Goal: Task Accomplishment & Management: Manage account settings

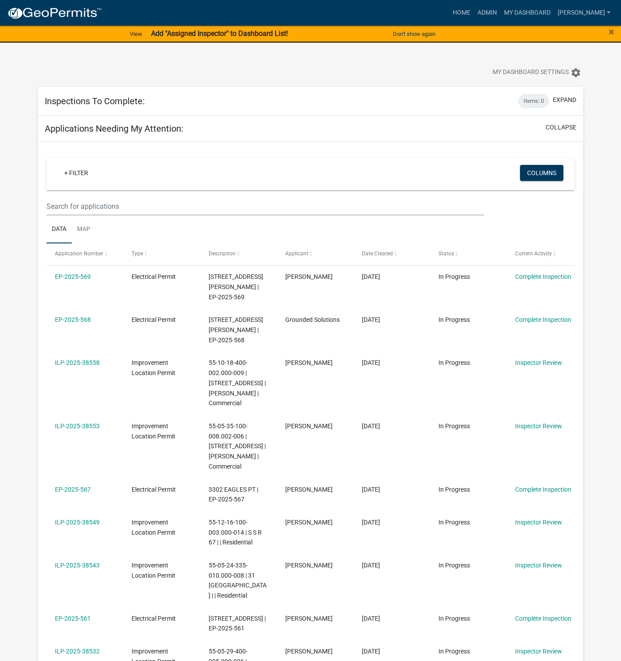
select select "1: 25"
drag, startPoint x: 87, startPoint y: 225, endPoint x: 93, endPoint y: 240, distance: 15.9
click at [87, 225] on link "Map" at bounding box center [84, 229] width 24 height 28
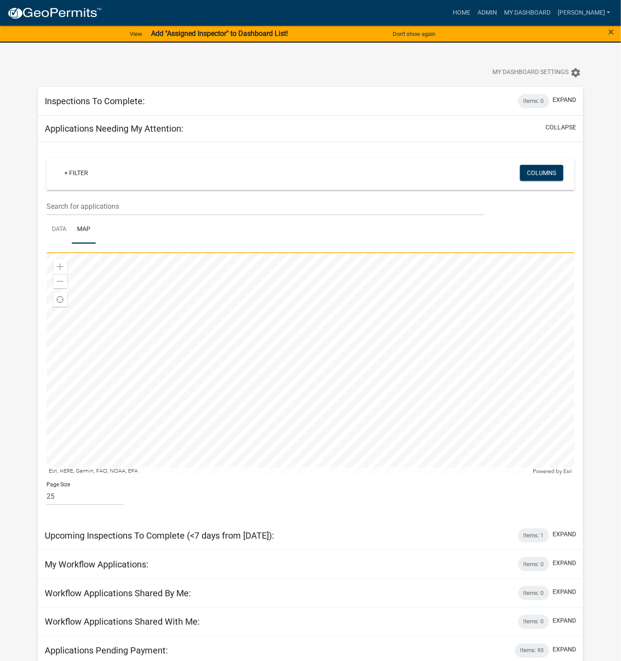
click at [290, 361] on div at bounding box center [311, 364] width 528 height 222
click at [309, 418] on div at bounding box center [311, 364] width 528 height 222
click at [346, 422] on div at bounding box center [311, 364] width 528 height 222
click at [185, 102] on div "Inspections To Complete: Items: 0 expand" at bounding box center [311, 101] width 546 height 29
click at [568, 101] on button "expand" at bounding box center [564, 99] width 23 height 9
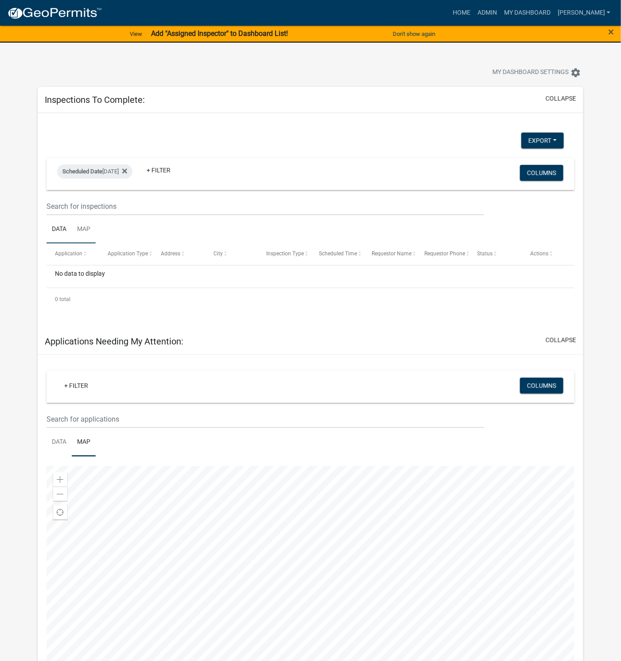
click at [83, 229] on link "Map" at bounding box center [84, 229] width 24 height 28
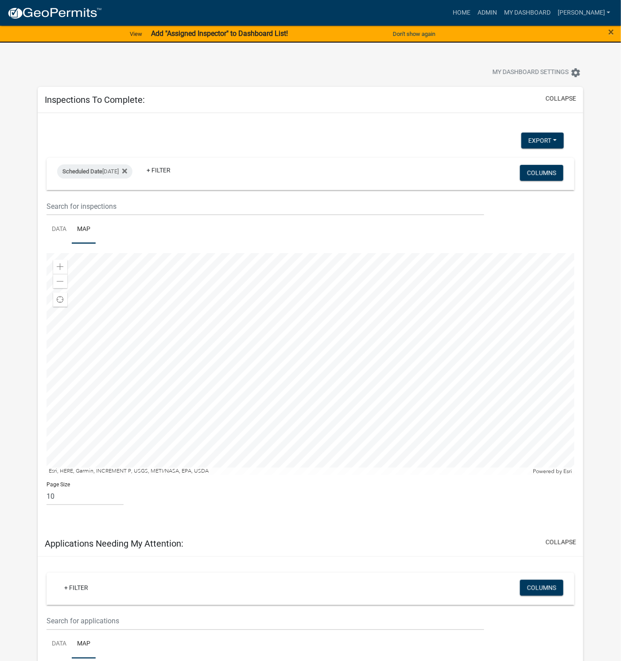
click at [383, 331] on div at bounding box center [311, 364] width 528 height 222
click at [403, 351] on div at bounding box center [311, 364] width 528 height 222
click at [375, 382] on div at bounding box center [311, 364] width 528 height 222
click at [342, 475] on div at bounding box center [311, 364] width 528 height 222
click at [336, 464] on div at bounding box center [311, 364] width 528 height 222
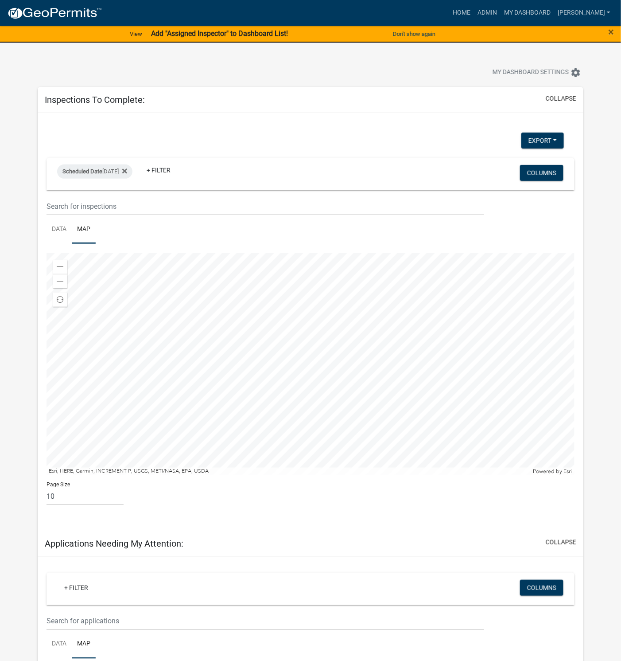
click at [356, 253] on div at bounding box center [311, 364] width 528 height 222
click at [360, 253] on div at bounding box center [311, 364] width 528 height 222
click at [358, 273] on div at bounding box center [311, 364] width 528 height 222
click at [382, 253] on div at bounding box center [311, 364] width 528 height 222
click at [390, 425] on div at bounding box center [311, 364] width 528 height 222
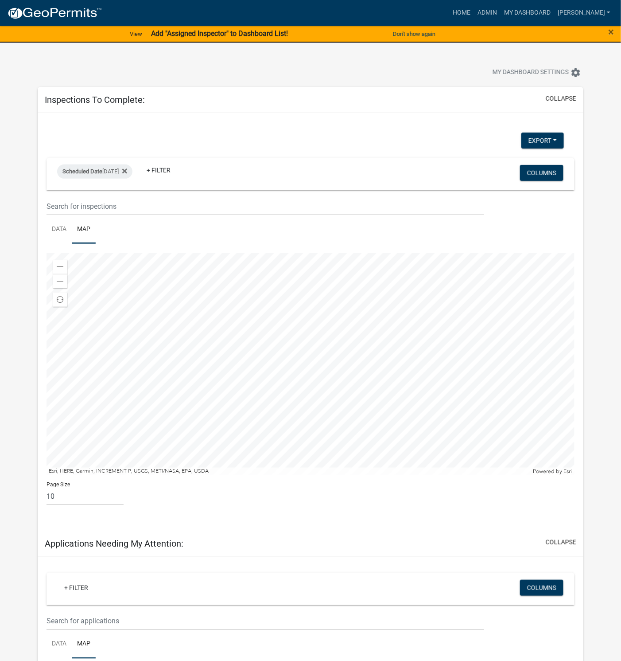
click at [386, 281] on div at bounding box center [311, 364] width 528 height 222
click at [400, 407] on div at bounding box center [311, 364] width 528 height 222
click at [350, 390] on div at bounding box center [311, 364] width 528 height 222
click at [431, 327] on span "Close" at bounding box center [428, 327] width 7 height 7
click at [334, 460] on div at bounding box center [311, 364] width 528 height 222
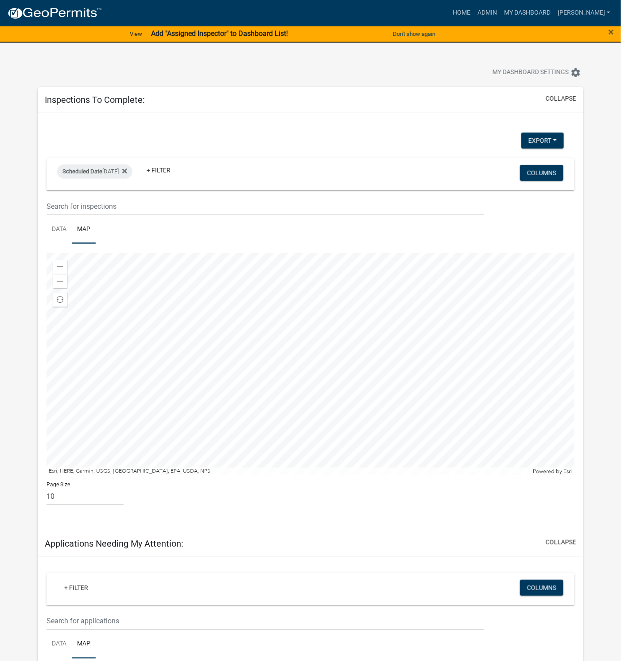
click at [417, 362] on div at bounding box center [311, 364] width 528 height 222
click at [412, 347] on div at bounding box center [311, 364] width 528 height 222
click at [56, 227] on link "Data" at bounding box center [59, 229] width 25 height 28
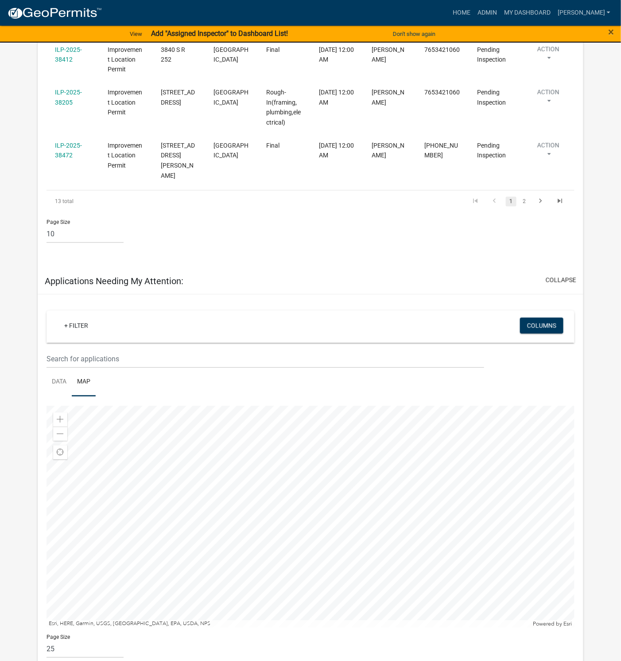
scroll to position [665, 0]
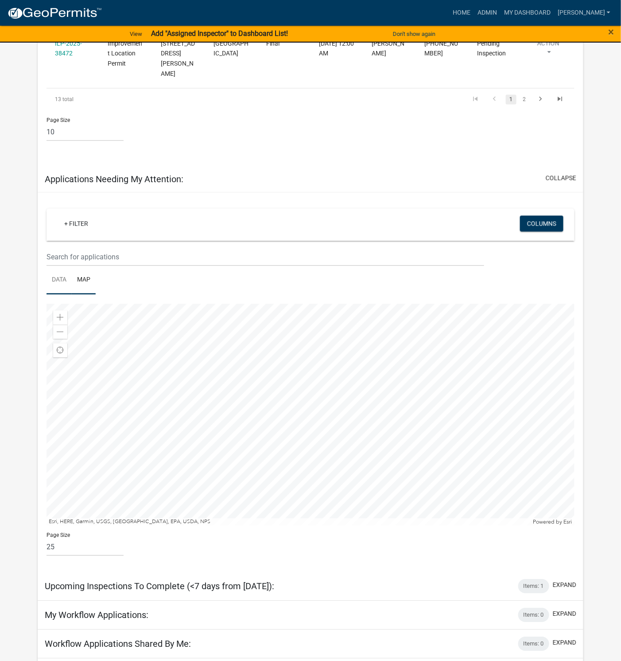
click at [56, 266] on link "Data" at bounding box center [59, 280] width 25 height 28
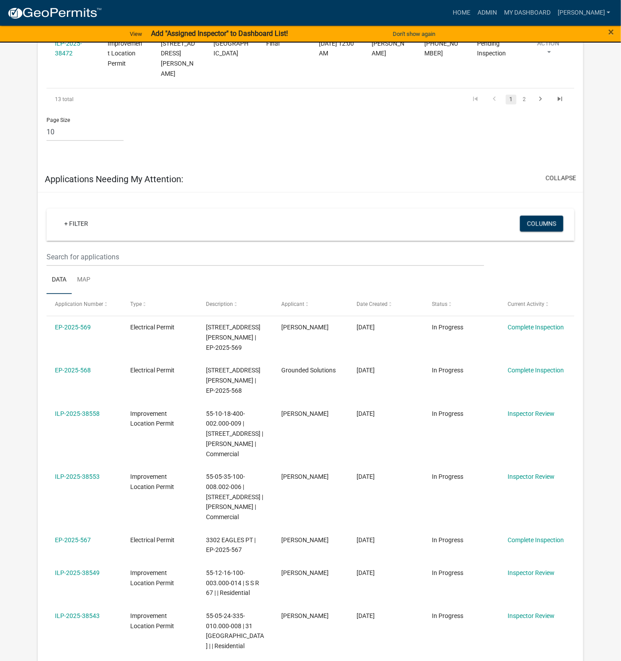
click at [72, 473] on link "ILP-2025-38553" at bounding box center [77, 476] width 45 height 7
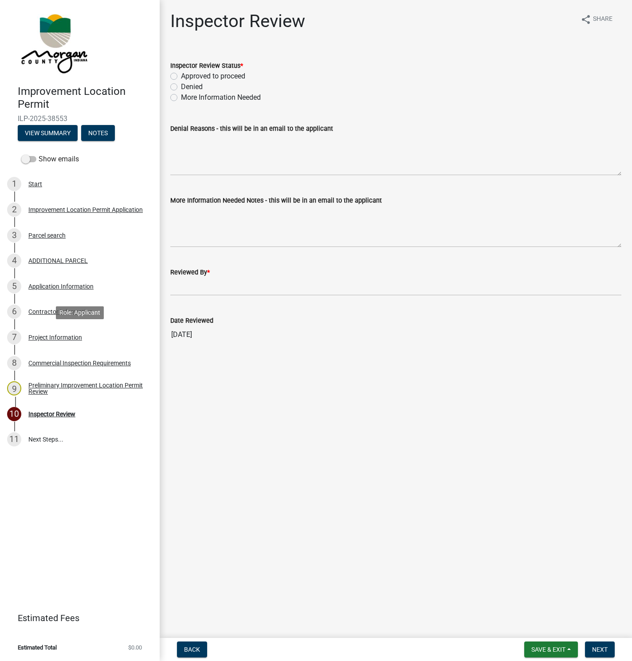
click at [59, 338] on div "Project Information" at bounding box center [55, 337] width 54 height 6
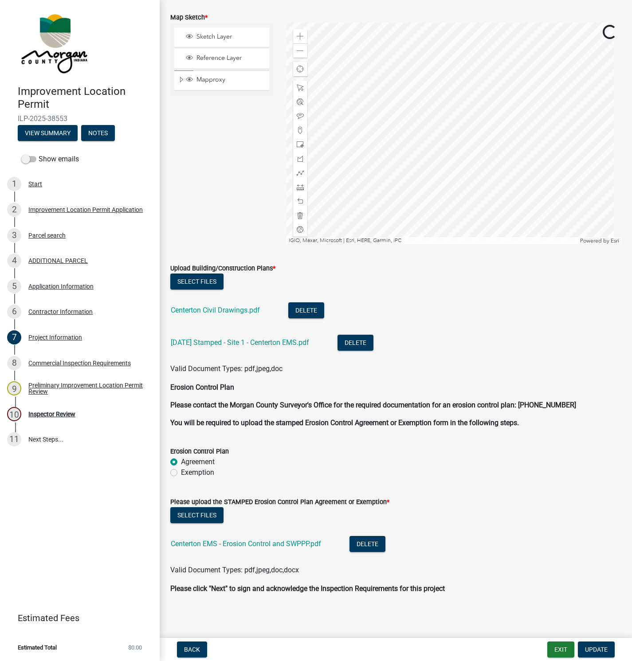
scroll to position [2059, 0]
click at [203, 310] on link "Centerton Civil Drawings.pdf" at bounding box center [215, 309] width 89 height 8
click at [215, 340] on link "[DATE] Stamped - Site 1 - Centerton EMS.pdf" at bounding box center [240, 342] width 138 height 8
click at [54, 412] on div "Inspector Review" at bounding box center [51, 414] width 47 height 6
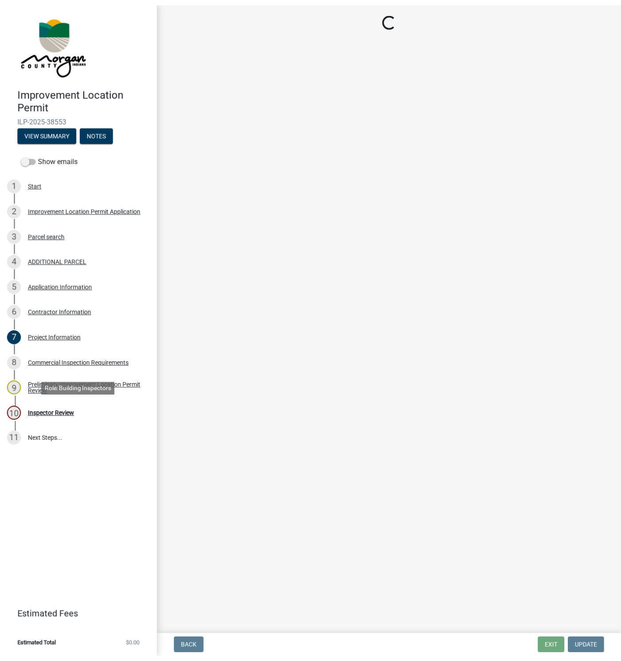
scroll to position [0, 0]
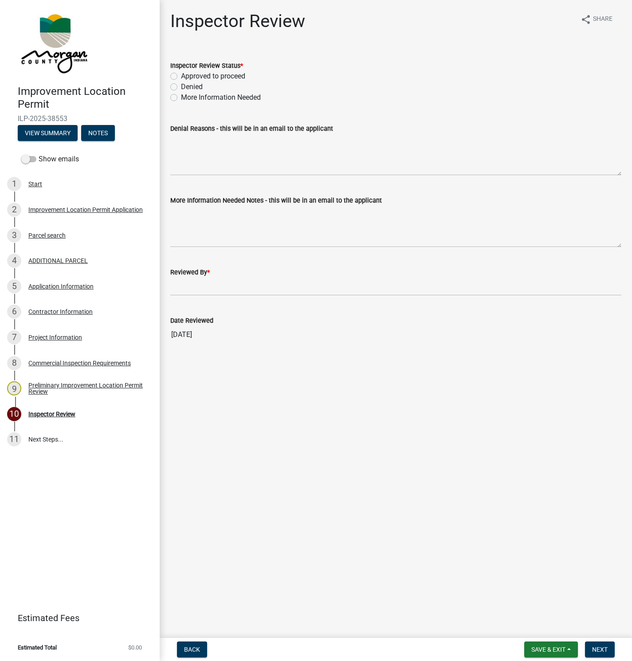
click at [181, 76] on label "Approved to proceed" at bounding box center [213, 76] width 64 height 11
click at [181, 76] on input "Approved to proceed" at bounding box center [184, 74] width 6 height 6
radio input "true"
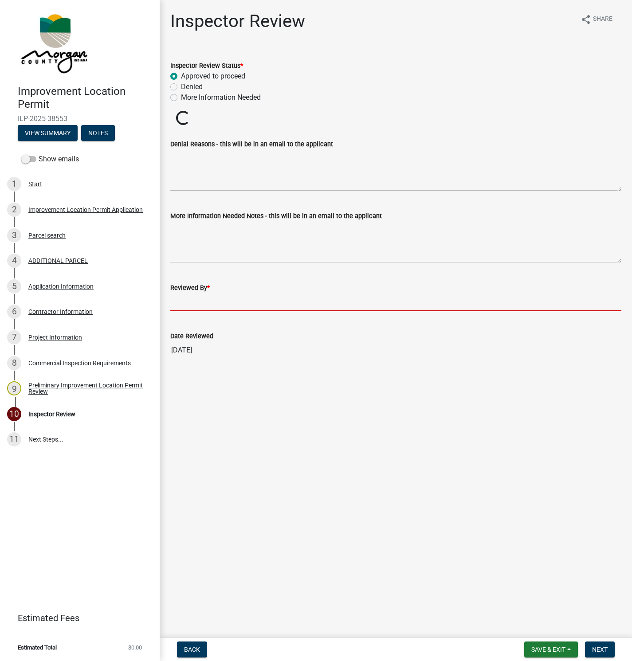
click at [183, 300] on input "Reviewed By *" at bounding box center [395, 302] width 451 height 18
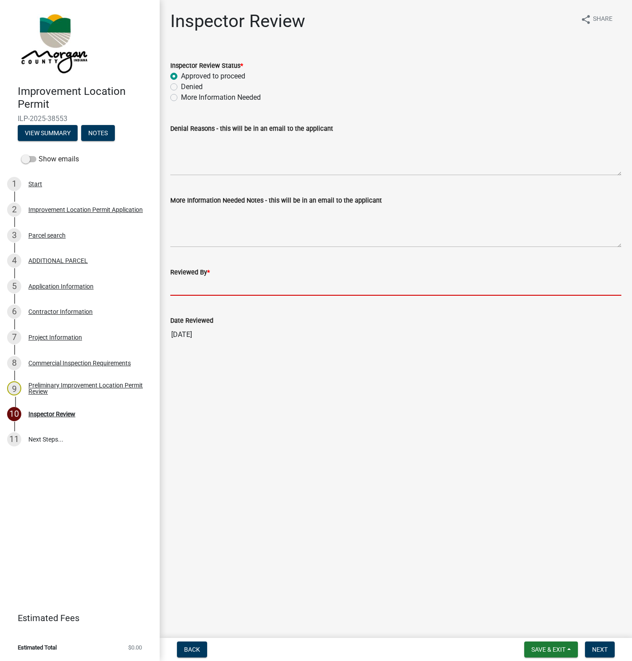
type input "[PERSON_NAME]"
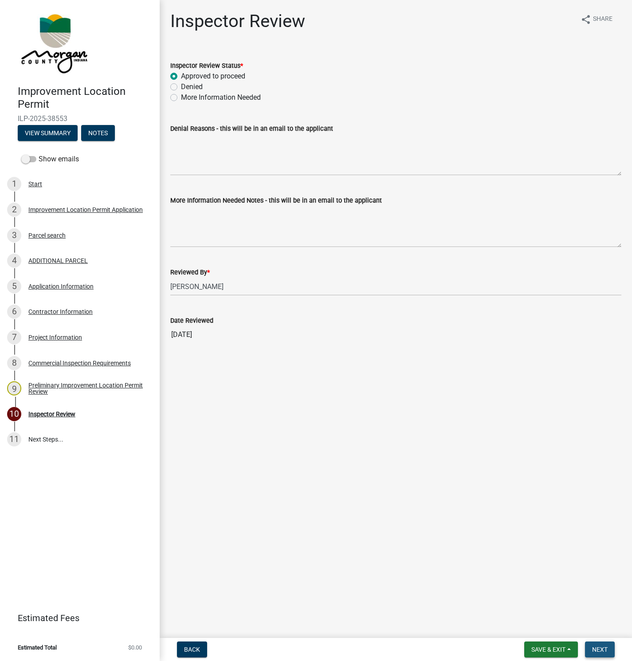
click at [596, 647] on span "Next" at bounding box center [600, 649] width 16 height 7
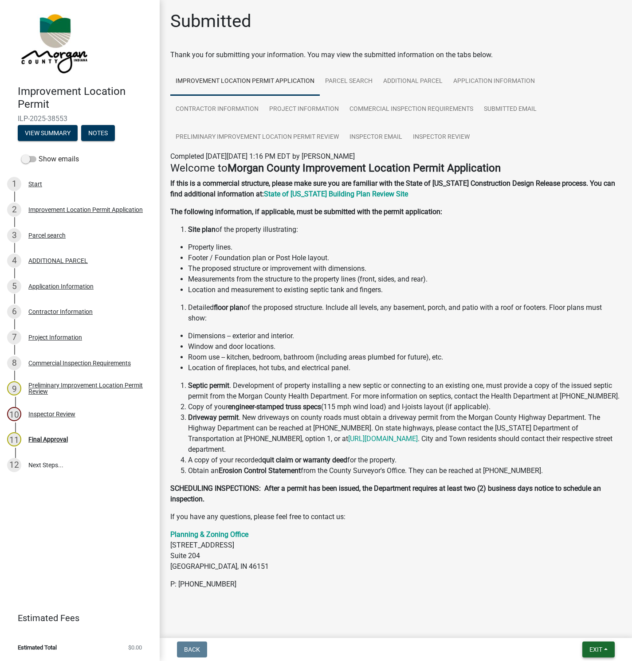
click at [596, 648] on span "Exit" at bounding box center [595, 649] width 13 height 7
click at [570, 622] on button "Save & Exit" at bounding box center [578, 626] width 71 height 21
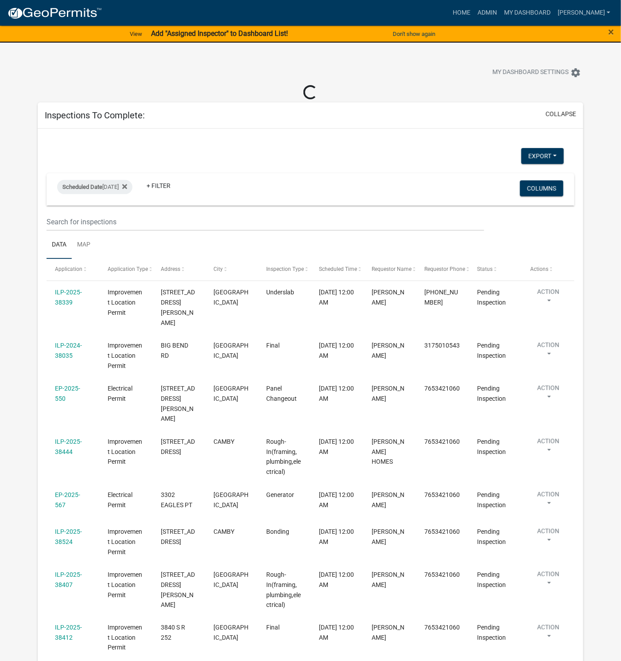
select select "1: 25"
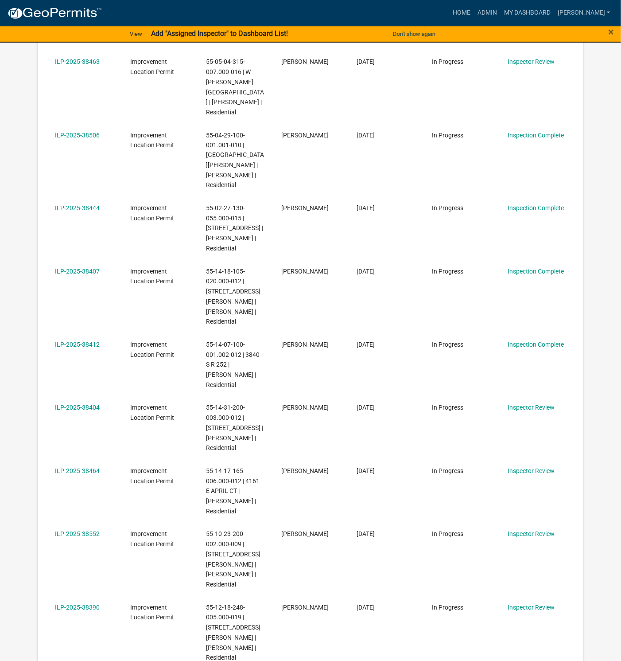
scroll to position [1728, 0]
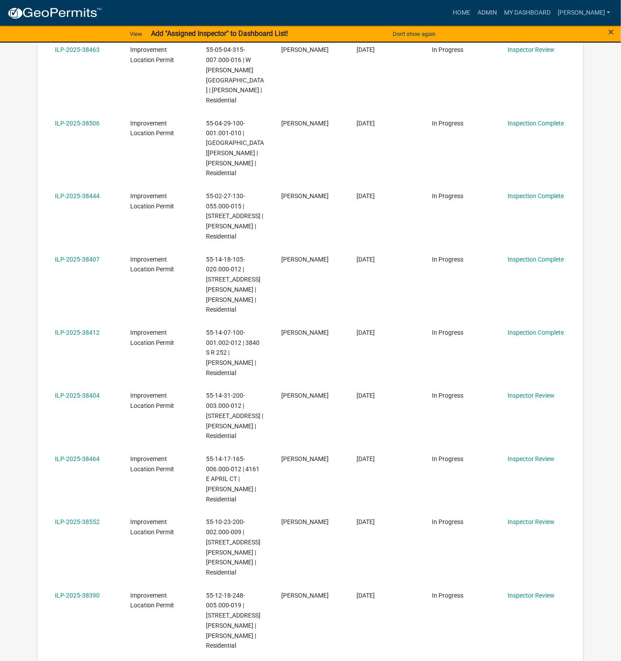
click at [91, 456] on link "ILP-2025-38464" at bounding box center [77, 459] width 45 height 7
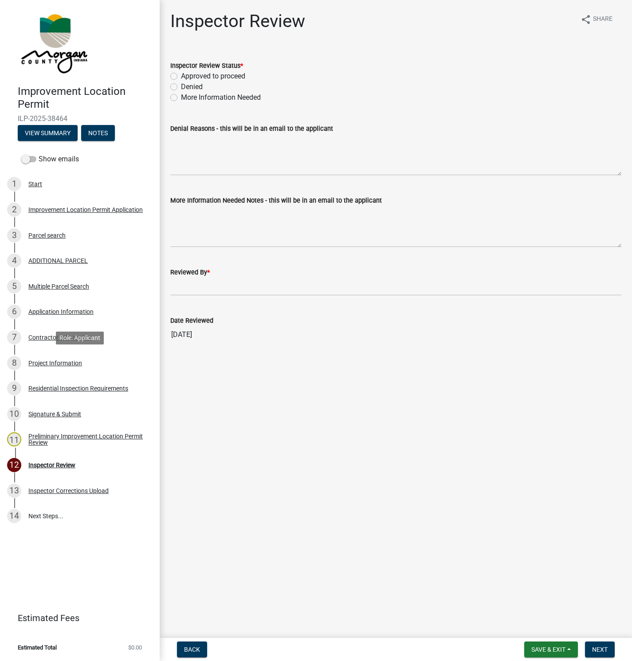
click at [51, 364] on div "Project Information" at bounding box center [55, 363] width 54 height 6
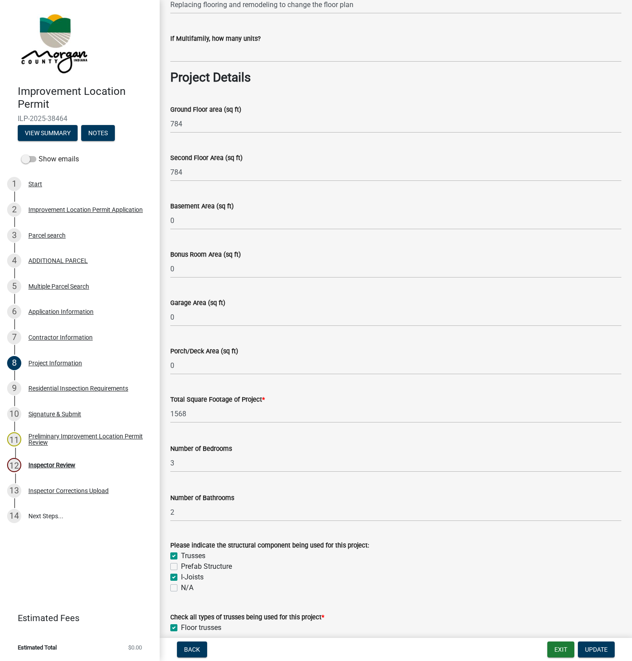
scroll to position [598, 0]
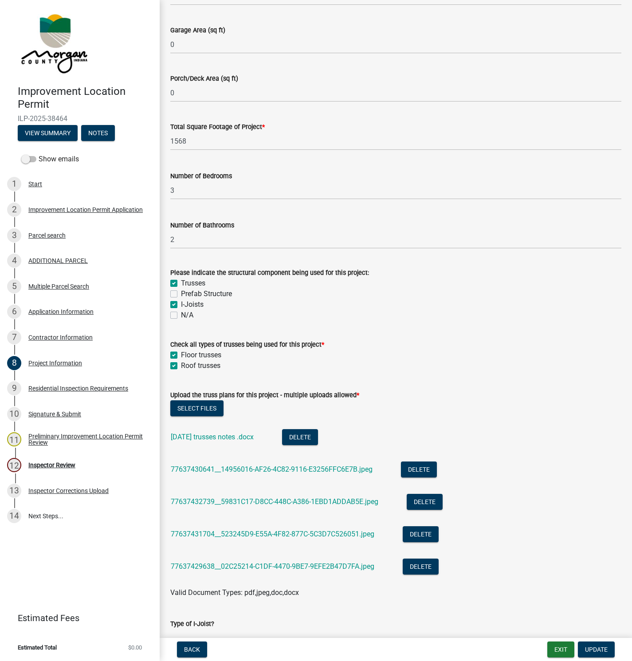
click at [222, 567] on link "77637429638__02C25214-C1DF-4470-9BE7-9EFE2B47D7FA.jpeg" at bounding box center [272, 566] width 203 height 8
click at [263, 534] on link "77637431704__523245D9-E55A-4F82-877C-5C3D7C526051.jpeg" at bounding box center [272, 534] width 203 height 8
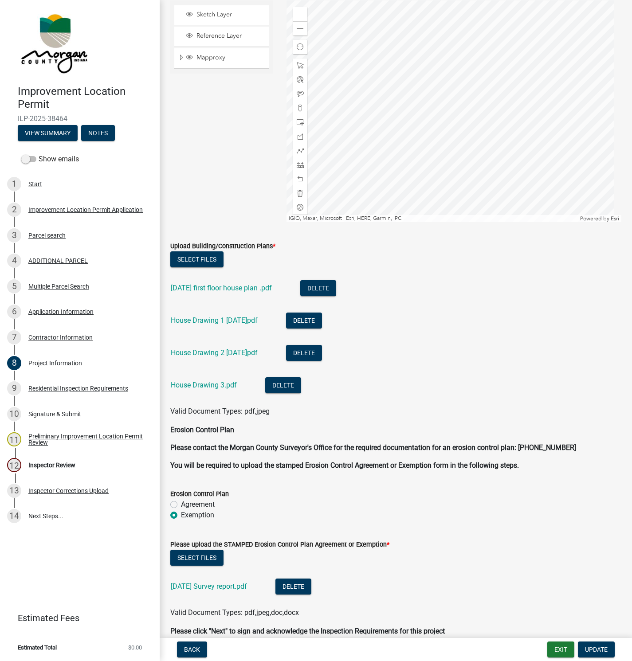
scroll to position [1987, 0]
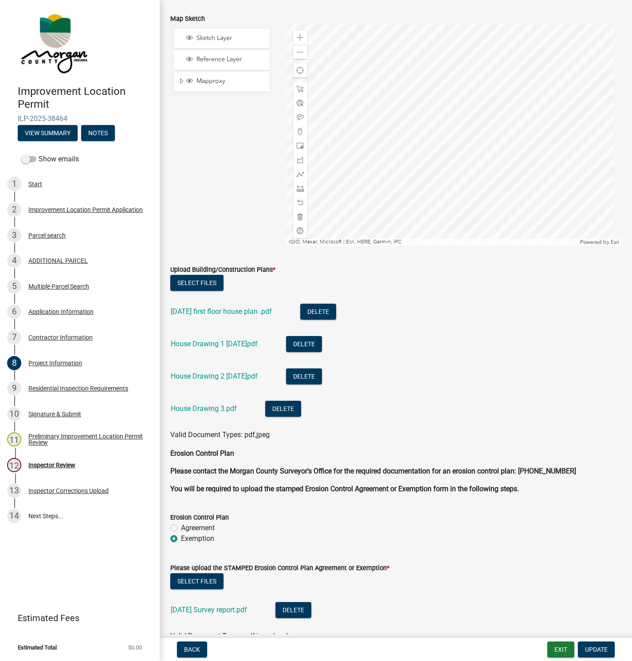
click at [192, 405] on link "House Drawing 3.pdf" at bounding box center [204, 408] width 66 height 8
click at [212, 374] on link "House Drawing 2 [DATE]pdf" at bounding box center [214, 376] width 87 height 8
click at [204, 343] on link "House Drawing 1 [DATE]pdf" at bounding box center [214, 343] width 87 height 8
click at [211, 310] on link "[DATE] first floor house plan .pdf" at bounding box center [221, 311] width 101 height 8
click at [35, 131] on button "View Summary" at bounding box center [48, 133] width 60 height 16
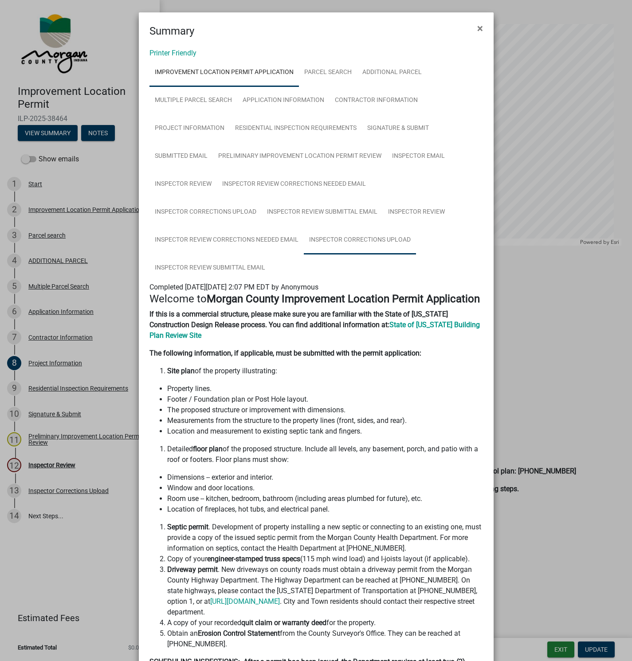
click at [355, 239] on link "Inspector Corrections Upload" at bounding box center [360, 240] width 112 height 28
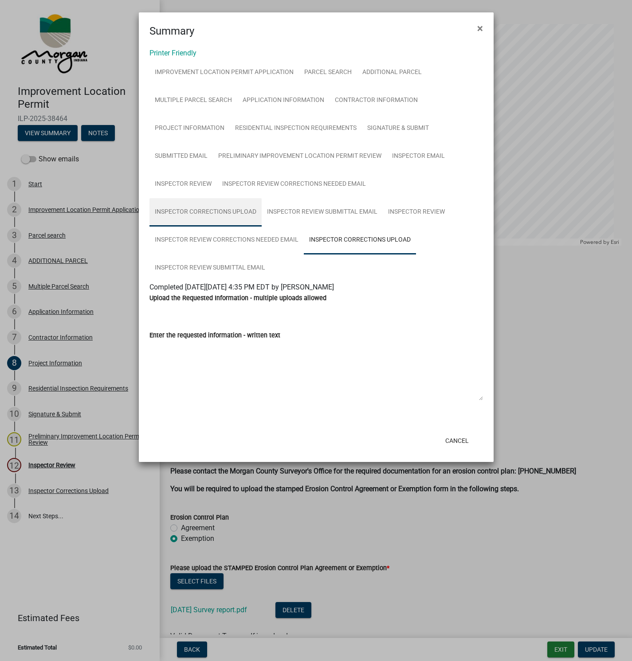
click at [261, 198] on link "Inspector Corrections Upload" at bounding box center [205, 212] width 112 height 28
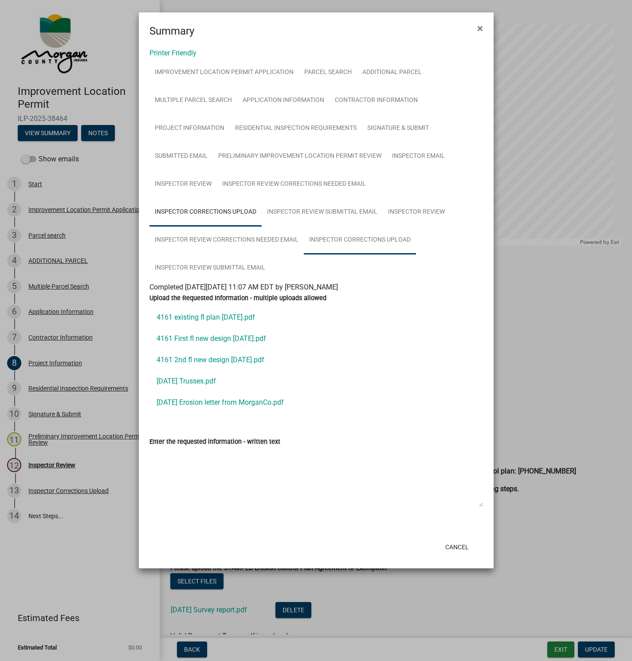
click at [355, 238] on link "Inspector Corrections Upload" at bounding box center [360, 240] width 112 height 28
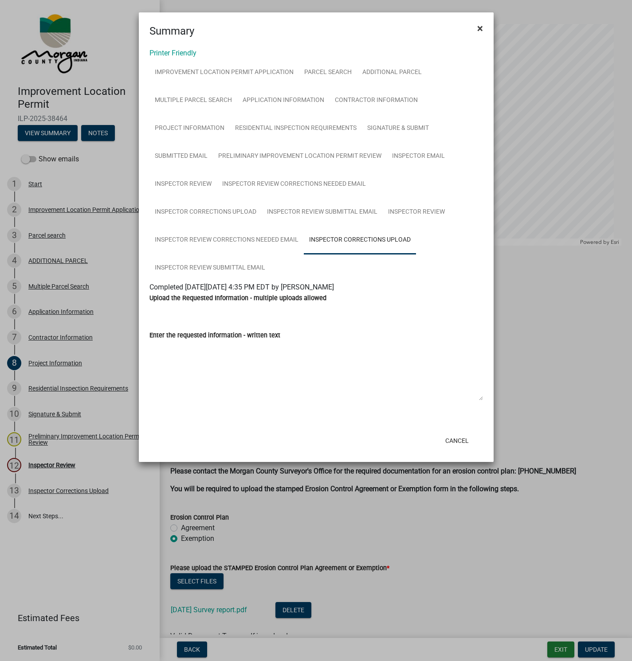
click at [477, 27] on span "×" at bounding box center [480, 28] width 6 height 12
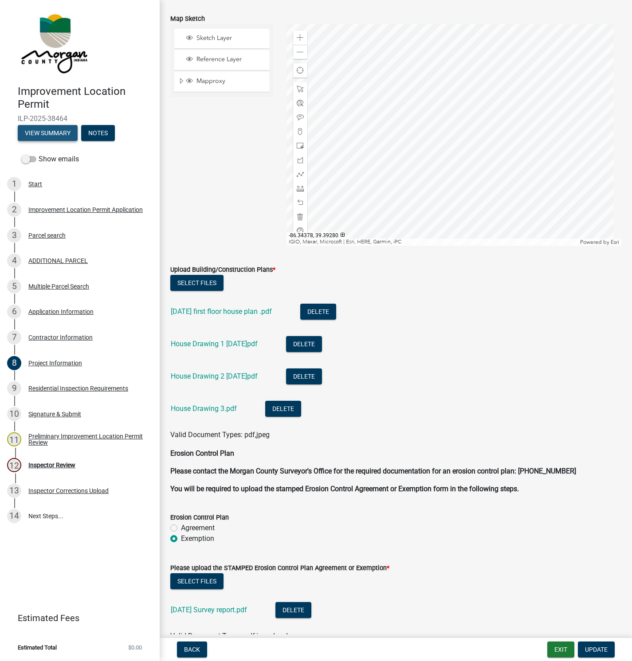
click at [46, 132] on button "View Summary" at bounding box center [48, 133] width 60 height 16
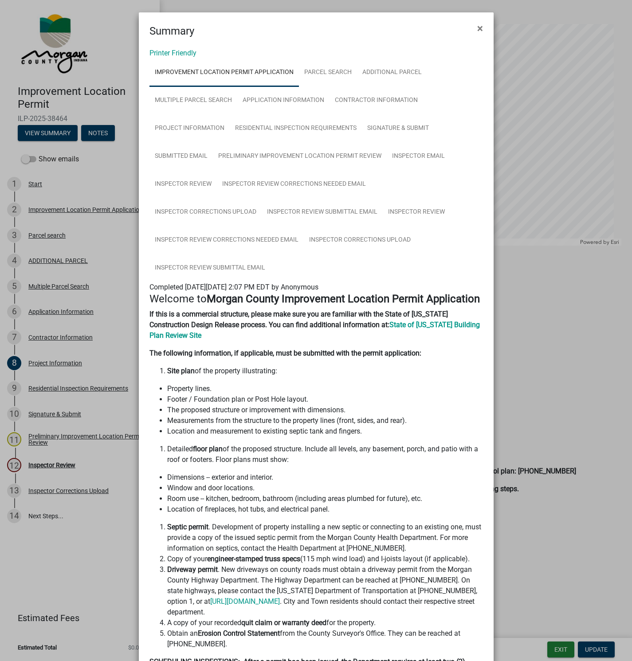
click at [477, 27] on span "×" at bounding box center [480, 28] width 6 height 12
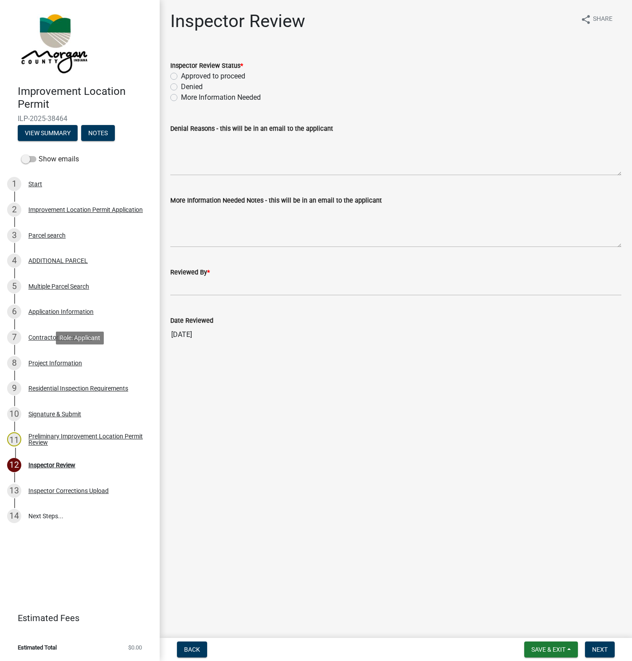
click at [38, 362] on div "Project Information" at bounding box center [55, 363] width 54 height 6
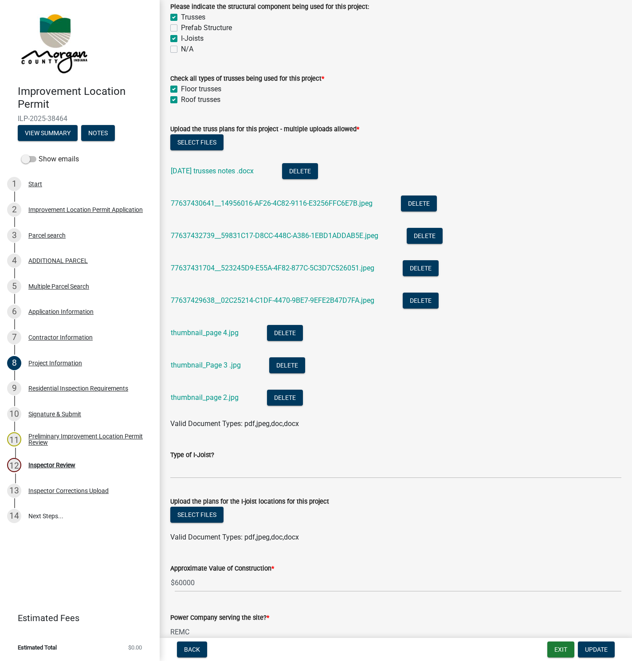
scroll to position [931, 0]
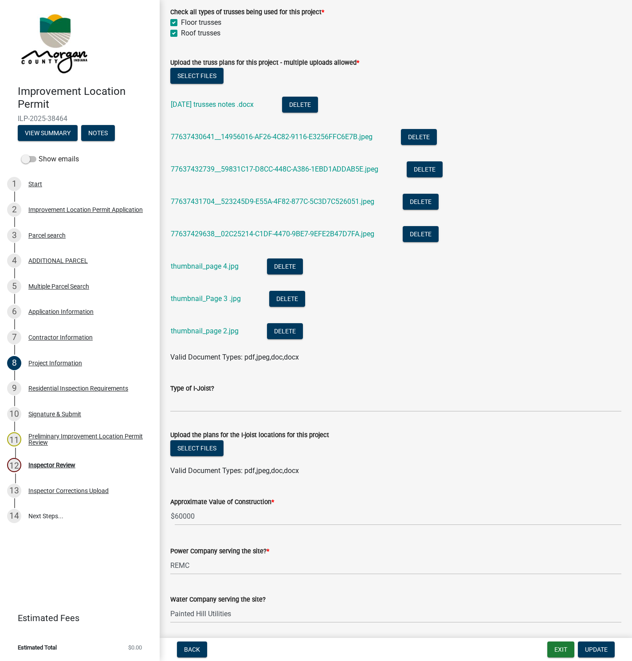
click at [193, 329] on link "thumbnail_page 2.jpg" at bounding box center [205, 331] width 68 height 8
click at [207, 296] on link "thumbnail_Page 3 .jpg" at bounding box center [206, 298] width 70 height 8
click at [205, 262] on link "thumbnail_page 4.jpg" at bounding box center [205, 266] width 68 height 8
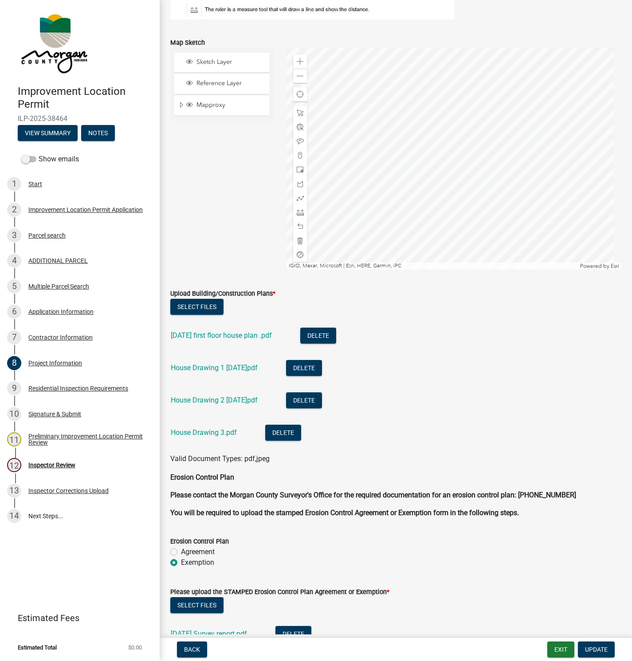
scroll to position [2061, 0]
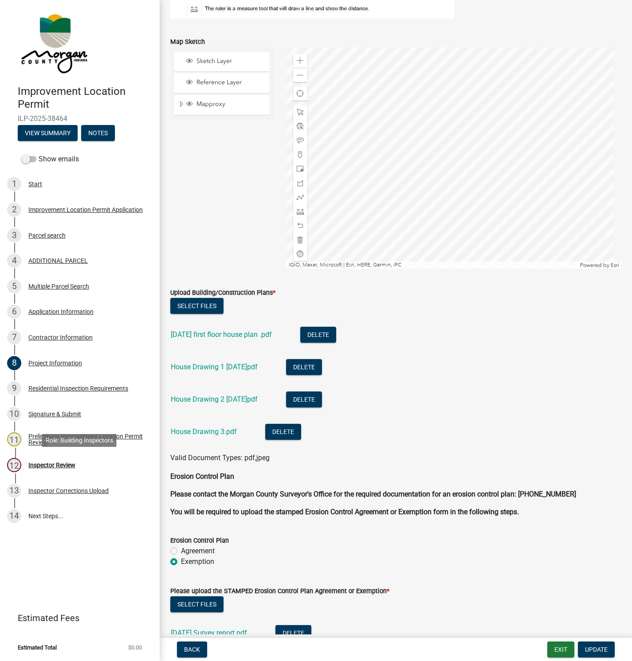
click at [45, 467] on div "Inspector Review" at bounding box center [51, 465] width 47 height 6
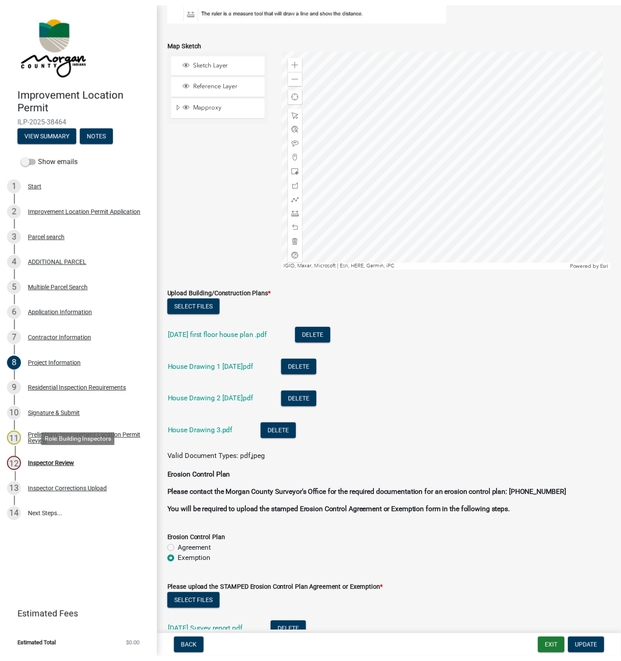
scroll to position [0, 0]
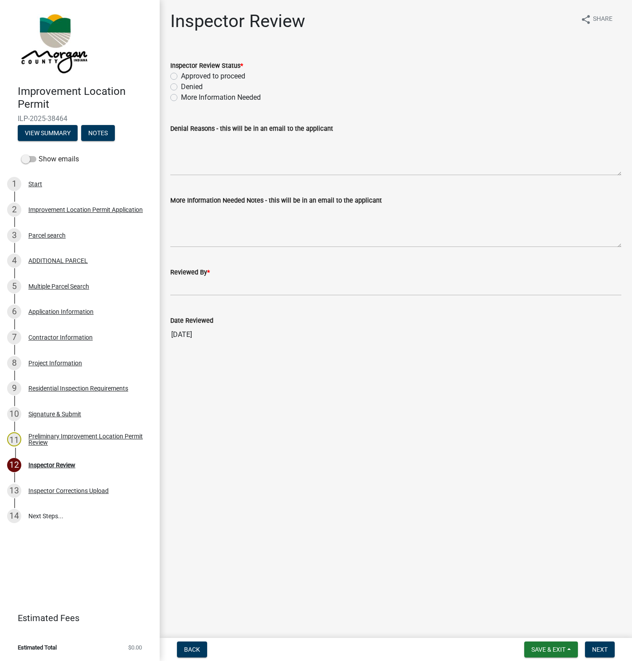
click at [181, 77] on label "Approved to proceed" at bounding box center [213, 76] width 64 height 11
click at [181, 77] on input "Approved to proceed" at bounding box center [184, 74] width 6 height 6
radio input "true"
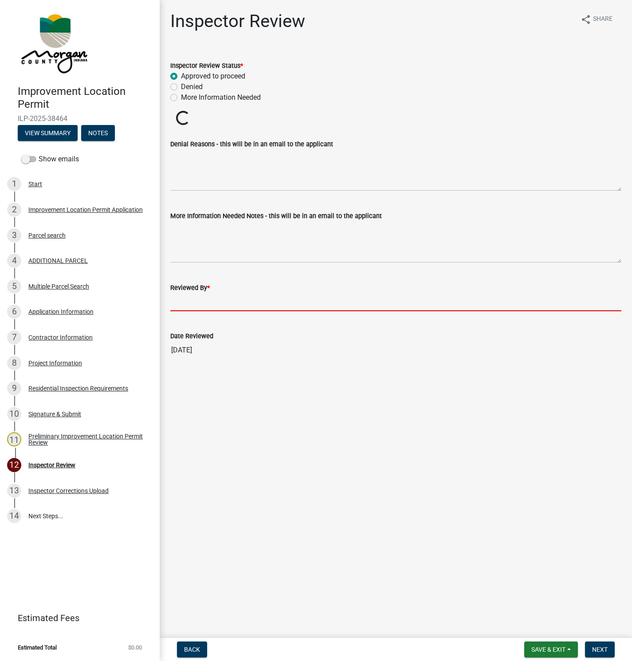
click at [189, 302] on input "Reviewed By *" at bounding box center [395, 302] width 451 height 18
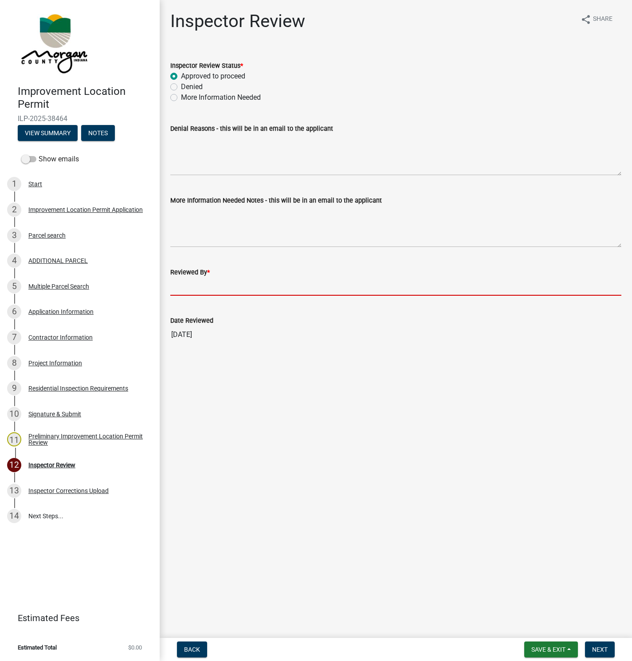
type input "[PERSON_NAME]"
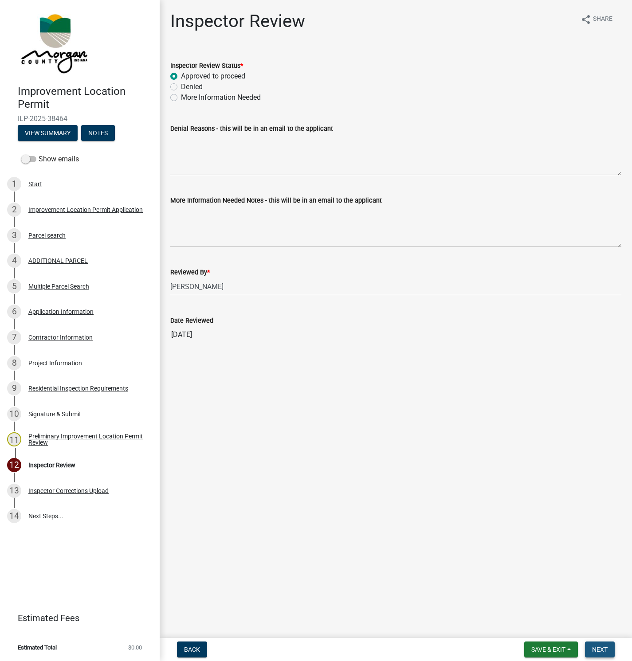
click at [599, 648] on span "Next" at bounding box center [600, 649] width 16 height 7
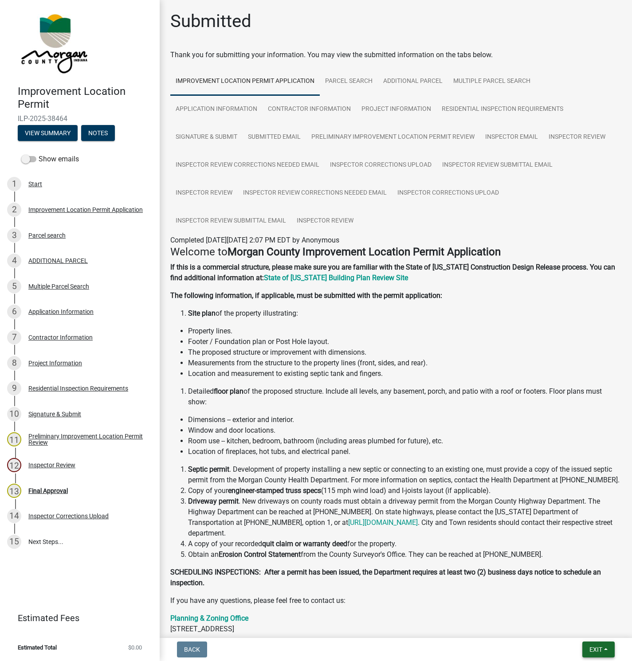
click at [596, 643] on button "Exit" at bounding box center [598, 649] width 32 height 16
click at [584, 633] on button "Save & Exit" at bounding box center [578, 626] width 71 height 21
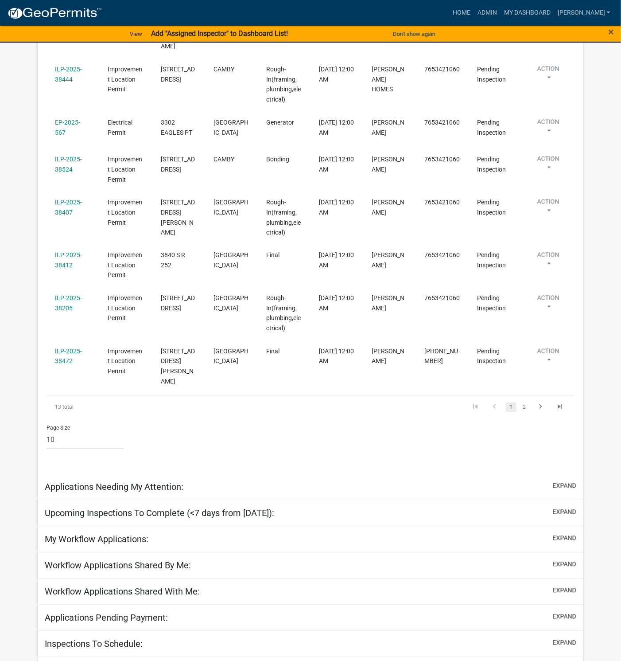
scroll to position [419, 0]
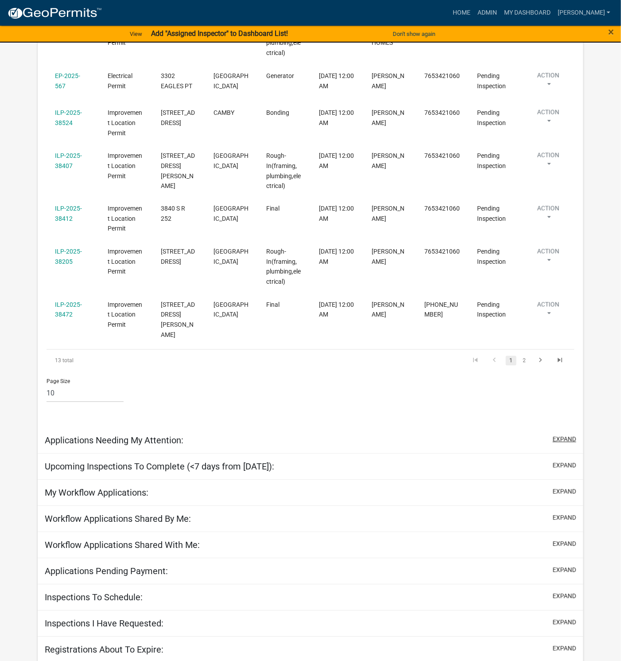
click at [568, 435] on button "expand" at bounding box center [564, 439] width 23 height 9
select select "1: 25"
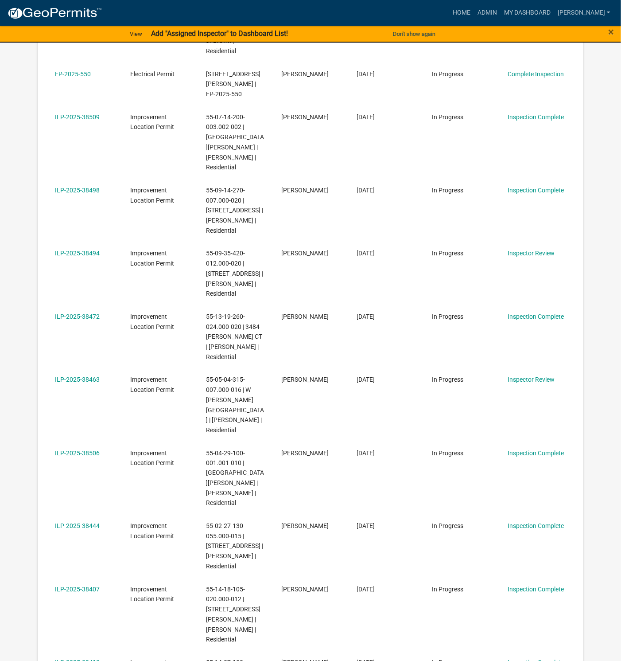
scroll to position [1400, 0]
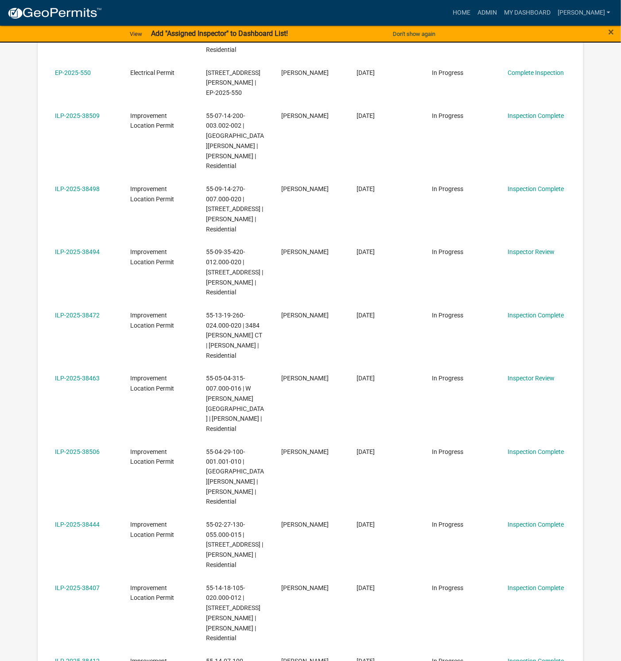
click at [83, 375] on link "ILP-2025-38463" at bounding box center [77, 378] width 45 height 7
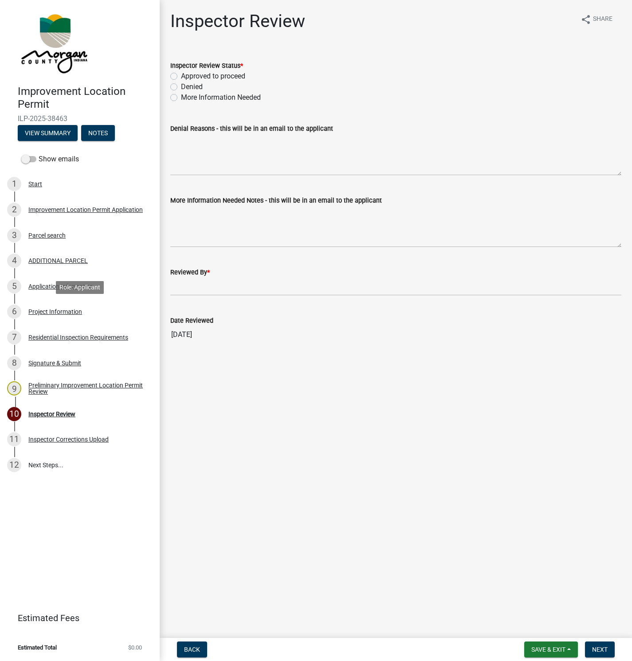
click at [40, 314] on div "Project Information" at bounding box center [55, 311] width 54 height 6
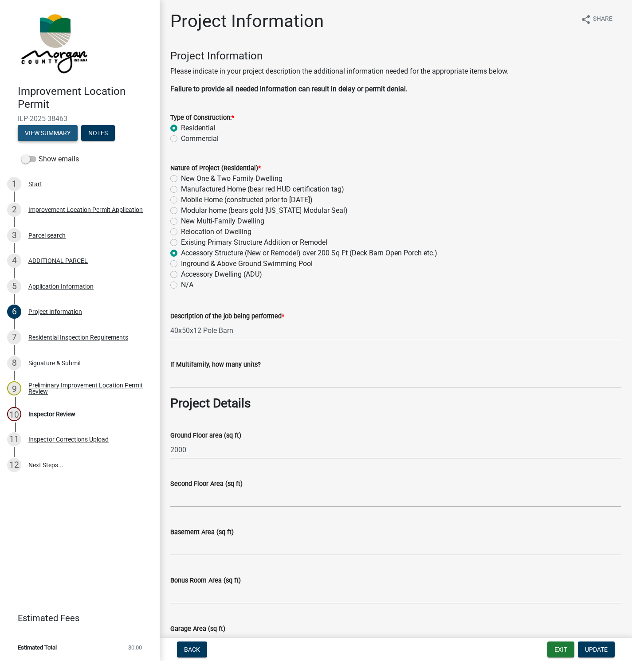
click at [38, 131] on button "View Summary" at bounding box center [48, 133] width 60 height 16
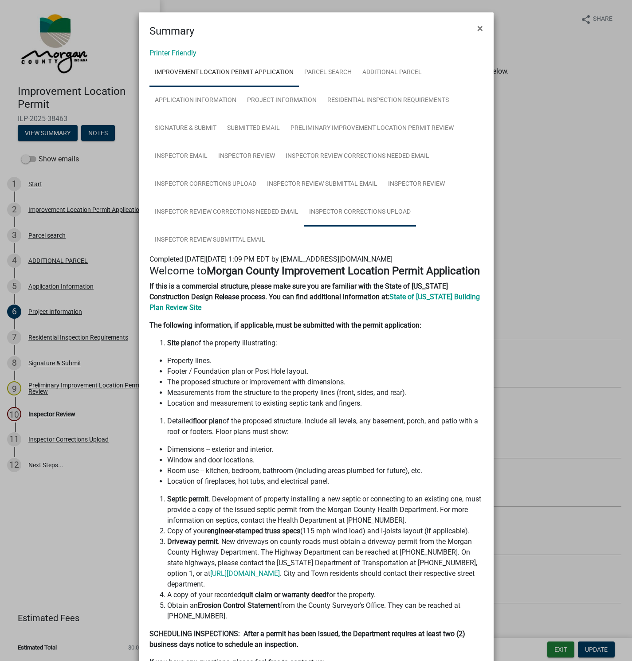
click at [363, 211] on link "Inspector Corrections Upload" at bounding box center [360, 212] width 112 height 28
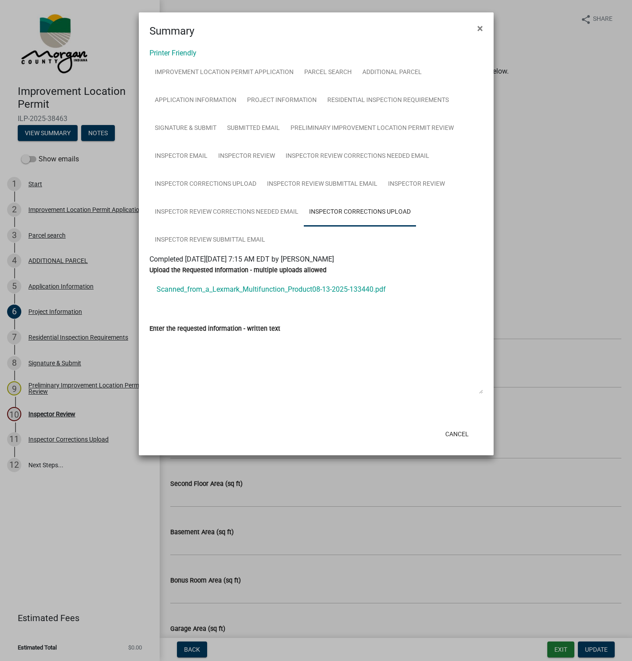
click at [213, 287] on link "Scanned_from_a_Lexmark_Multifunction_Product08-13-2025-133440.pdf" at bounding box center [315, 289] width 333 height 21
click at [480, 23] on span "×" at bounding box center [480, 28] width 6 height 12
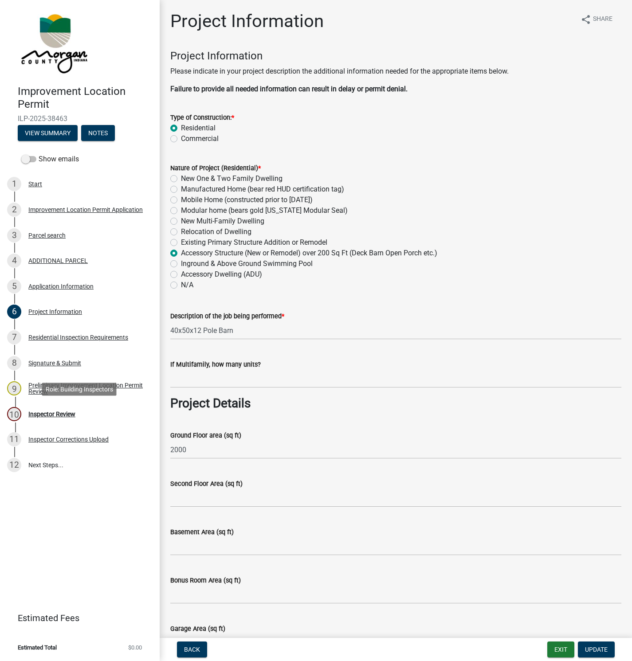
click at [45, 411] on div "Inspector Review" at bounding box center [51, 414] width 47 height 6
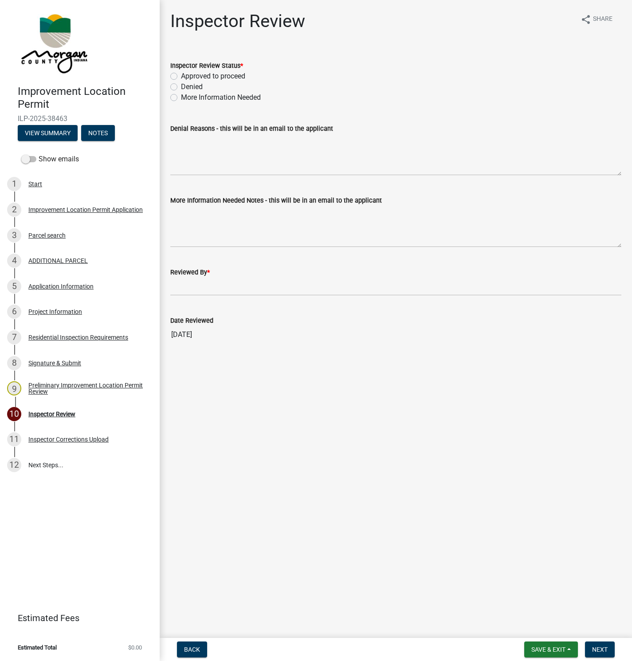
click at [181, 76] on label "Approved to proceed" at bounding box center [213, 76] width 64 height 11
click at [181, 76] on input "Approved to proceed" at bounding box center [184, 74] width 6 height 6
radio input "true"
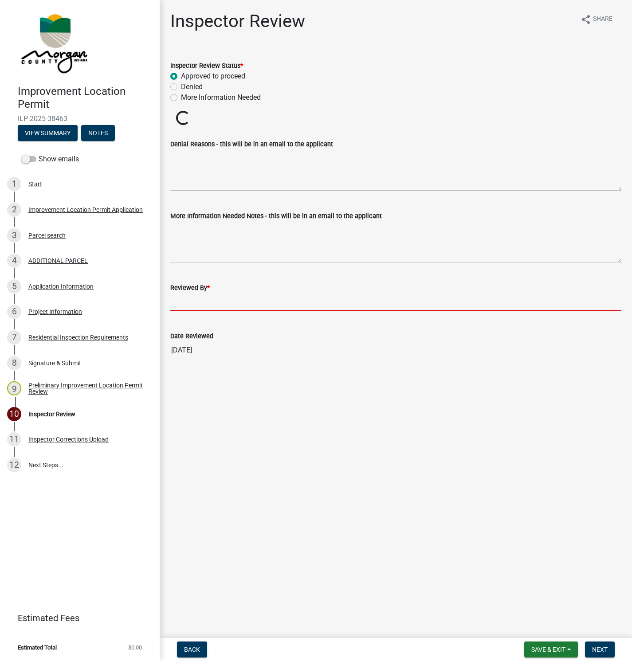
click at [176, 305] on input "Reviewed By *" at bounding box center [395, 302] width 451 height 18
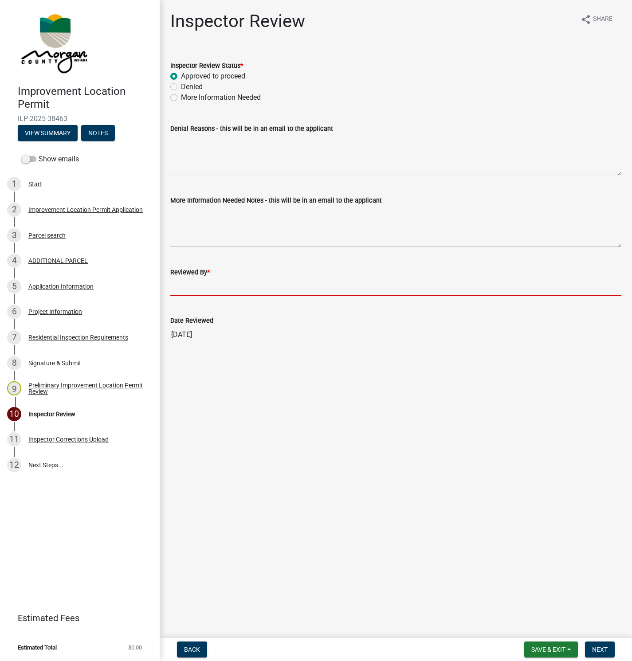
type input "[PERSON_NAME]"
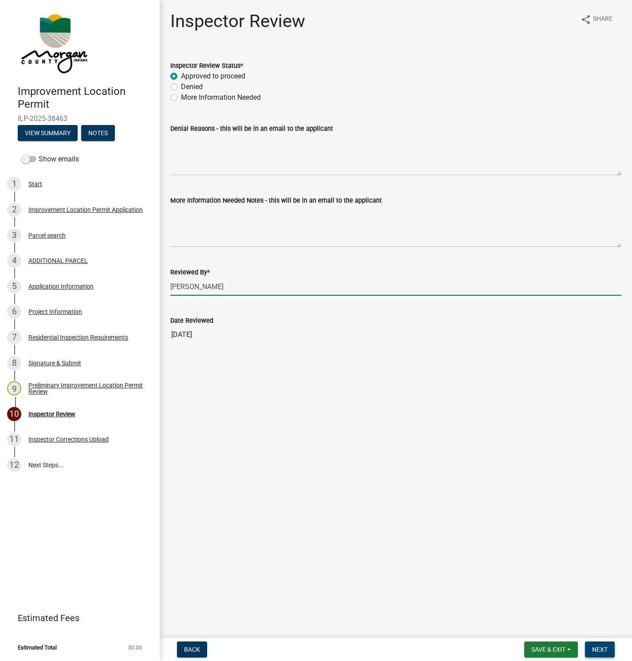
click at [601, 648] on span "Next" at bounding box center [600, 649] width 16 height 7
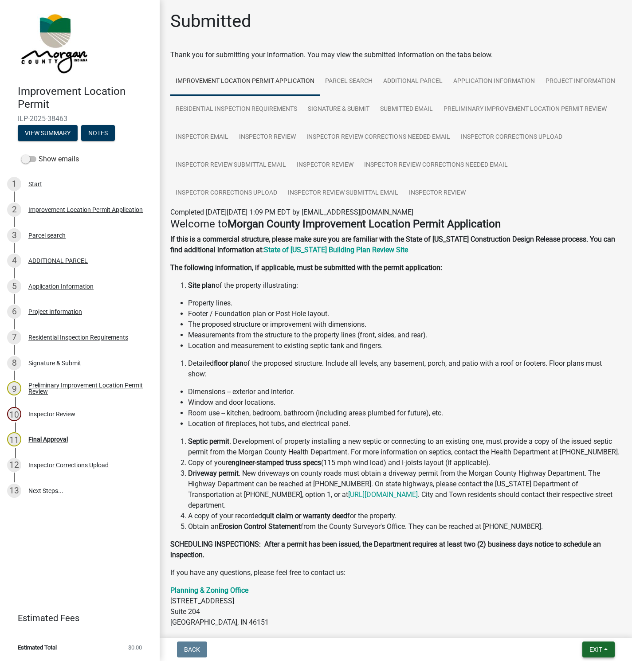
click at [592, 651] on span "Exit" at bounding box center [595, 649] width 13 height 7
click at [590, 622] on button "Save & Exit" at bounding box center [578, 626] width 71 height 21
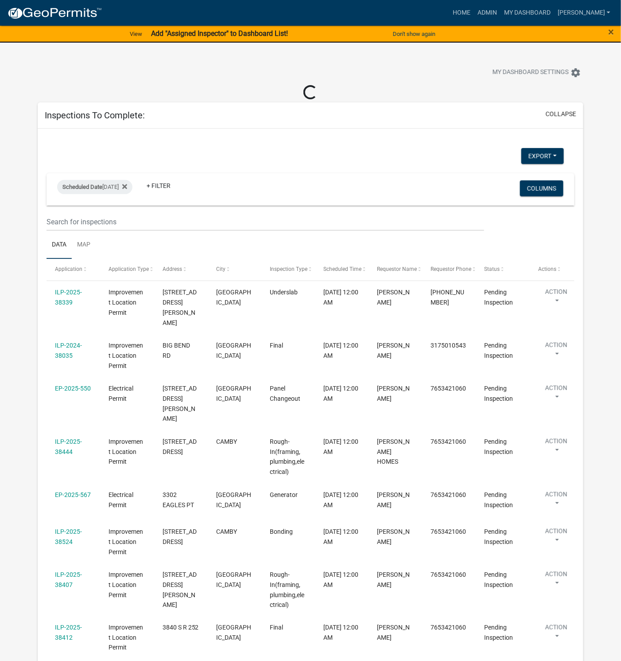
select select "1: 25"
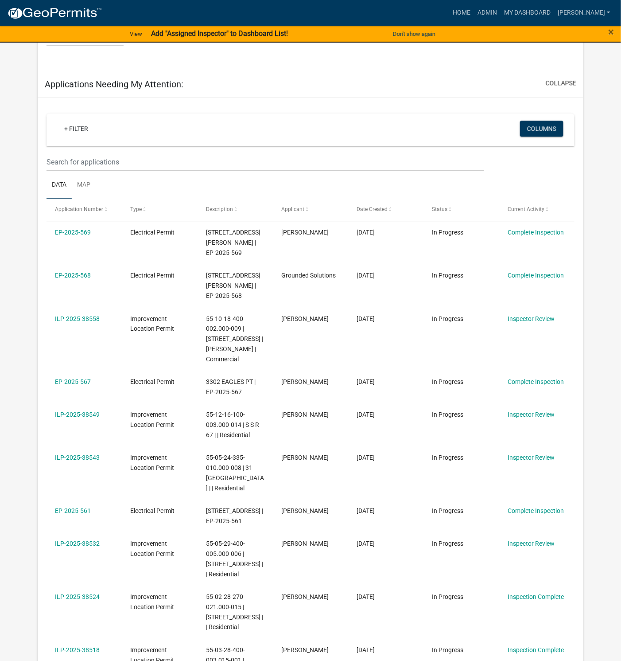
scroll to position [731, 0]
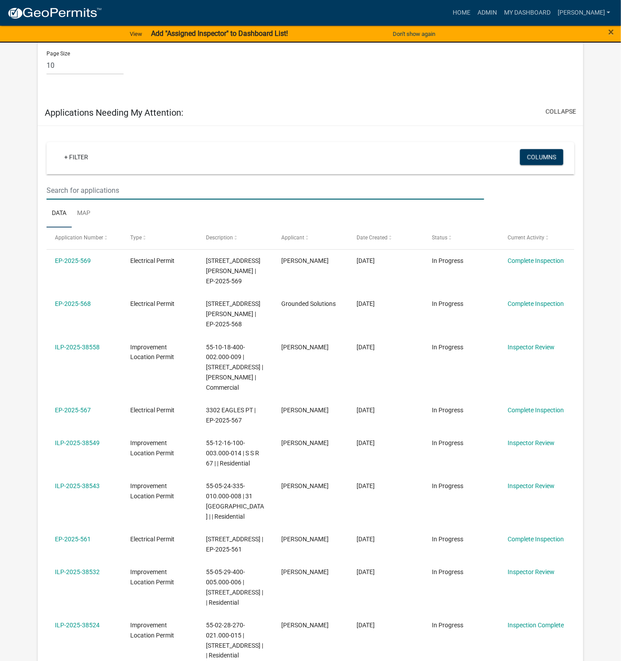
click at [120, 181] on input "text" at bounding box center [266, 190] width 438 height 18
type input "38552"
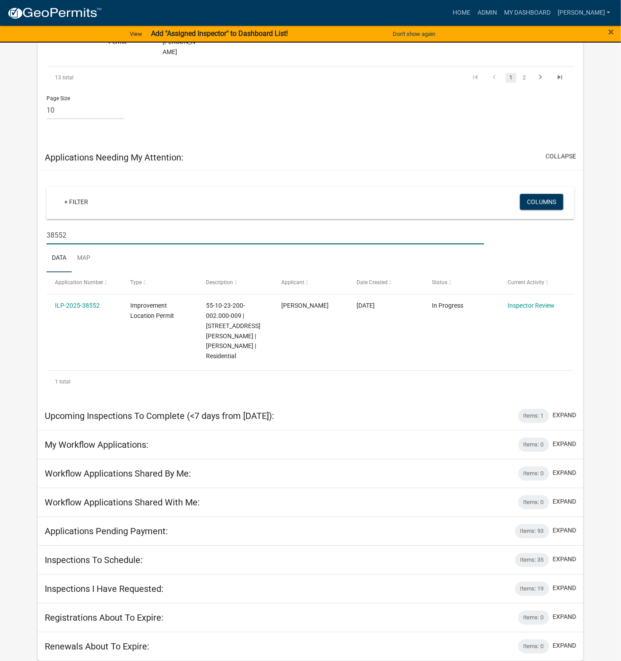
scroll to position [649, 0]
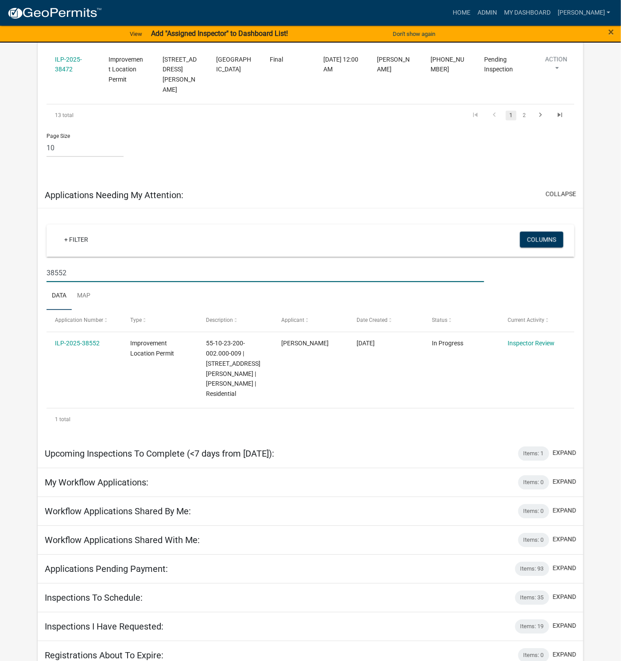
click at [86, 339] on link "ILP-2025-38552" at bounding box center [77, 342] width 45 height 7
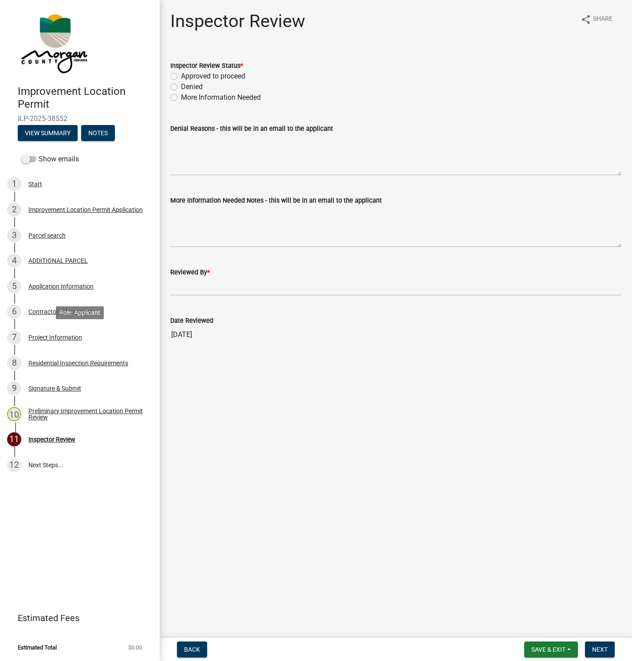
click at [40, 338] on div "Project Information" at bounding box center [55, 337] width 54 height 6
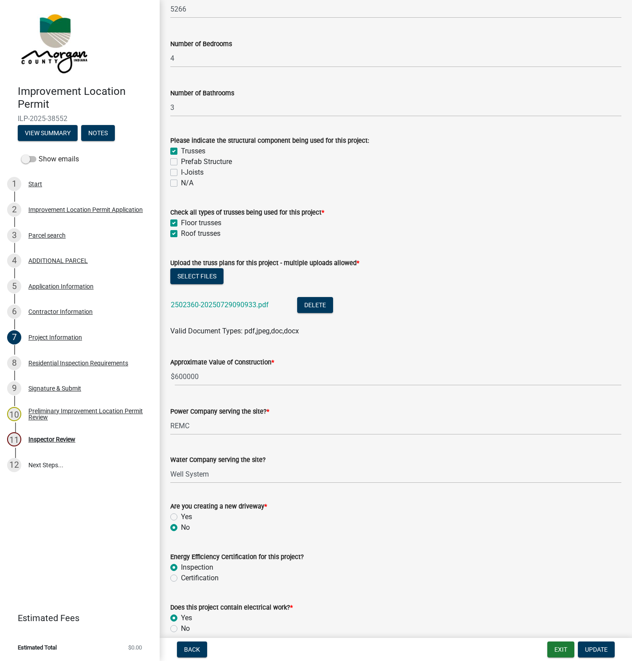
scroll to position [731, 0]
click at [233, 302] on link "2502360-20250729090933.pdf" at bounding box center [220, 304] width 98 height 8
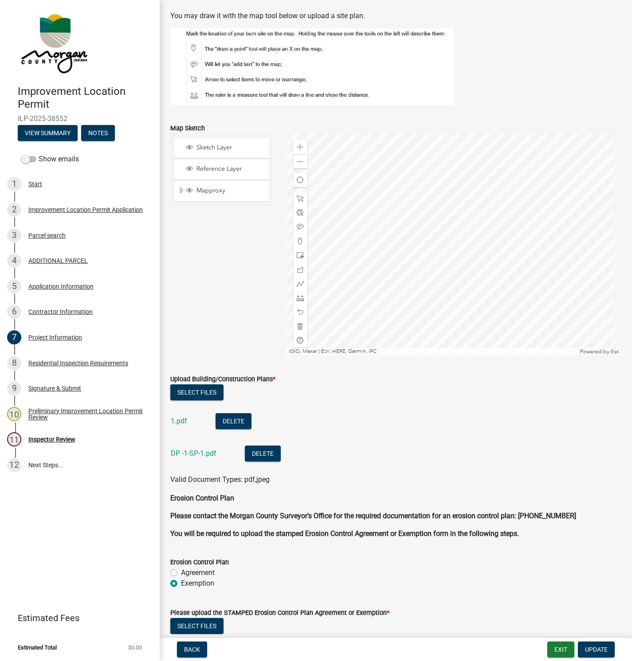
scroll to position [1908, 0]
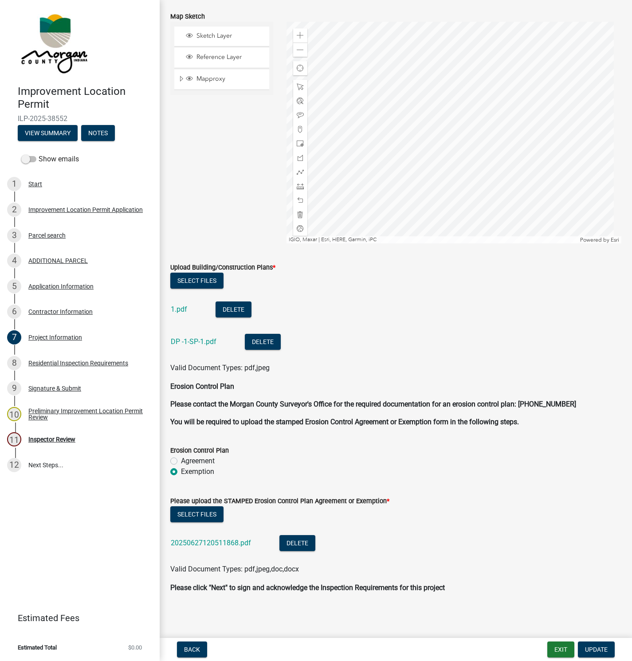
click at [176, 311] on link "1.pdf" at bounding box center [179, 309] width 16 height 8
click at [187, 339] on link "DP -1-SP-1.pdf" at bounding box center [194, 341] width 46 height 8
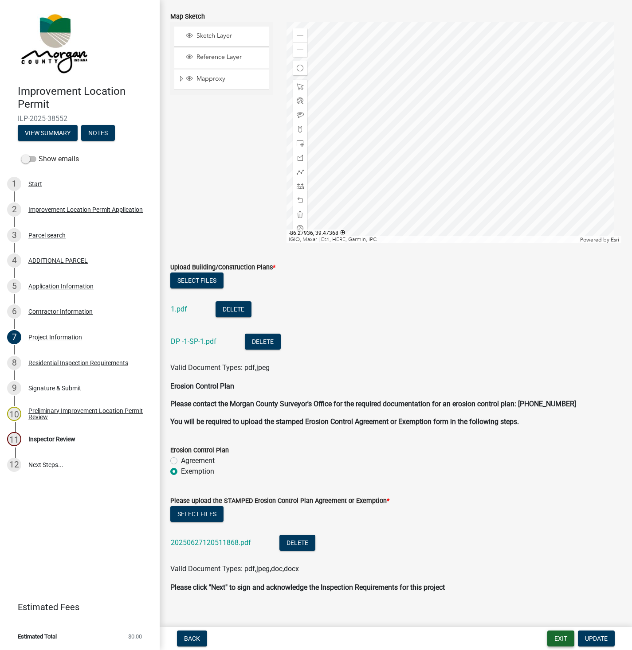
click at [548, 640] on button "Exit" at bounding box center [560, 639] width 27 height 16
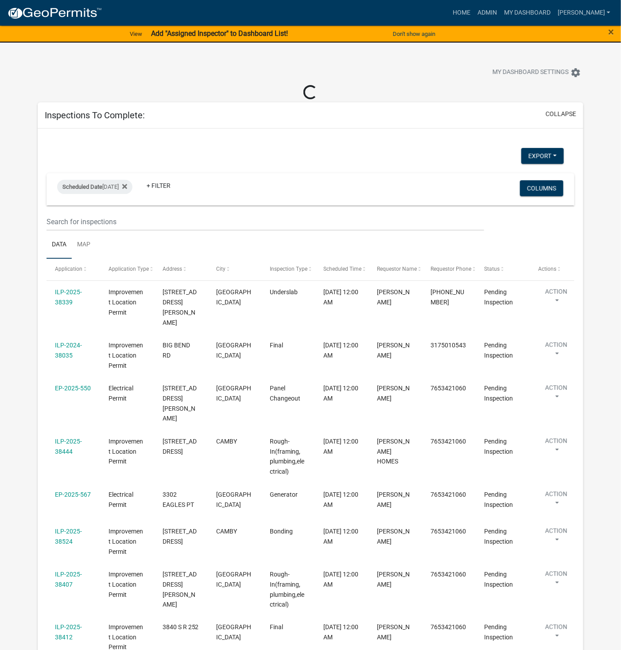
select select "1: 25"
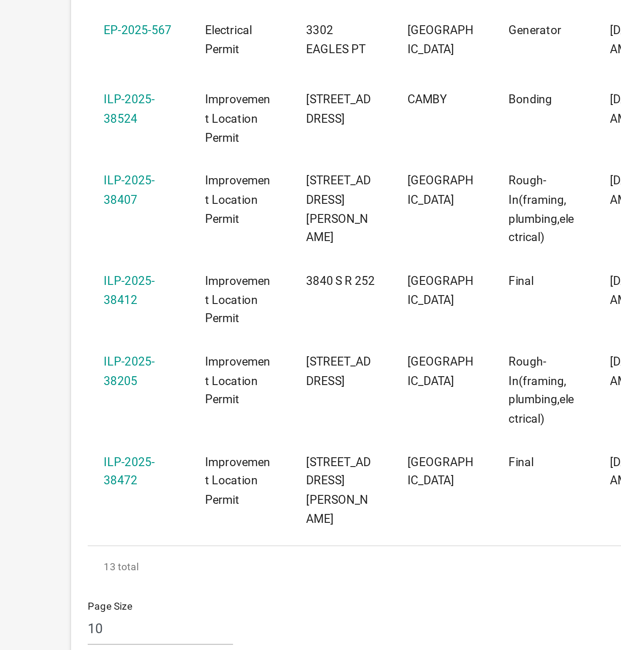
scroll to position [159, 0]
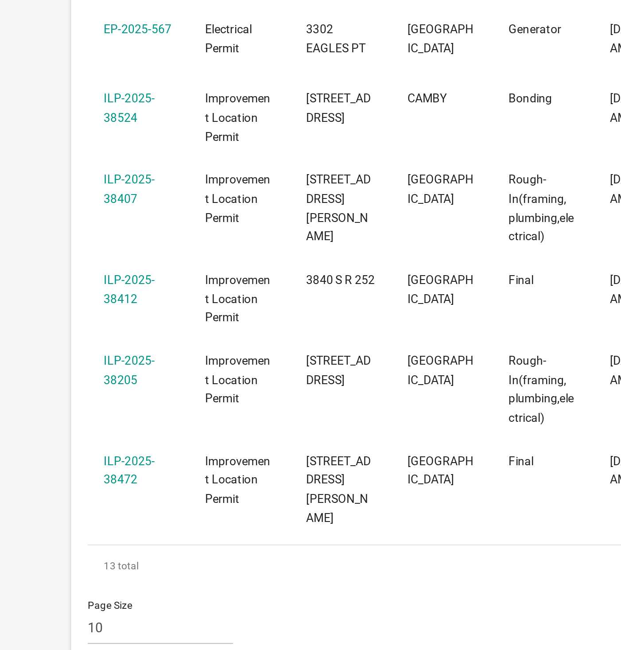
click at [67, 546] on link "ILP-2025-38472" at bounding box center [68, 554] width 27 height 17
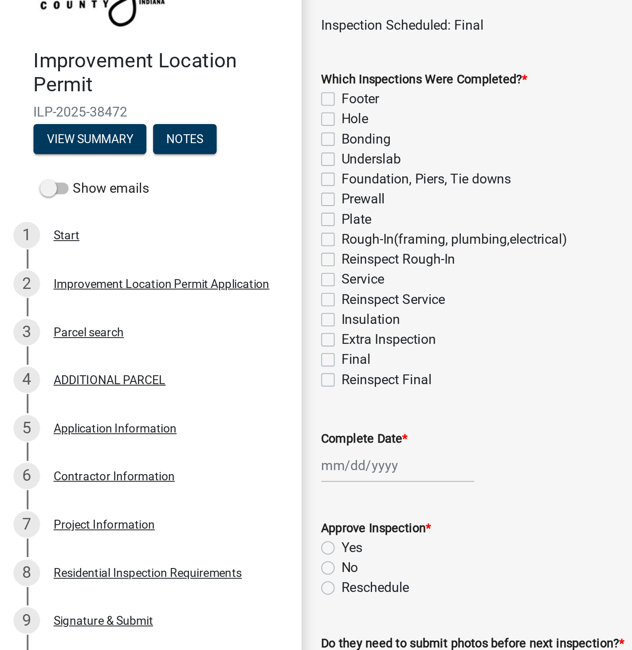
click at [181, 253] on label "Final" at bounding box center [189, 250] width 16 height 11
click at [181, 250] on input "Final" at bounding box center [184, 248] width 6 height 6
checkbox input "true"
checkbox input "false"
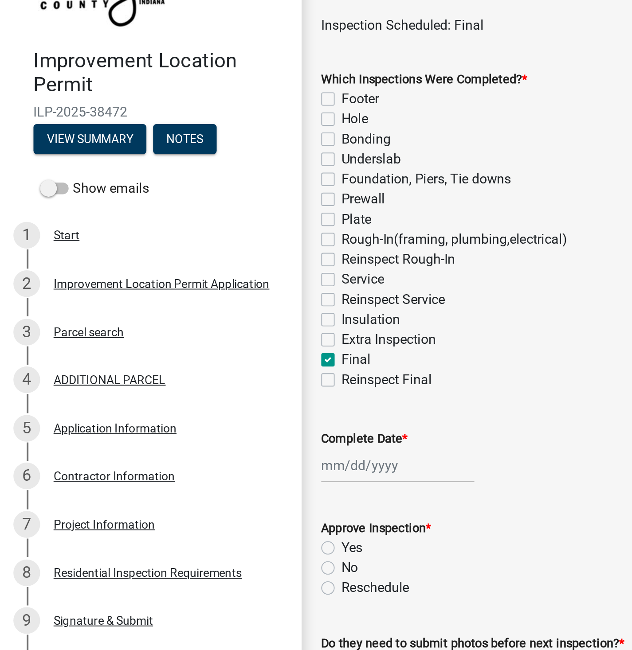
checkbox input "false"
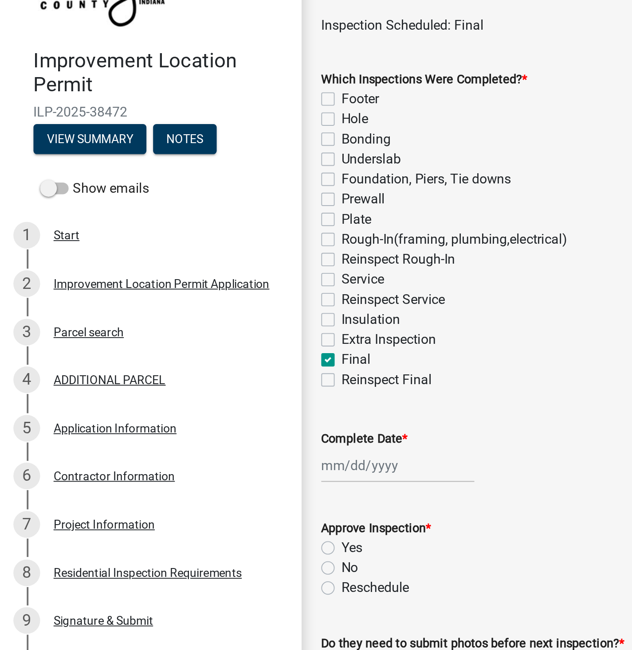
checkbox input "false"
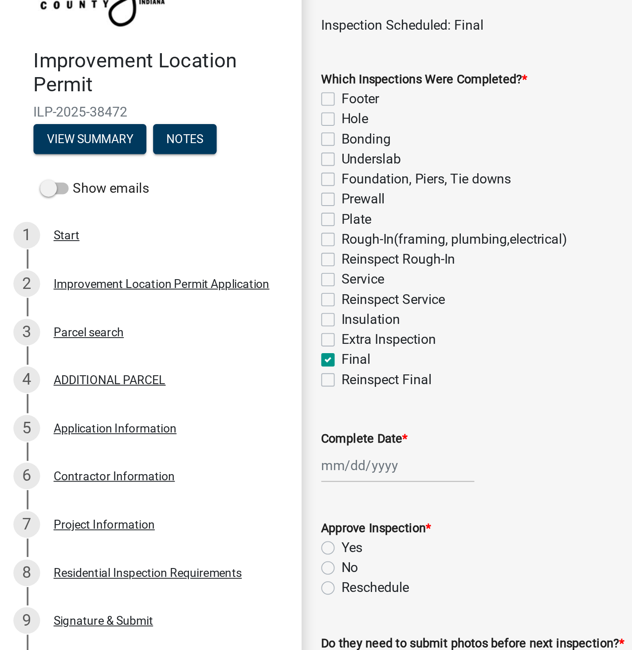
checkbox input "false"
checkbox input "true"
checkbox input "false"
click at [193, 308] on div at bounding box center [210, 306] width 81 height 18
select select "8"
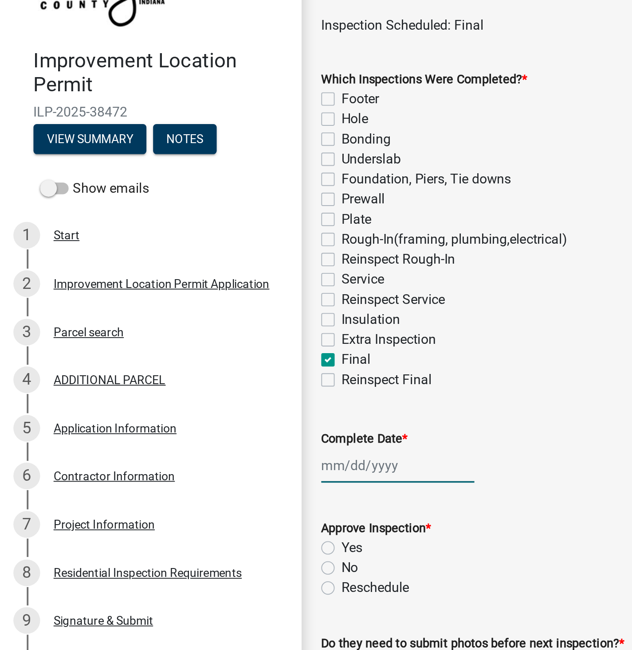
select select "2025"
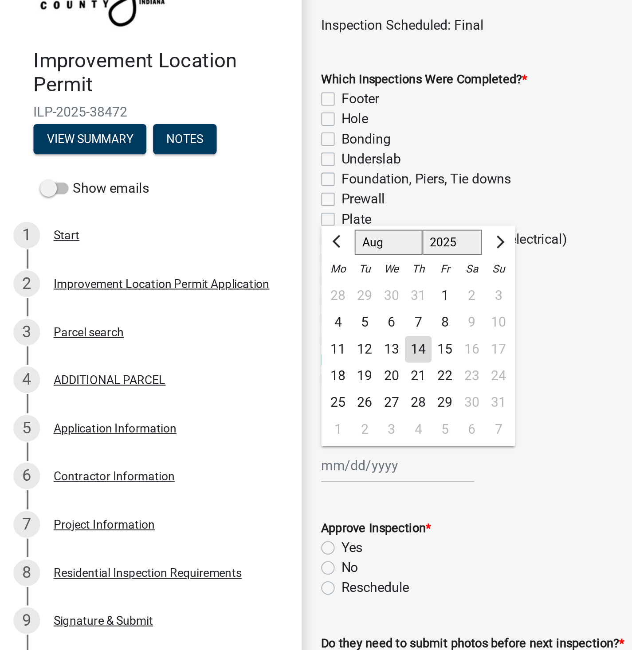
click at [224, 242] on div "14" at bounding box center [222, 245] width 14 height 14
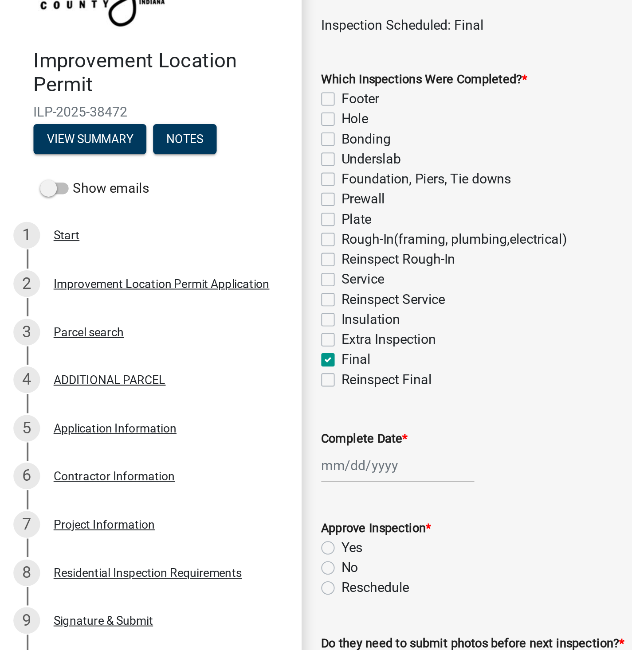
type input "08/14/2025"
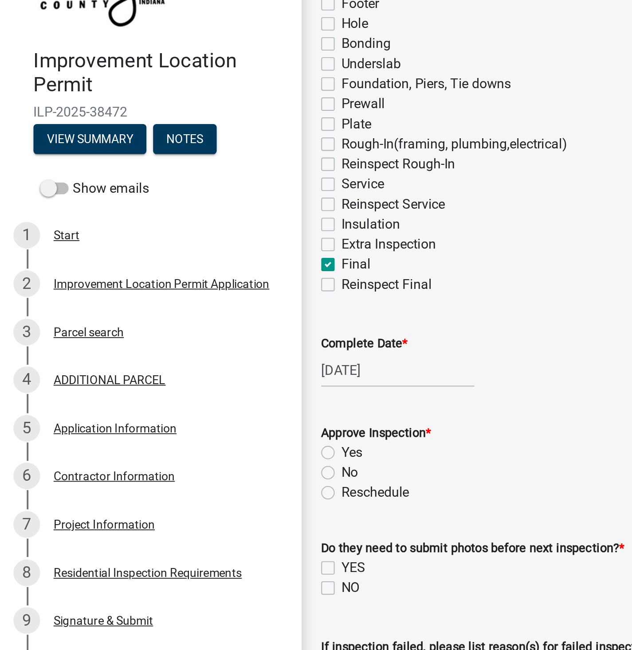
scroll to position [53, 0]
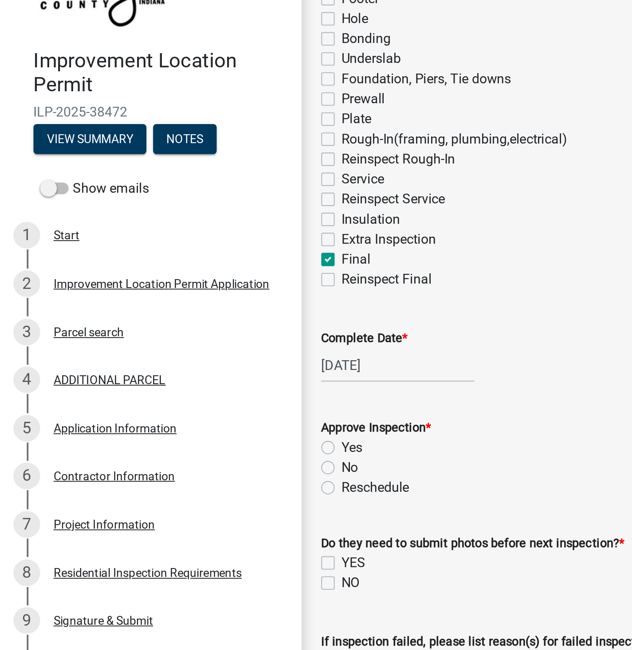
click at [181, 297] on label "Yes" at bounding box center [186, 296] width 11 height 11
click at [181, 297] on input "Yes" at bounding box center [184, 294] width 6 height 6
radio input "true"
click at [181, 370] on label "NO" at bounding box center [186, 368] width 10 height 11
click at [181, 369] on input "NO" at bounding box center [184, 366] width 6 height 6
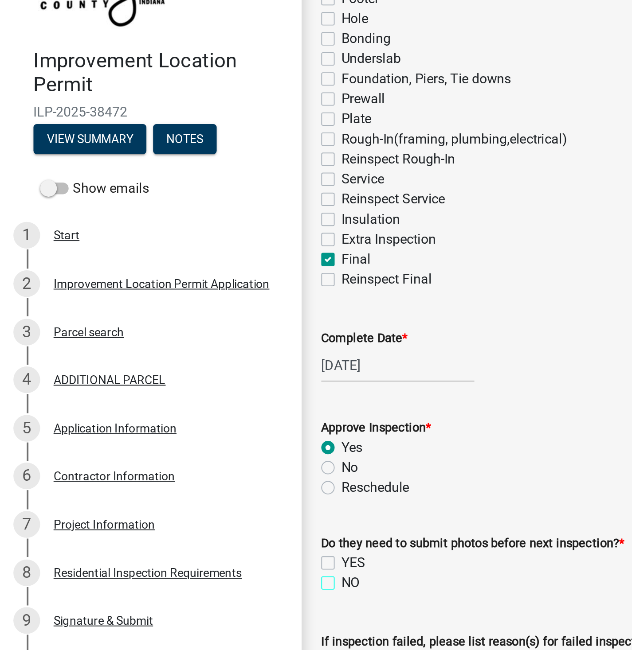
checkbox input "true"
checkbox input "false"
checkbox input "true"
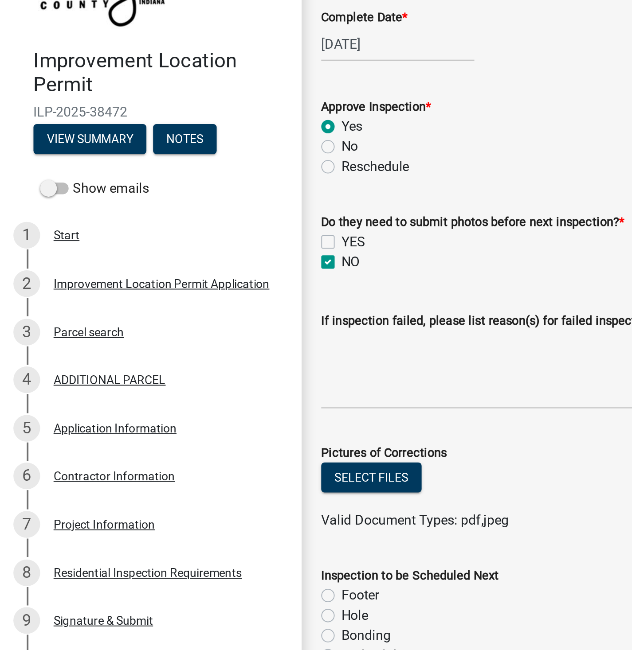
scroll to position [243, 0]
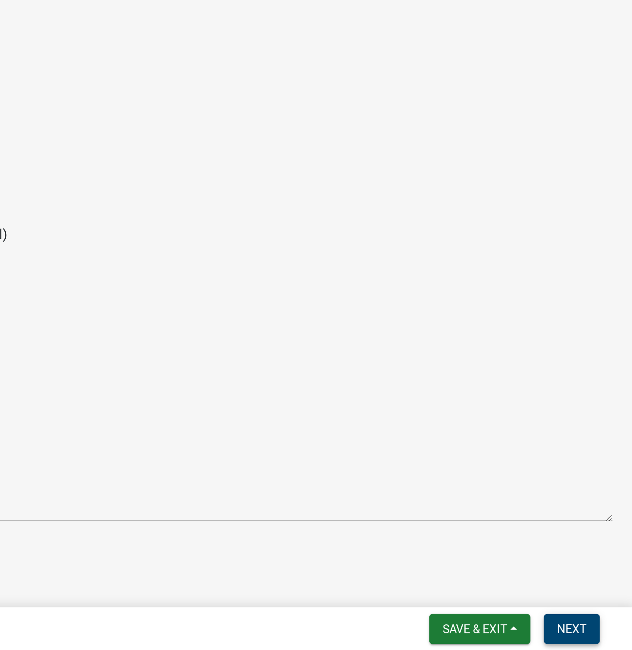
click at [598, 638] on span "Next" at bounding box center [600, 638] width 16 height 7
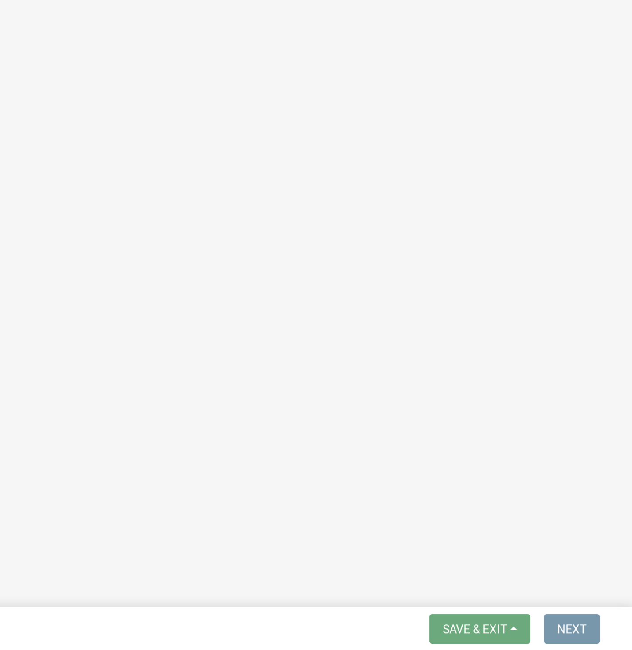
scroll to position [0, 0]
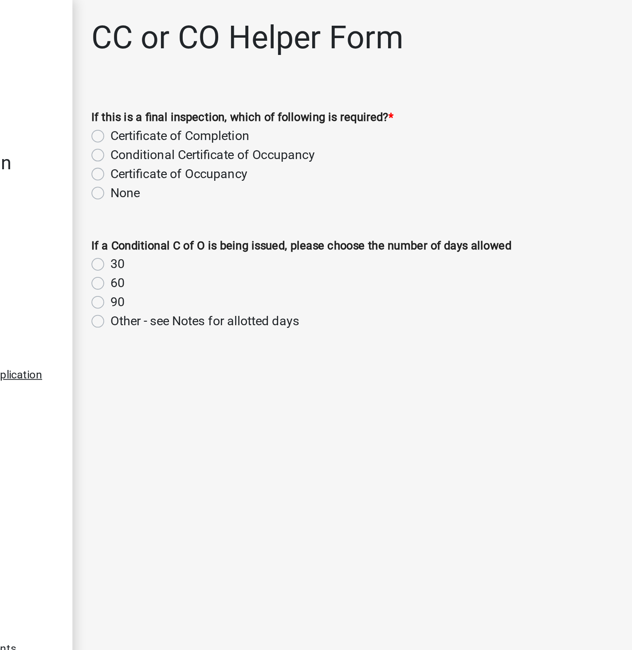
click at [181, 78] on label "Certificate of Completion" at bounding box center [220, 76] width 78 height 11
click at [181, 77] on input "Certificate of Completion" at bounding box center [184, 74] width 6 height 6
radio input "true"
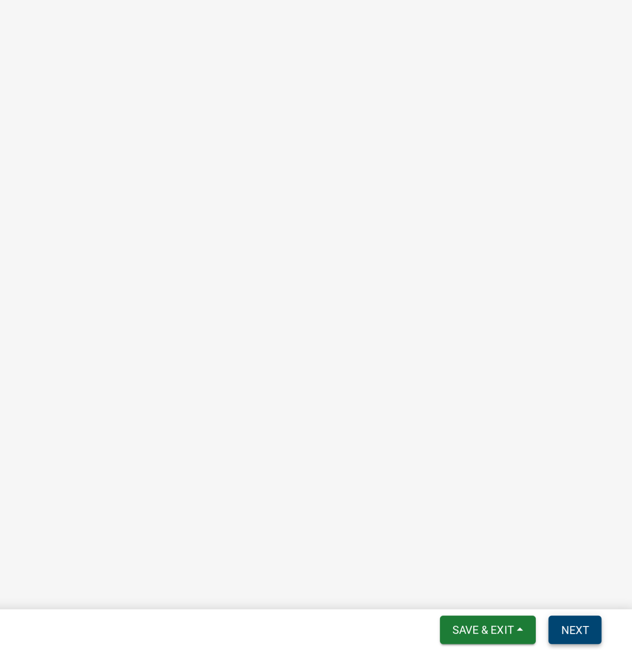
click at [596, 637] on span "Next" at bounding box center [600, 638] width 16 height 7
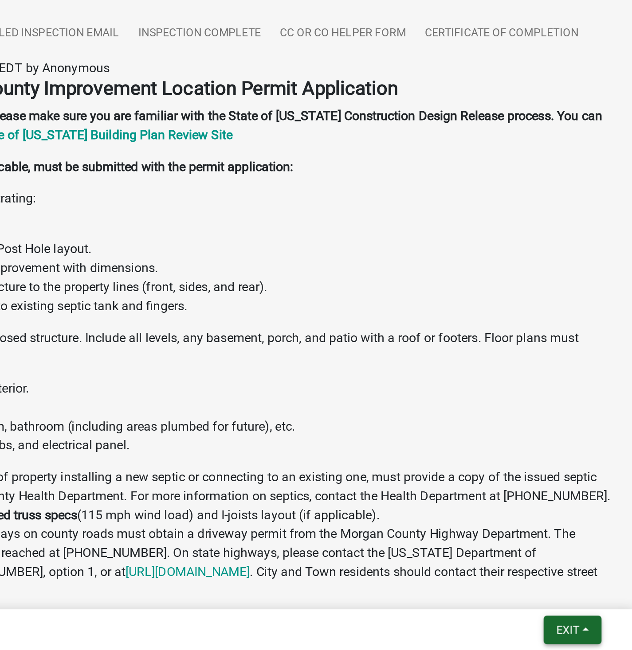
click at [595, 636] on span "Exit" at bounding box center [595, 638] width 13 height 7
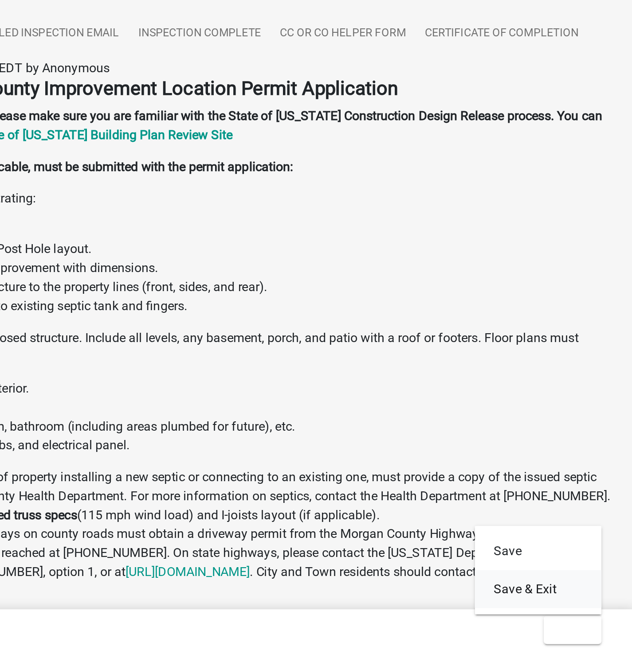
click at [568, 616] on button "Save & Exit" at bounding box center [578, 615] width 71 height 21
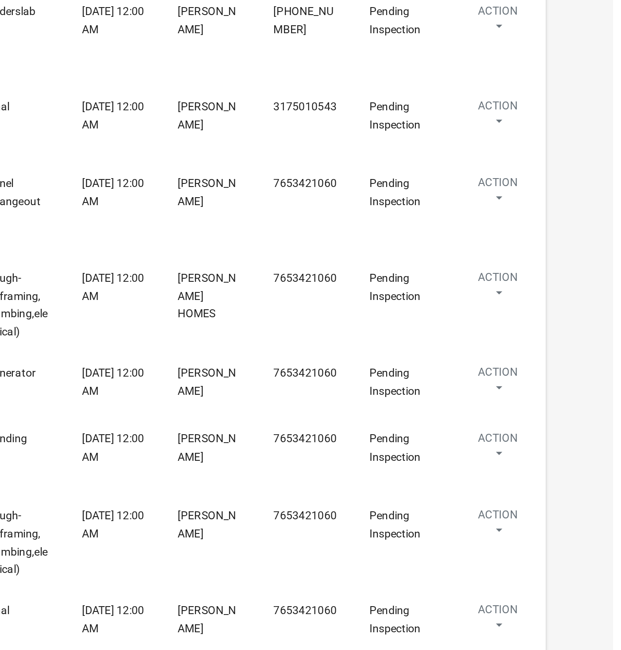
select select "1: 25"
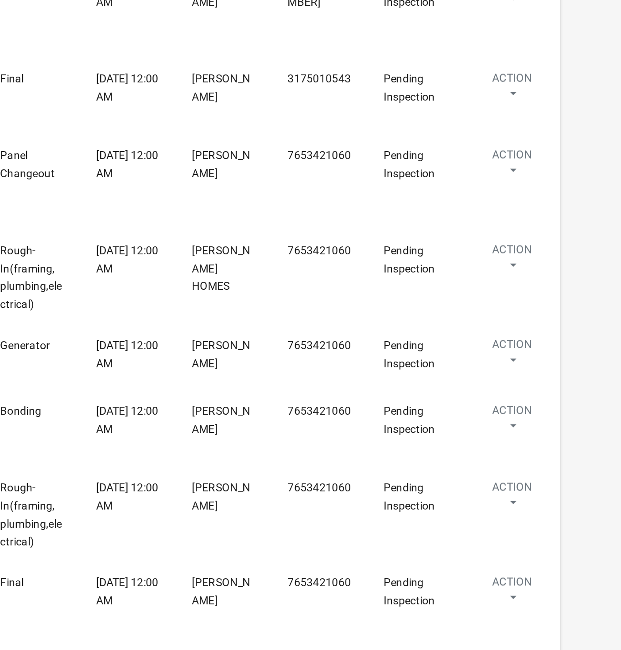
click at [570, 294] on button "Action" at bounding box center [556, 283] width 37 height 22
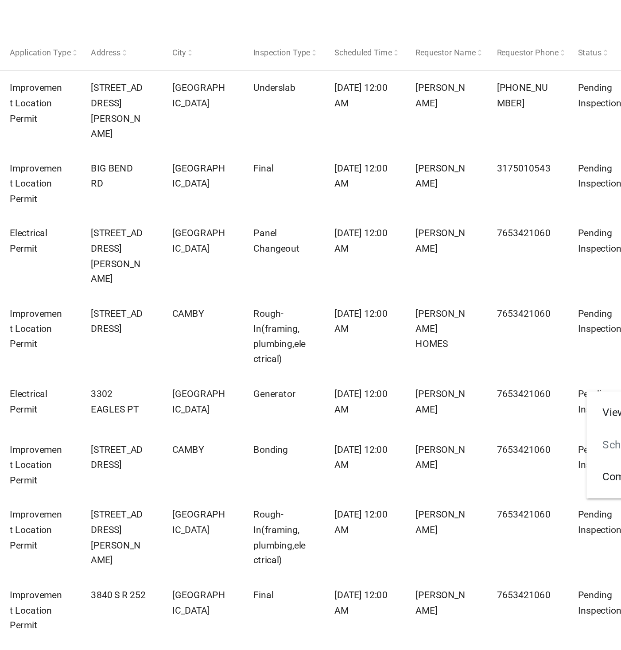
scroll to position [11, 0]
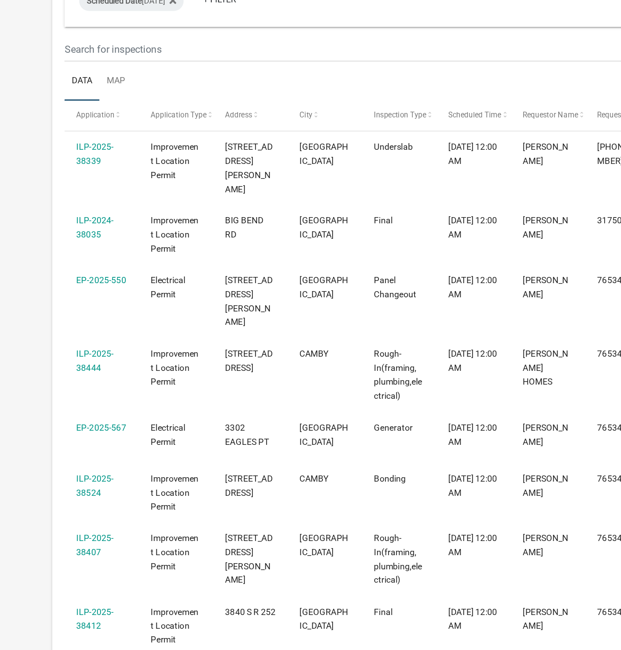
click at [66, 545] on link "ILP-2025-38407" at bounding box center [68, 553] width 27 height 17
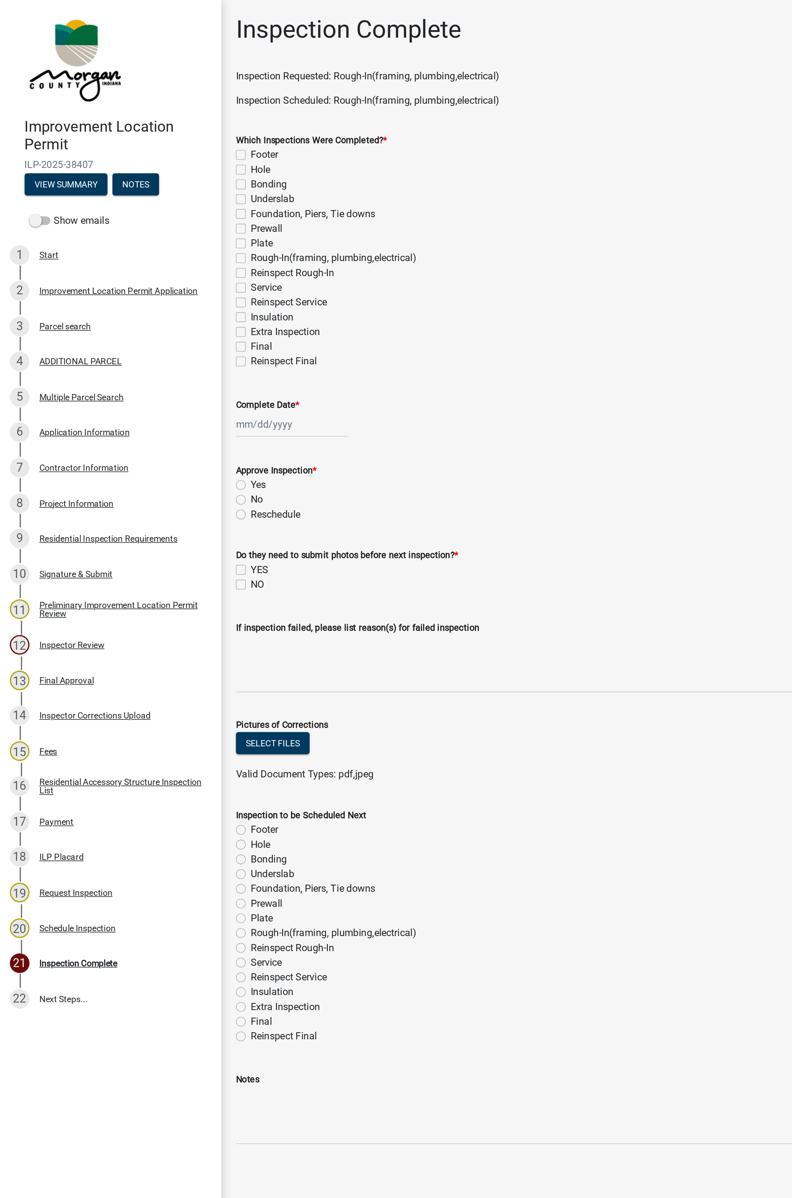
click at [181, 186] on label "Rough-In(framing, plumbing,electrical)" at bounding box center [241, 186] width 120 height 11
click at [181, 186] on input "Rough-In(framing, plumbing,electrical)" at bounding box center [184, 184] width 6 height 6
checkbox input "true"
checkbox input "false"
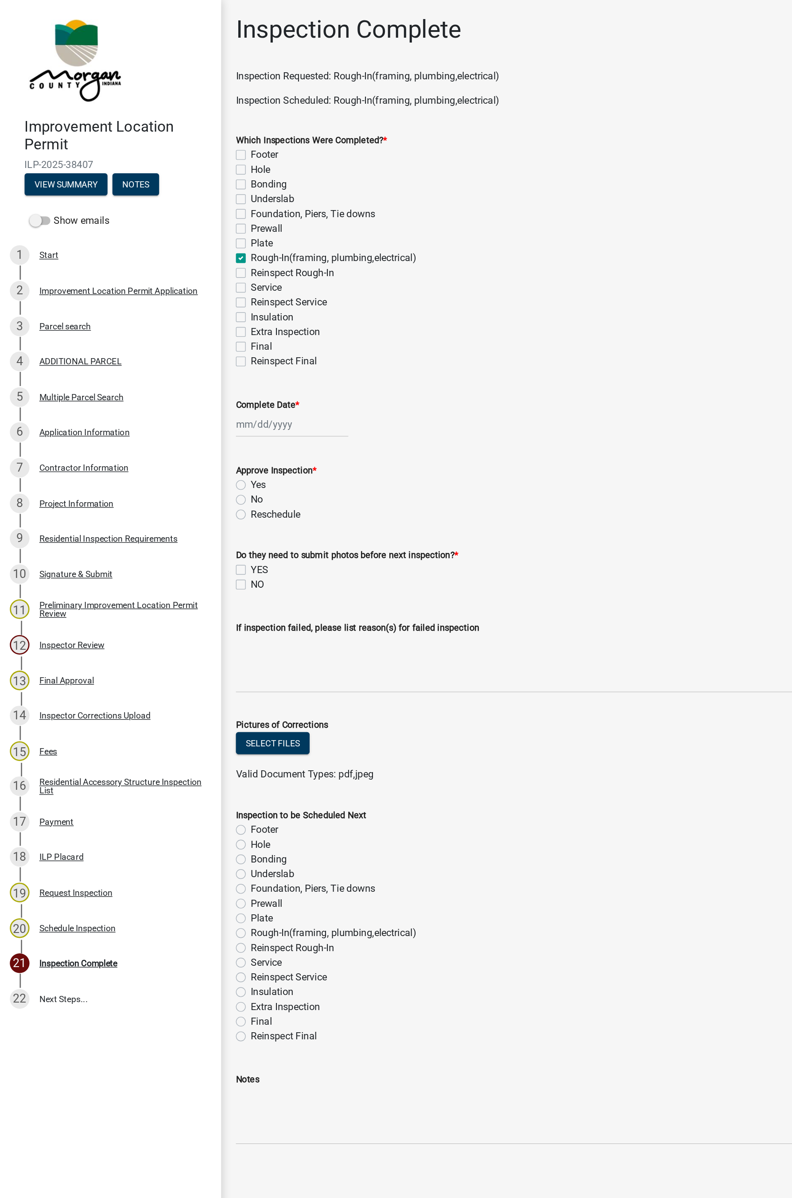
checkbox input "false"
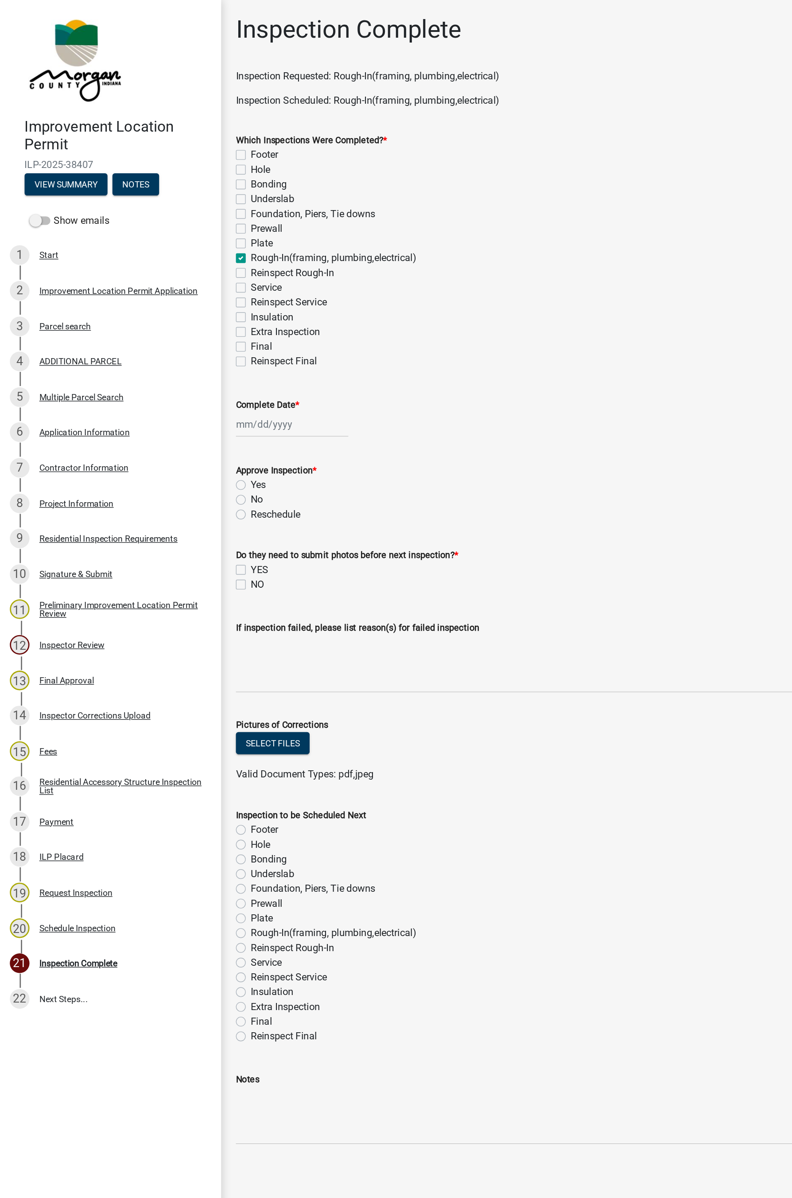
checkbox input "true"
checkbox input "false"
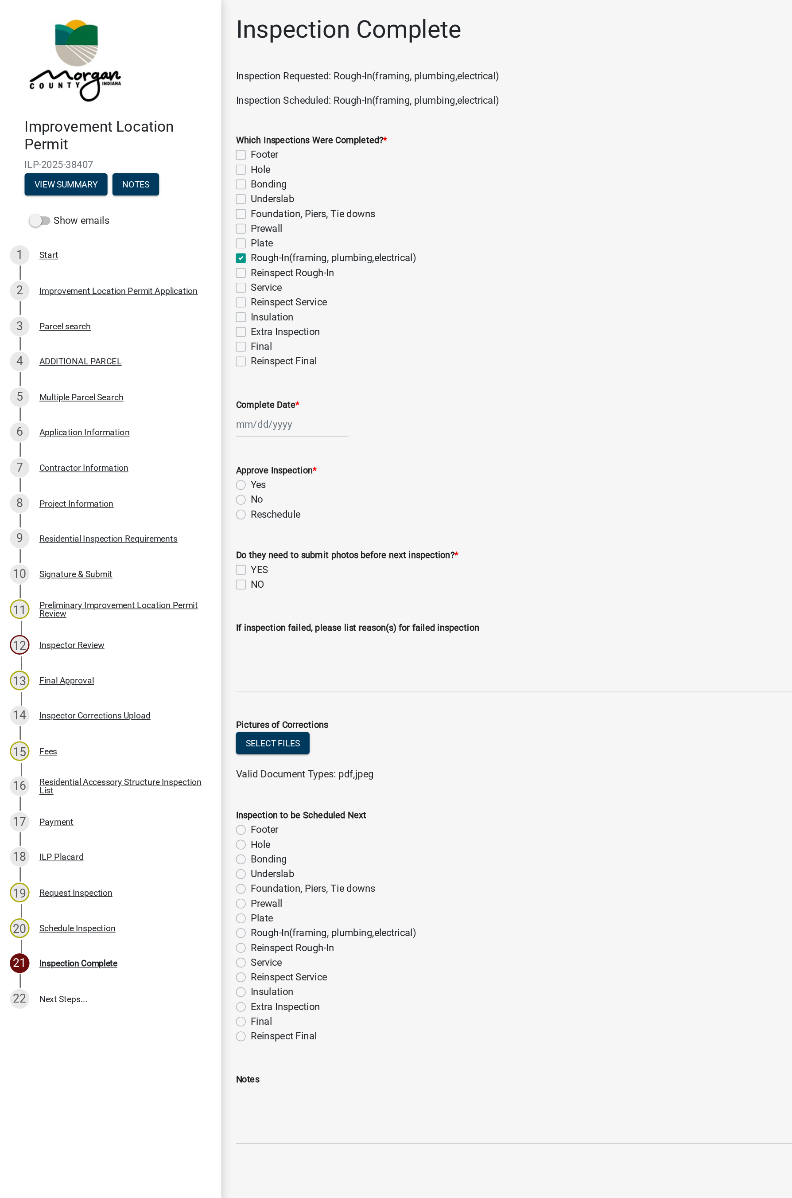
checkbox input "false"
click at [200, 306] on div at bounding box center [210, 306] width 81 height 18
select select "8"
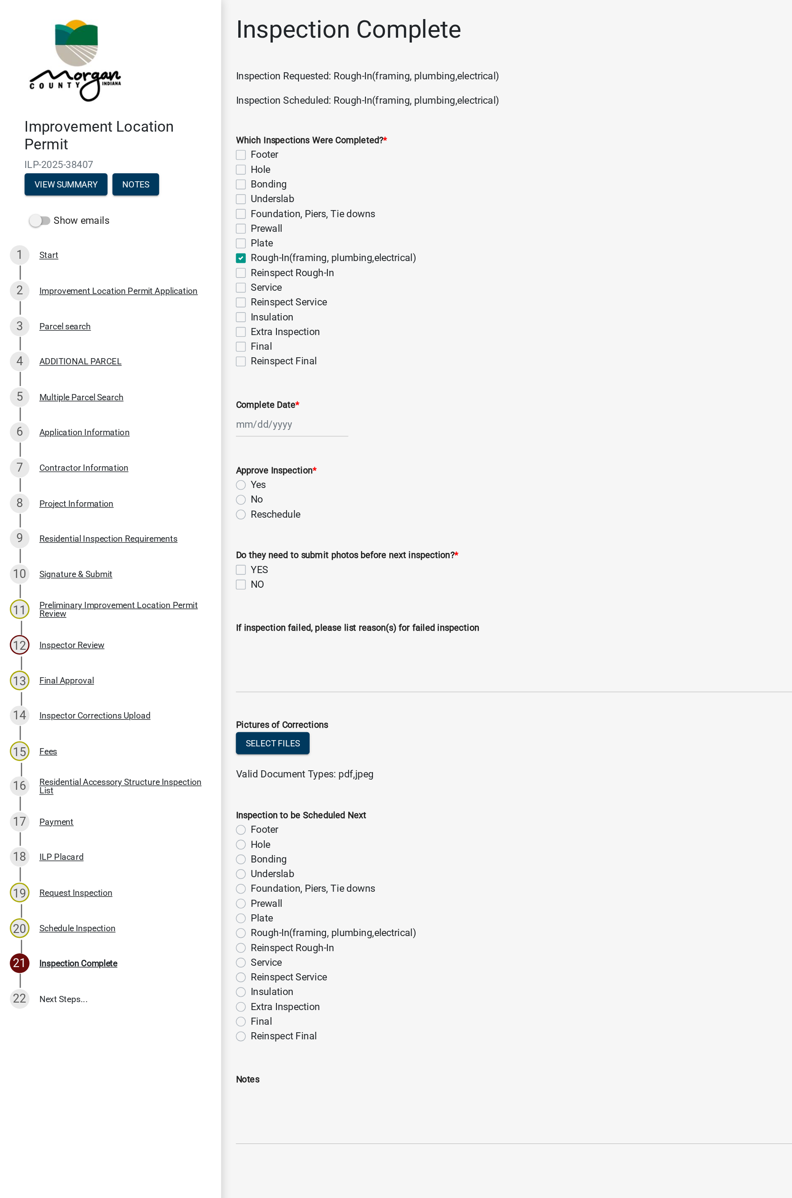
select select "2025"
click at [224, 383] on div "14" at bounding box center [222, 382] width 14 height 14
type input "08/14/2025"
click at [181, 360] on label "No" at bounding box center [185, 360] width 9 height 11
click at [181, 360] on input "No" at bounding box center [184, 358] width 6 height 6
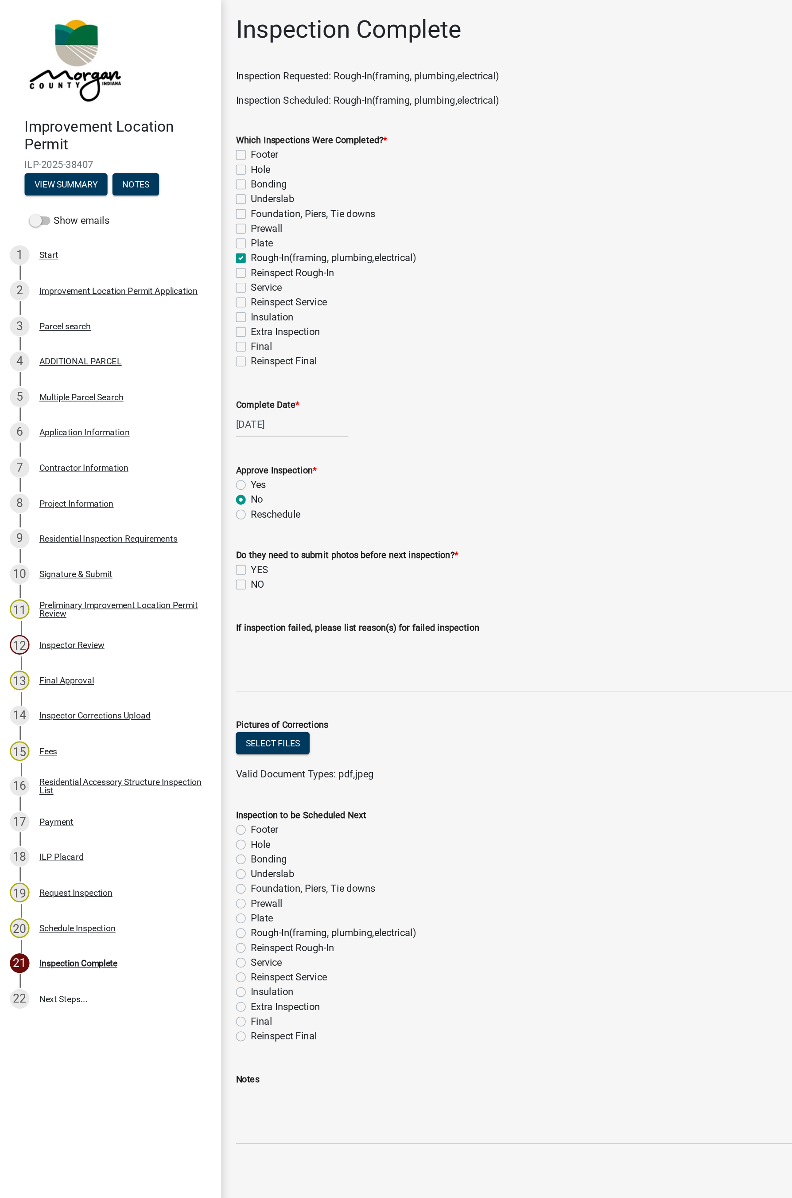
radio input "true"
click at [181, 347] on label "Yes" at bounding box center [186, 349] width 11 height 11
click at [181, 347] on input "Yes" at bounding box center [184, 347] width 6 height 6
radio input "true"
click at [181, 422] on label "NO" at bounding box center [186, 421] width 10 height 11
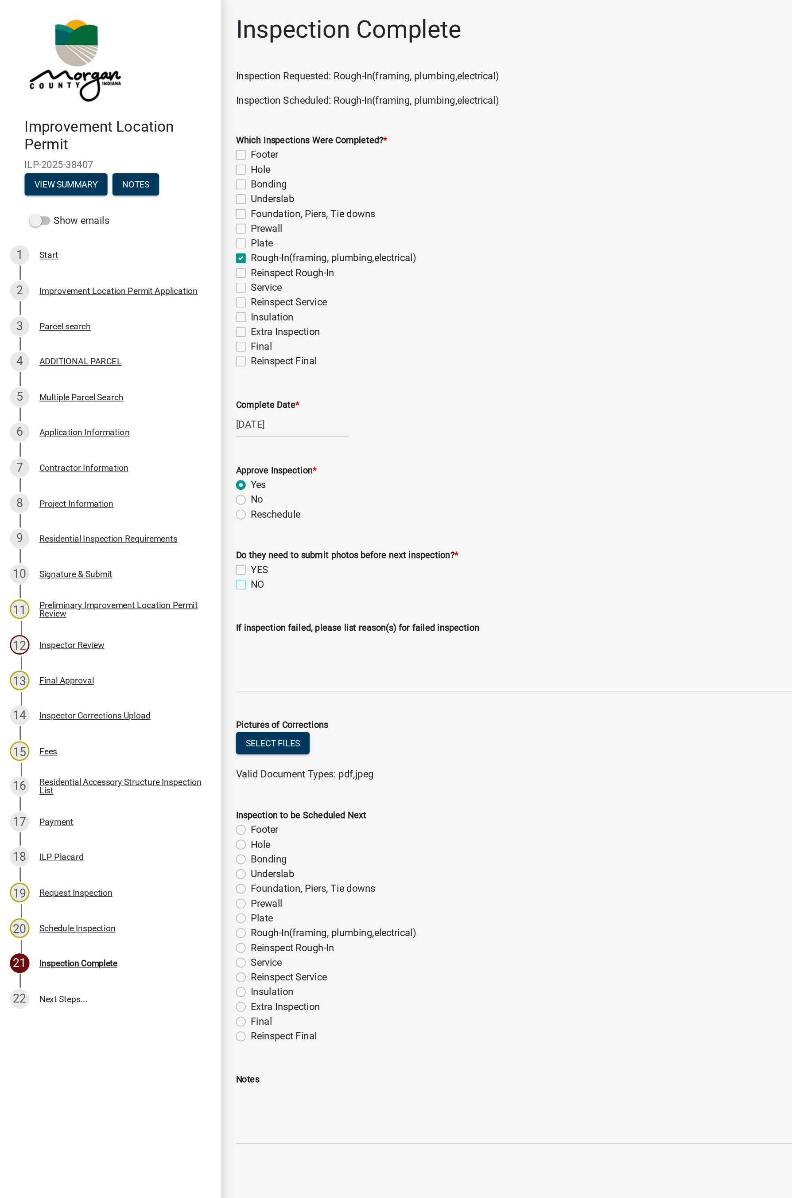
click at [181, 422] on input "NO" at bounding box center [184, 419] width 6 height 6
checkbox input "true"
checkbox input "false"
checkbox input "true"
click at [181, 660] on label "Final" at bounding box center [189, 736] width 16 height 11
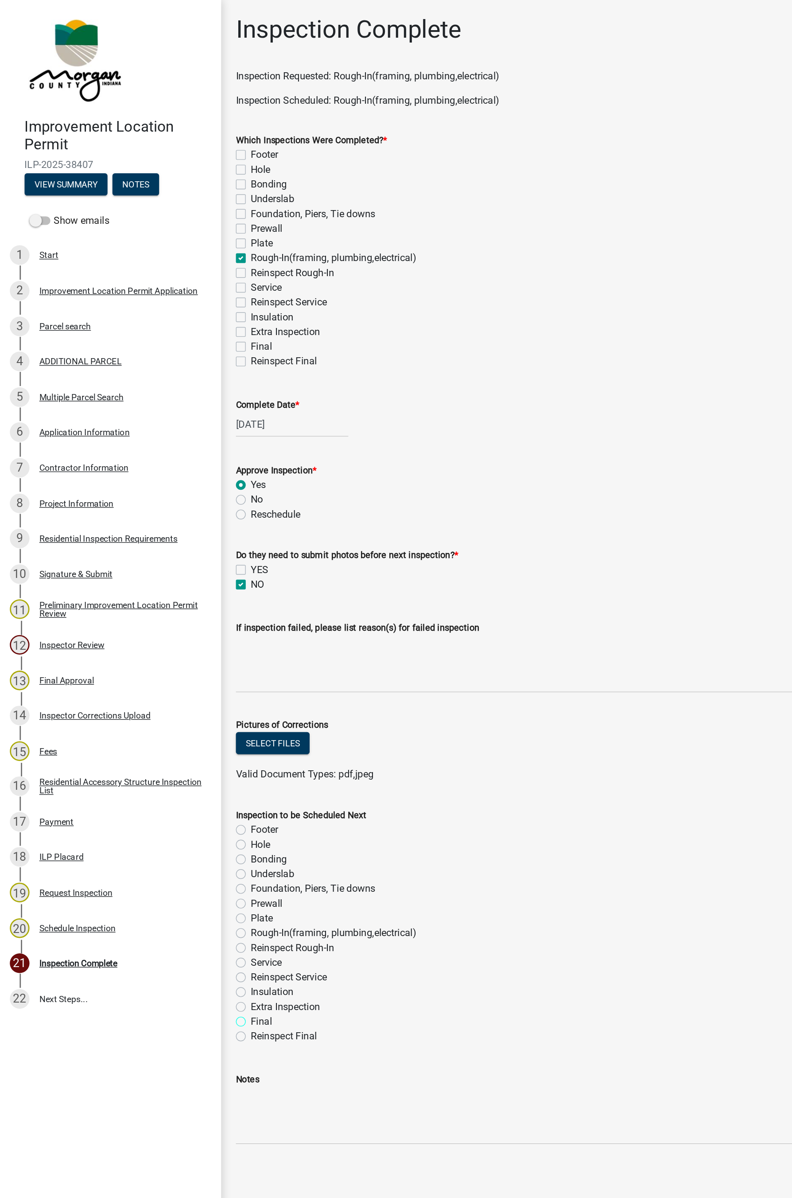
click at [181, 660] on input "Final" at bounding box center [184, 734] width 6 height 6
radio input "true"
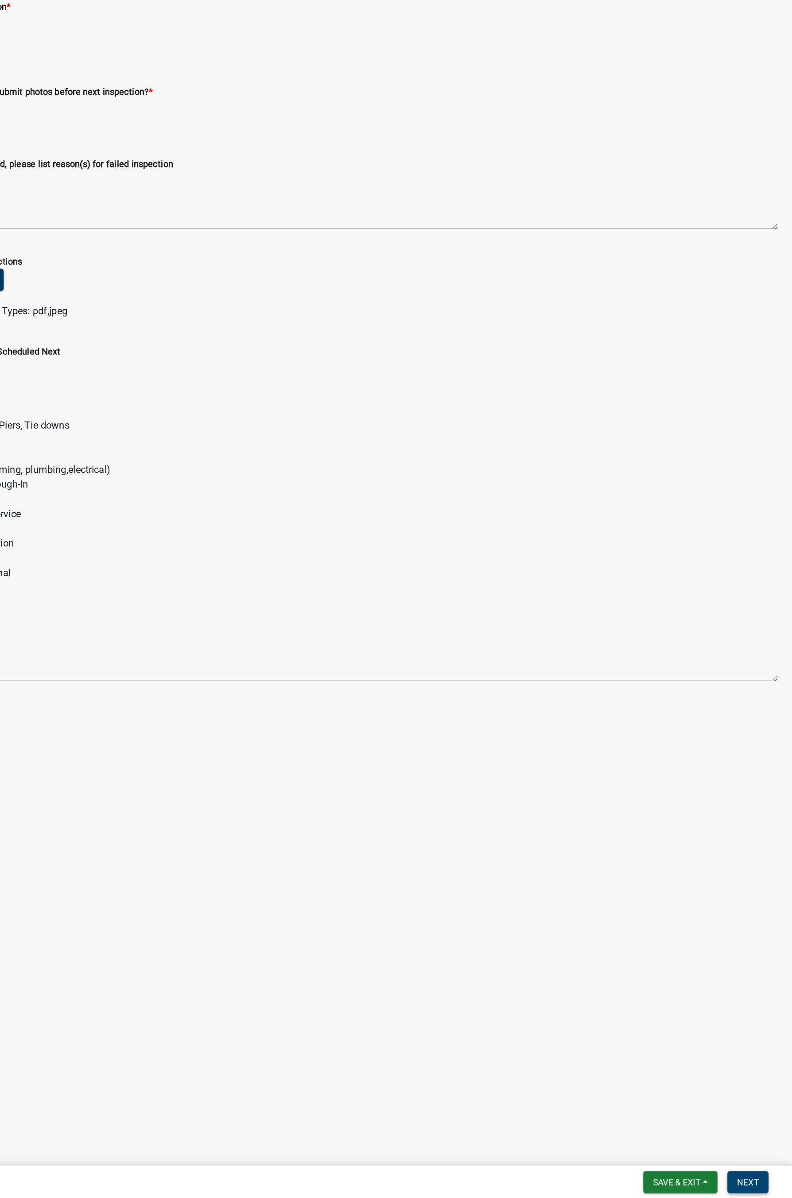
click at [631, 660] on button "Next" at bounding box center [760, 1186] width 30 height 16
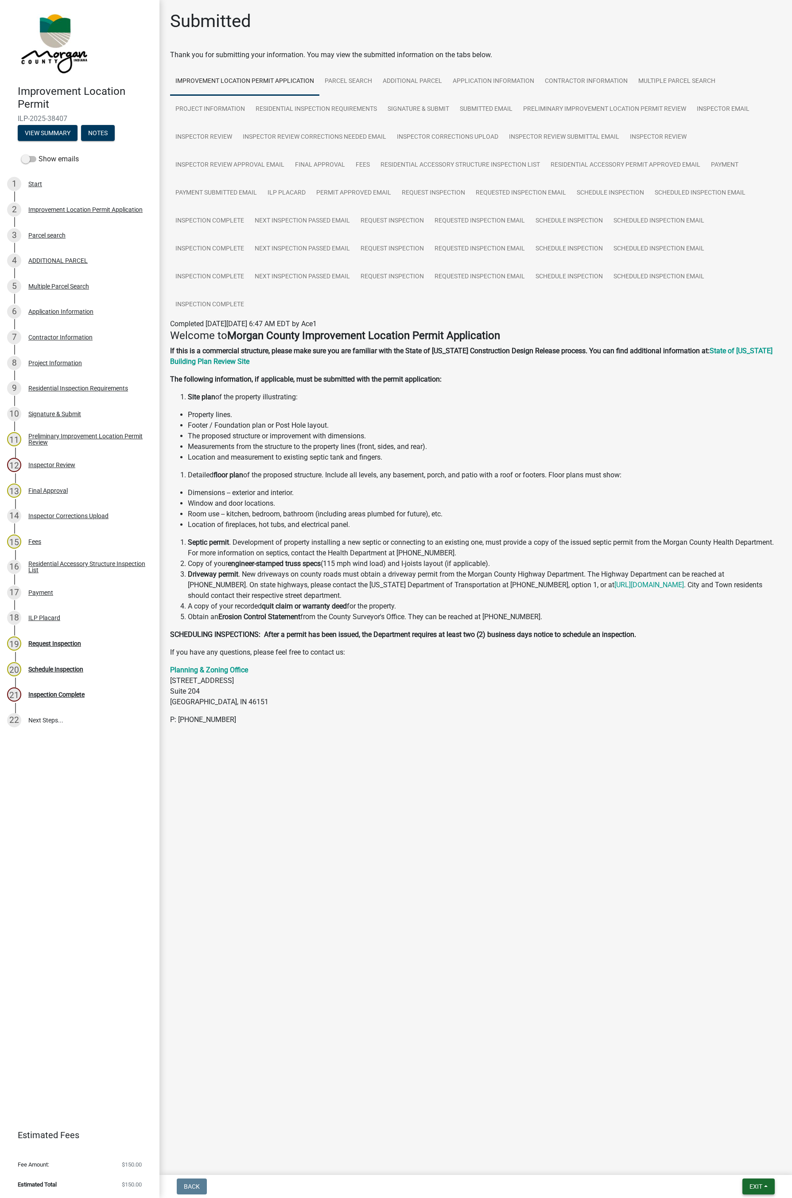
click at [631, 660] on button "Exit" at bounding box center [759, 1186] width 32 height 16
click at [631, 660] on button "Save & Exit" at bounding box center [739, 1163] width 71 height 21
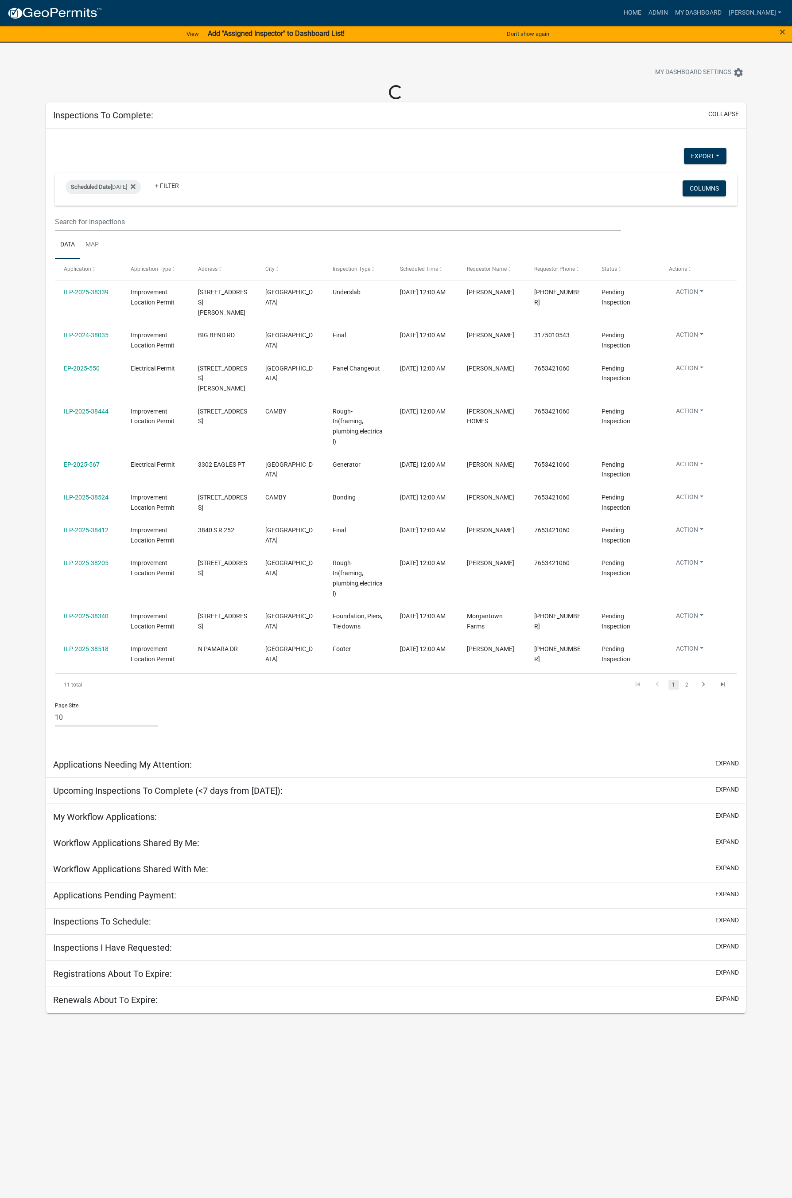
select select "1: 25"
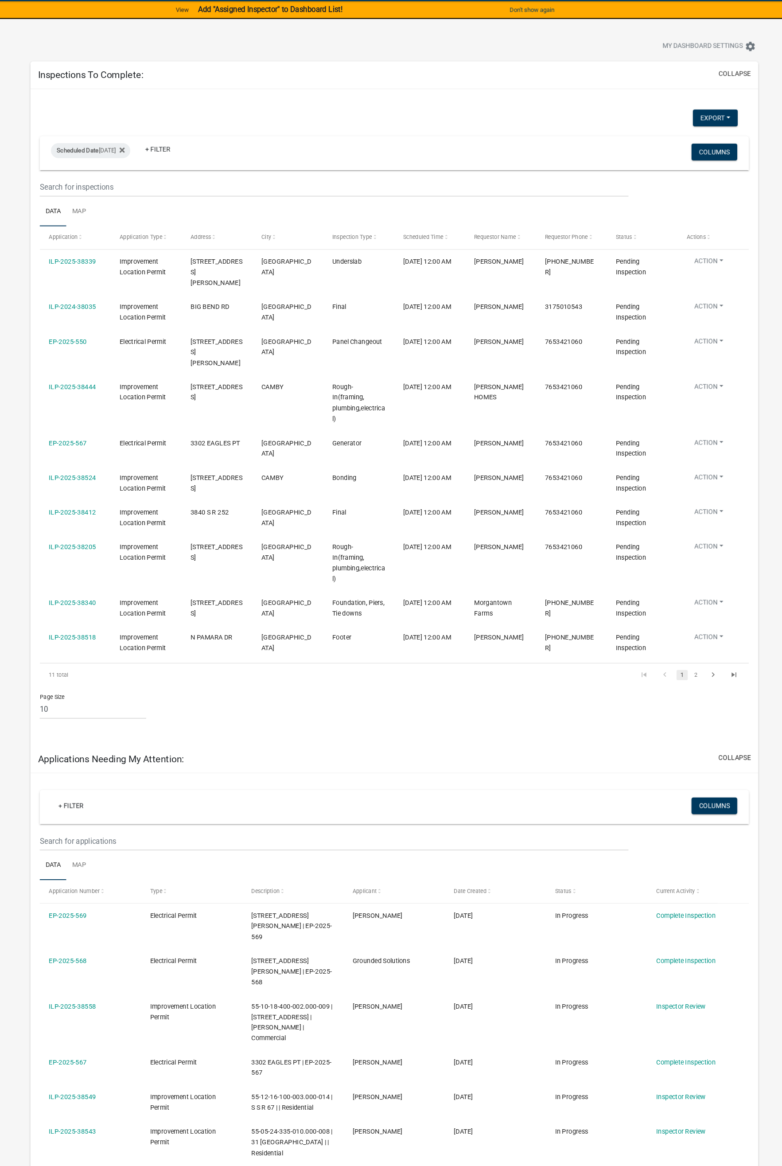
scroll to position [2, 0]
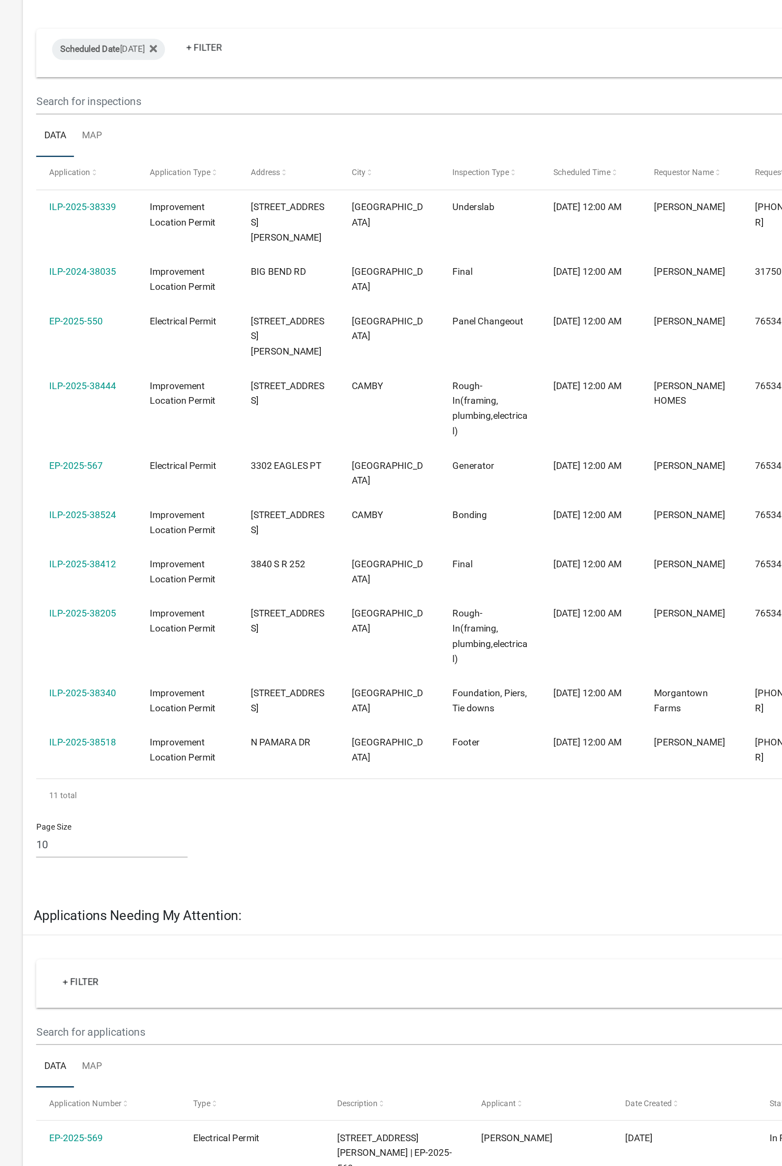
click at [90, 595] on link "ILP-2025-38340" at bounding box center [85, 598] width 45 height 7
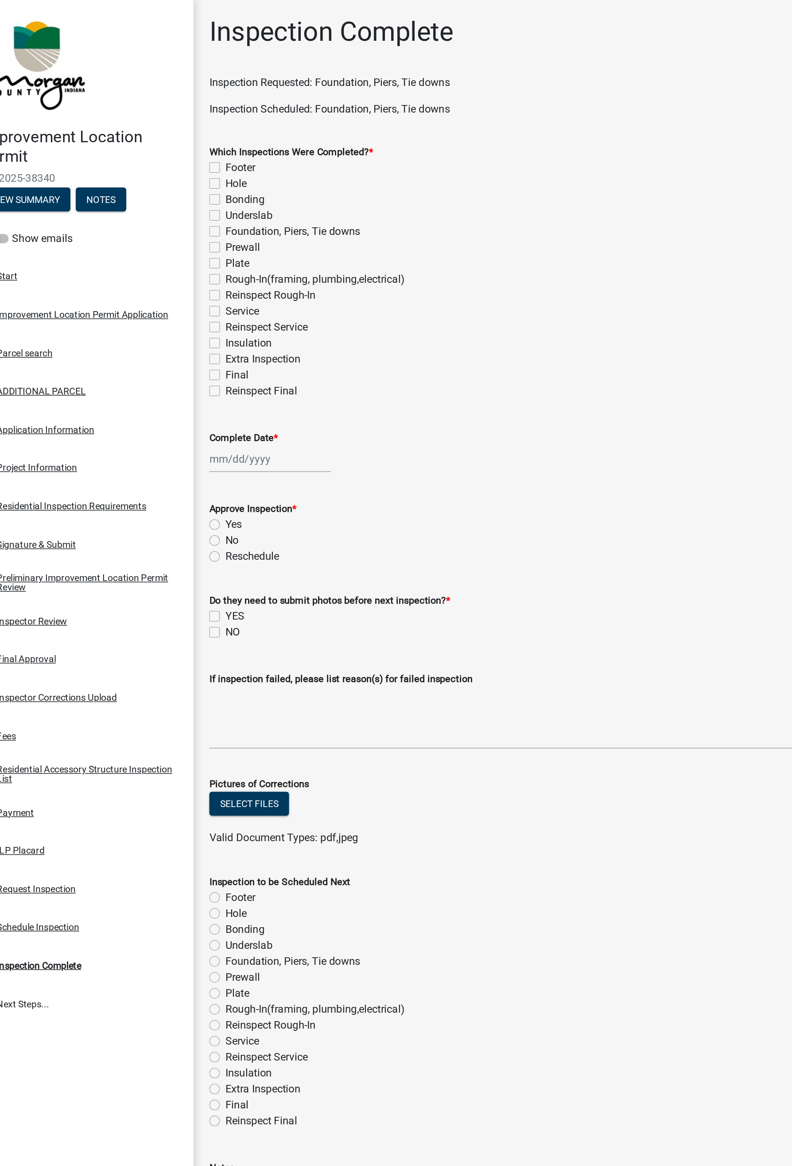
click at [181, 123] on label "Hole" at bounding box center [188, 122] width 14 height 11
click at [181, 123] on input "Hole" at bounding box center [184, 120] width 6 height 6
checkbox input "true"
checkbox input "false"
checkbox input "true"
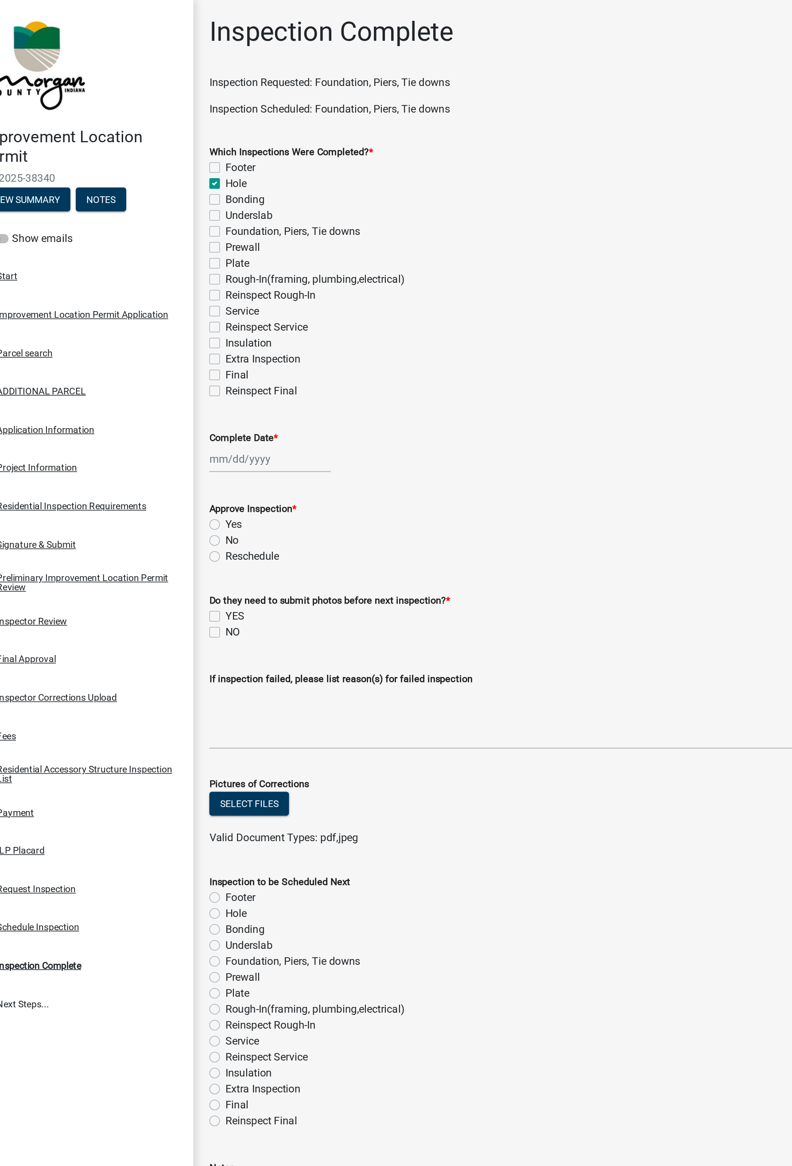
checkbox input "false"
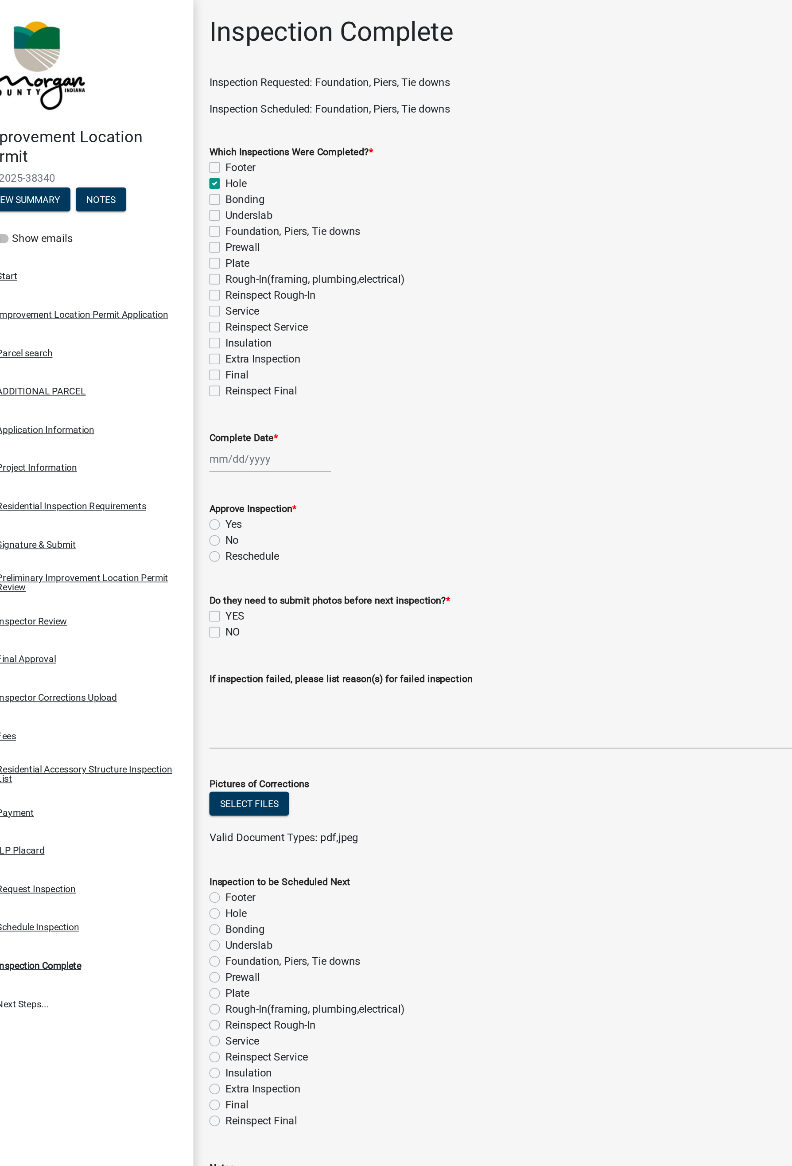
checkbox input "false"
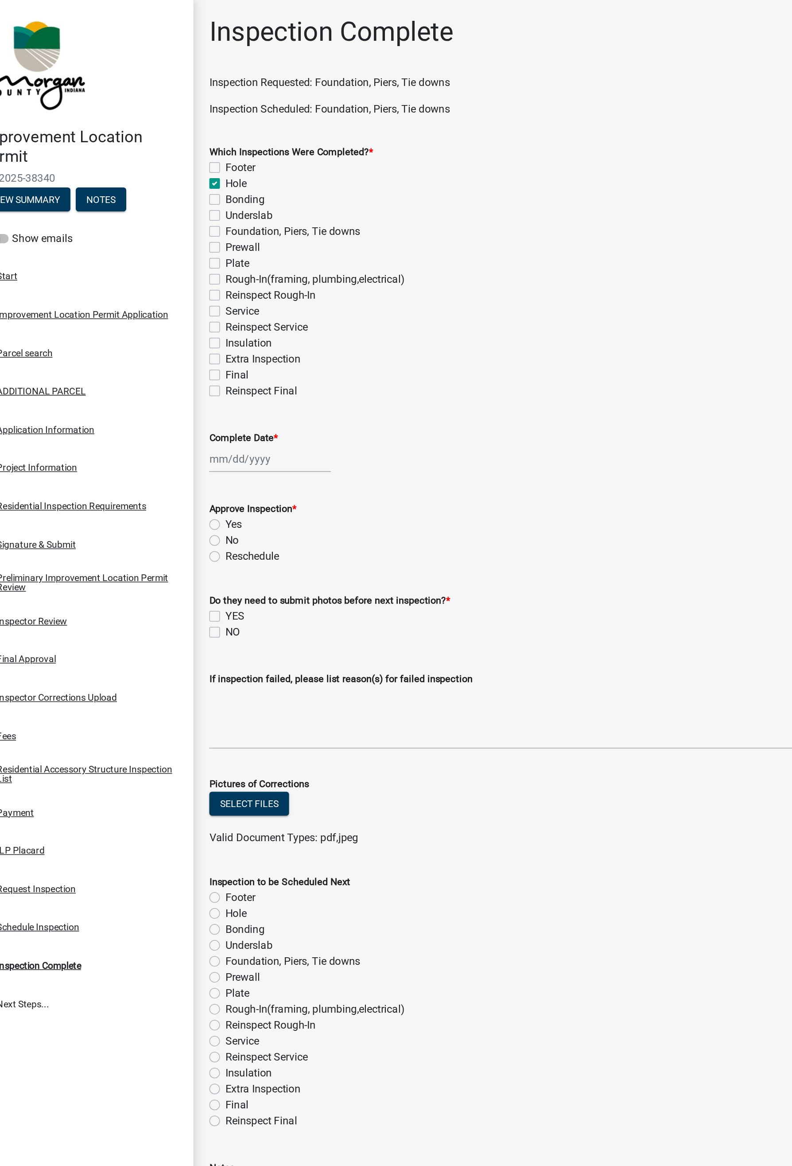
checkbox input "false"
click at [181, 154] on label "Foundation, Piers, Tie downs" at bounding box center [226, 154] width 90 height 11
click at [181, 154] on input "Foundation, Piers, Tie downs" at bounding box center [184, 152] width 6 height 6
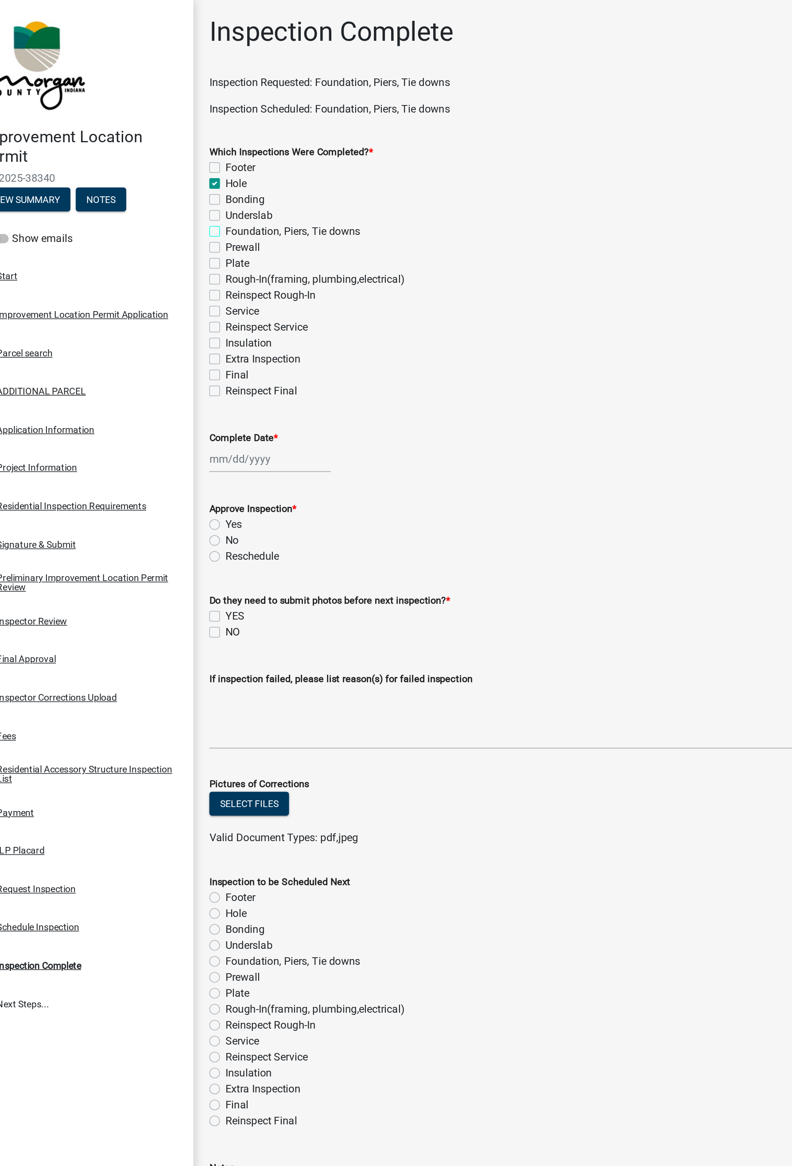
checkbox input "true"
checkbox input "false"
checkbox input "true"
checkbox input "false"
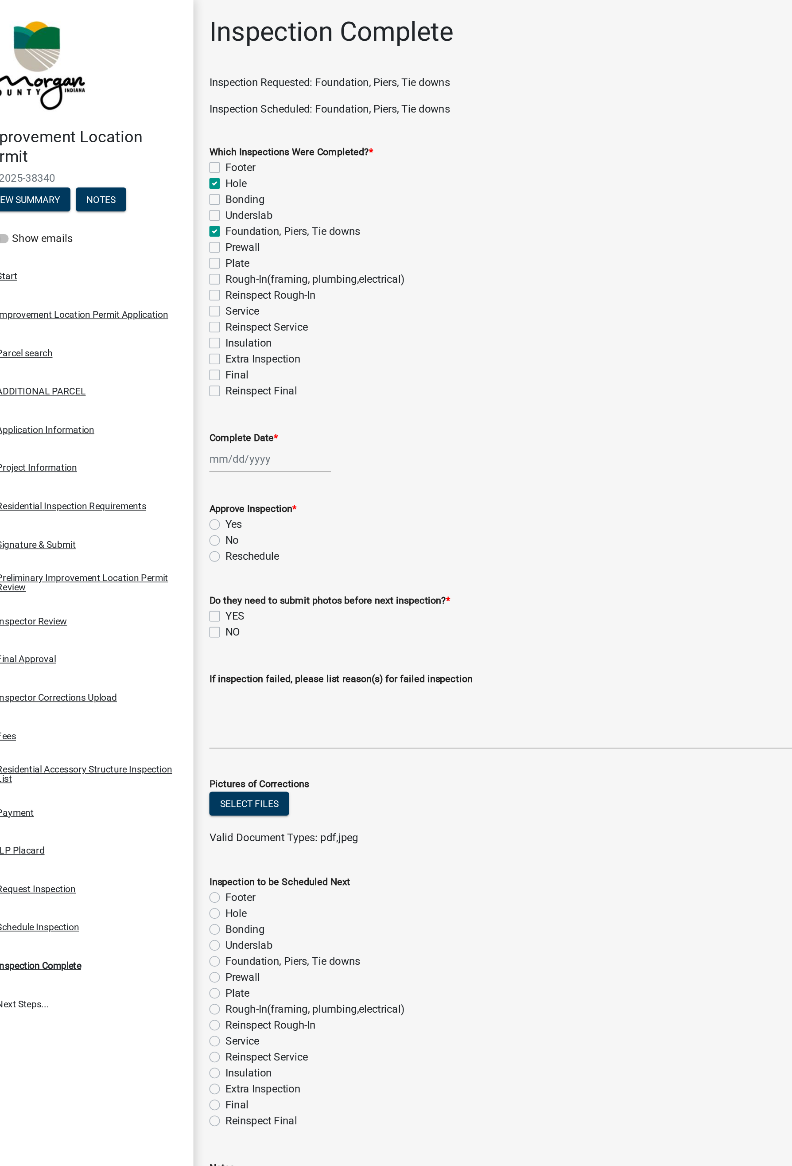
checkbox input "true"
checkbox input "false"
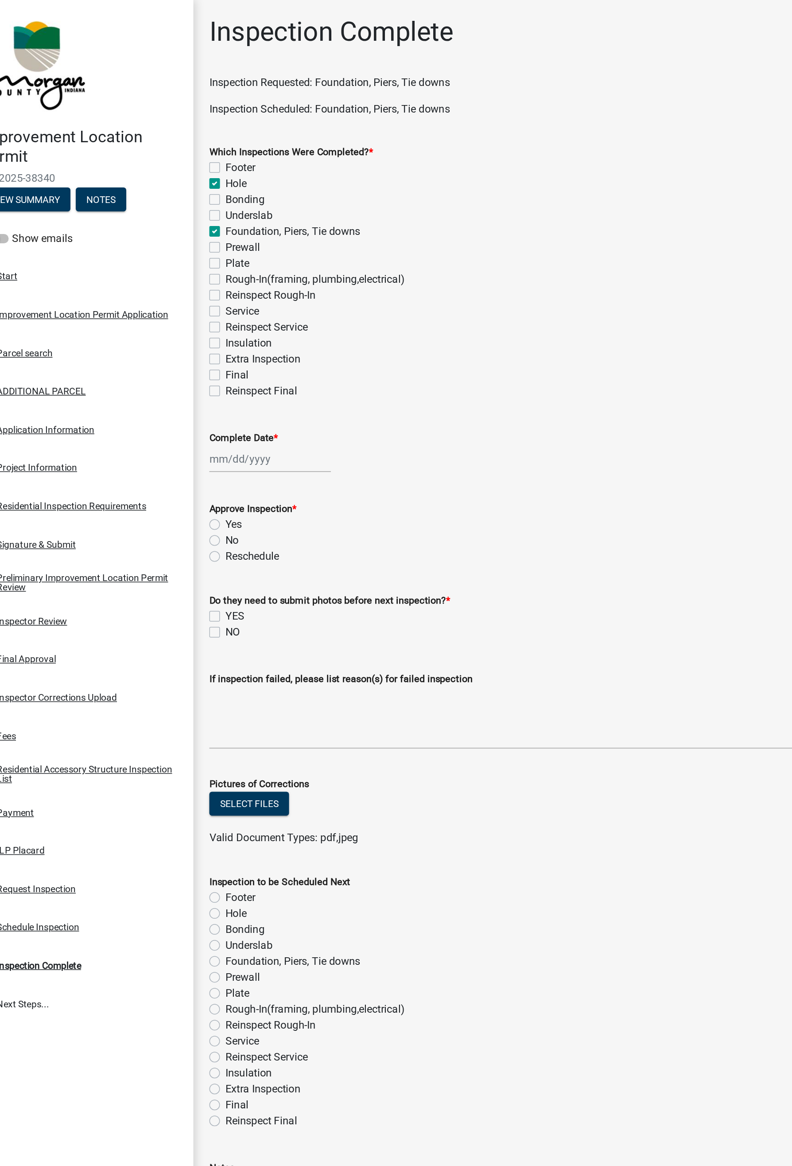
checkbox input "false"
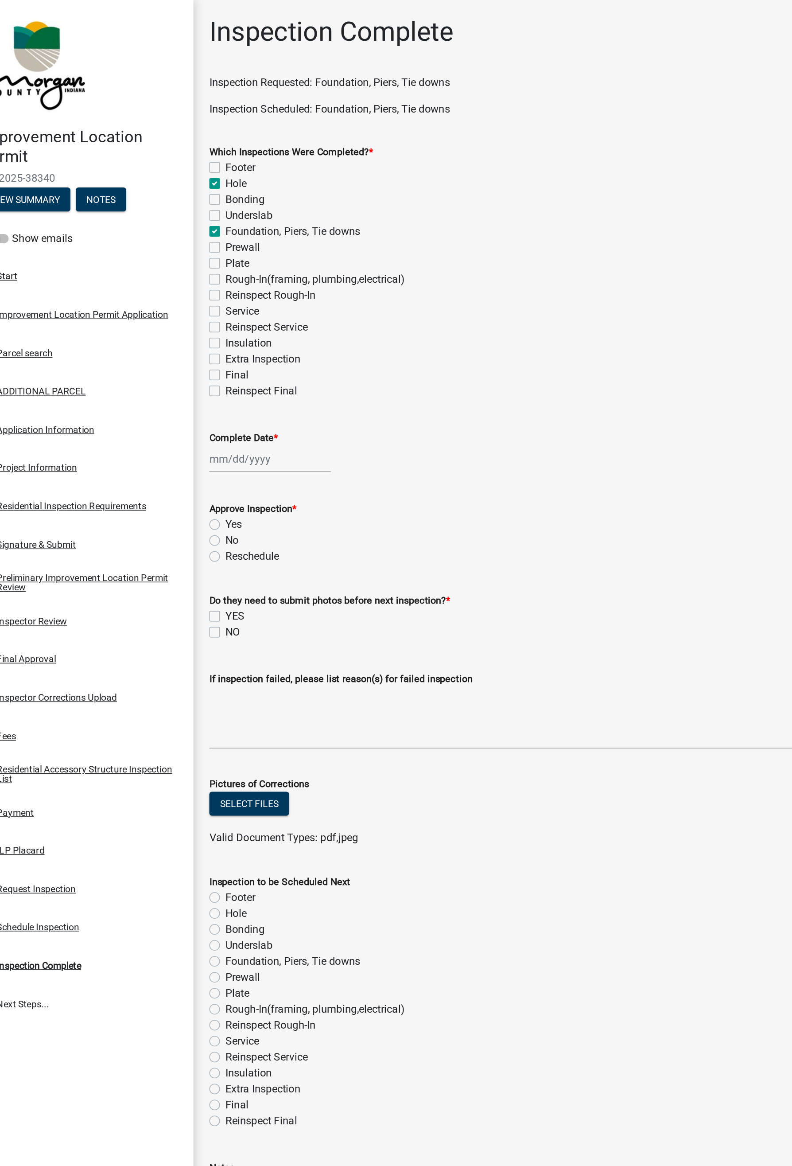
checkbox input "false"
click at [181, 122] on label "Hole" at bounding box center [188, 122] width 14 height 11
click at [181, 122] on input "Hole" at bounding box center [184, 120] width 6 height 6
checkbox input "false"
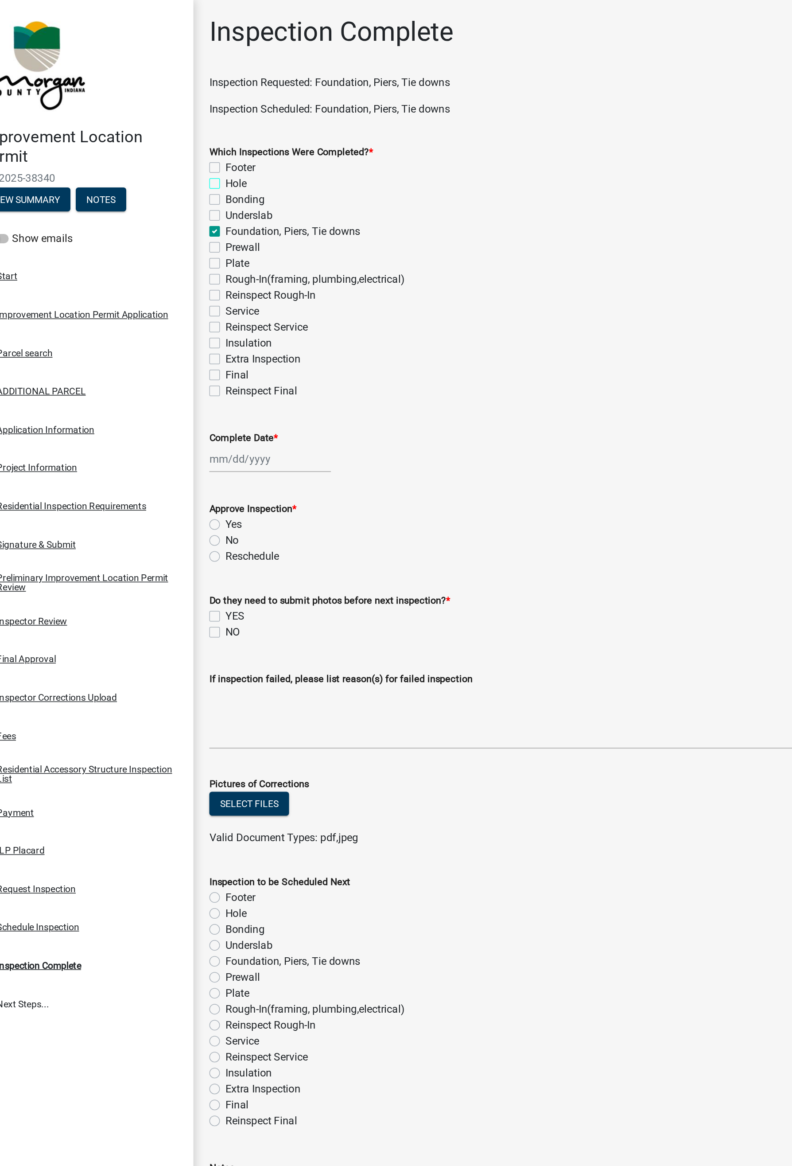
checkbox input "false"
checkbox input "true"
checkbox input "false"
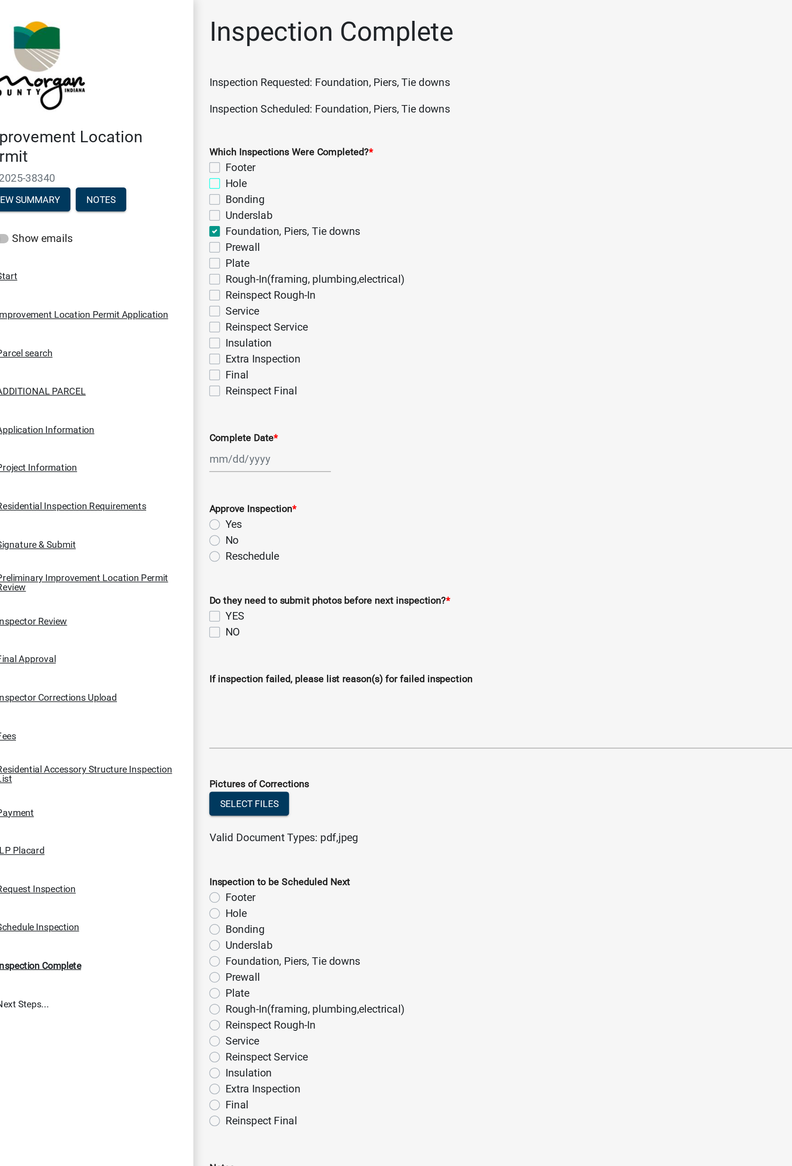
checkbox input "false"
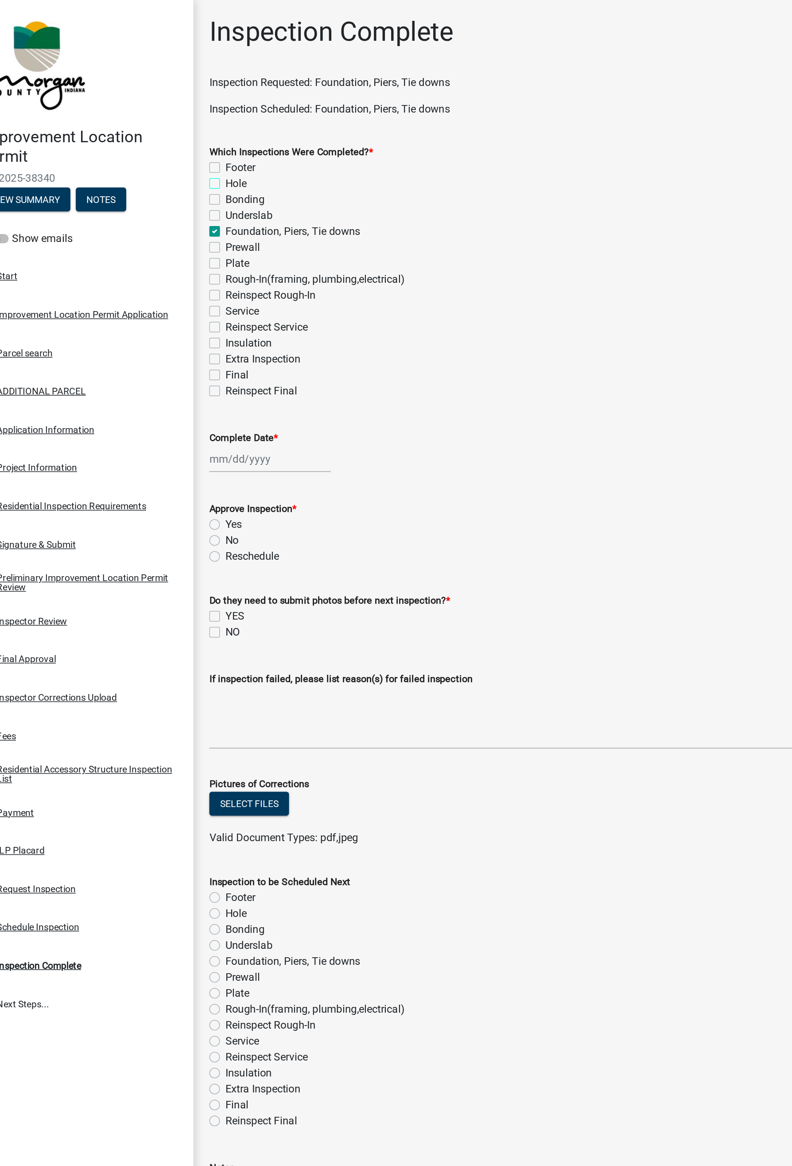
checkbox input "false"
click at [205, 306] on div at bounding box center [210, 306] width 81 height 18
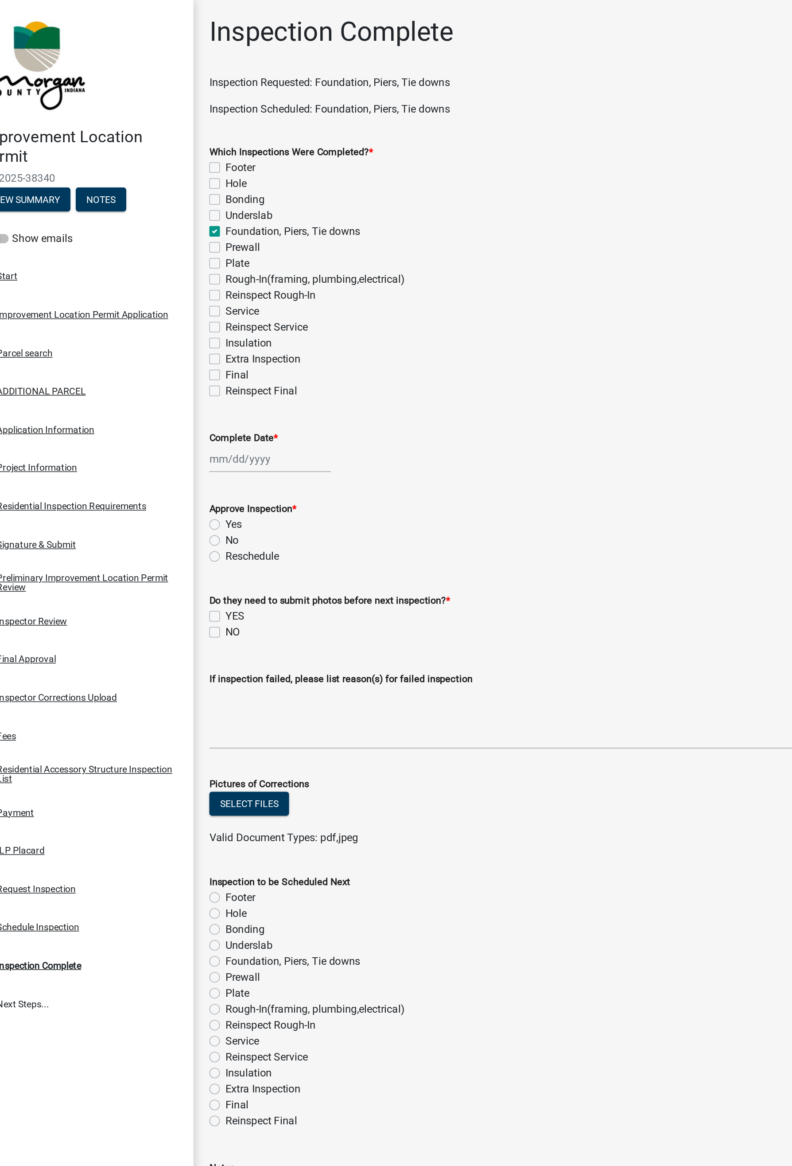
select select "8"
select select "2025"
click at [224, 379] on div "14" at bounding box center [222, 382] width 14 height 14
type input "08/14/2025"
click at [181, 359] on label "No" at bounding box center [185, 360] width 9 height 11
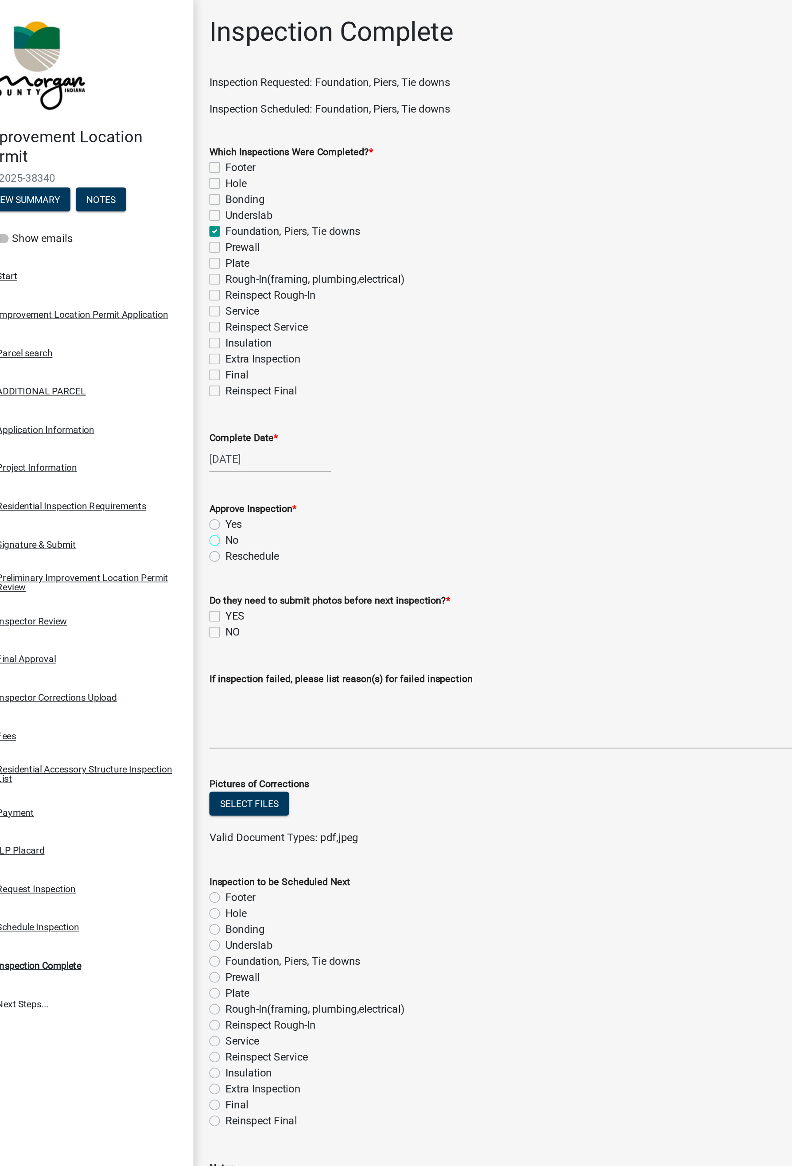
click at [181, 359] on input "No" at bounding box center [184, 358] width 6 height 6
radio input "true"
click at [181, 421] on label "NO" at bounding box center [186, 421] width 10 height 11
click at [181, 421] on input "NO" at bounding box center [184, 419] width 6 height 6
checkbox input "true"
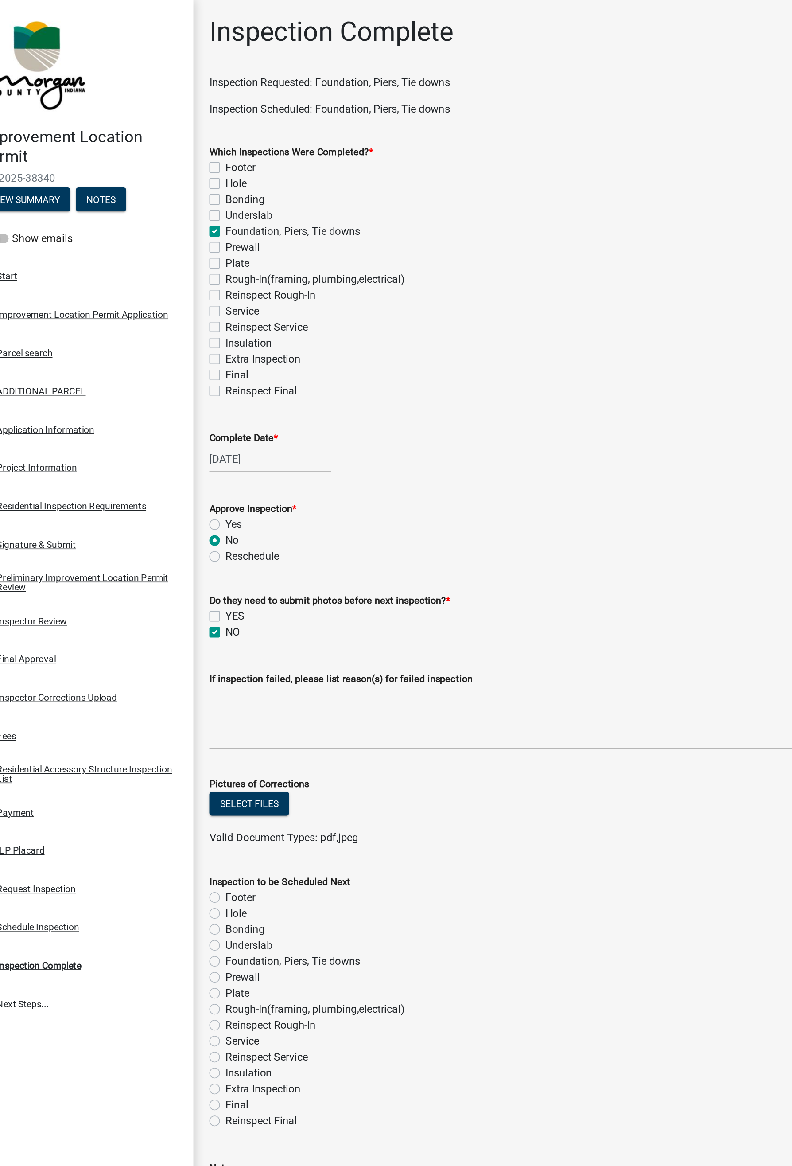
checkbox input "false"
checkbox input "true"
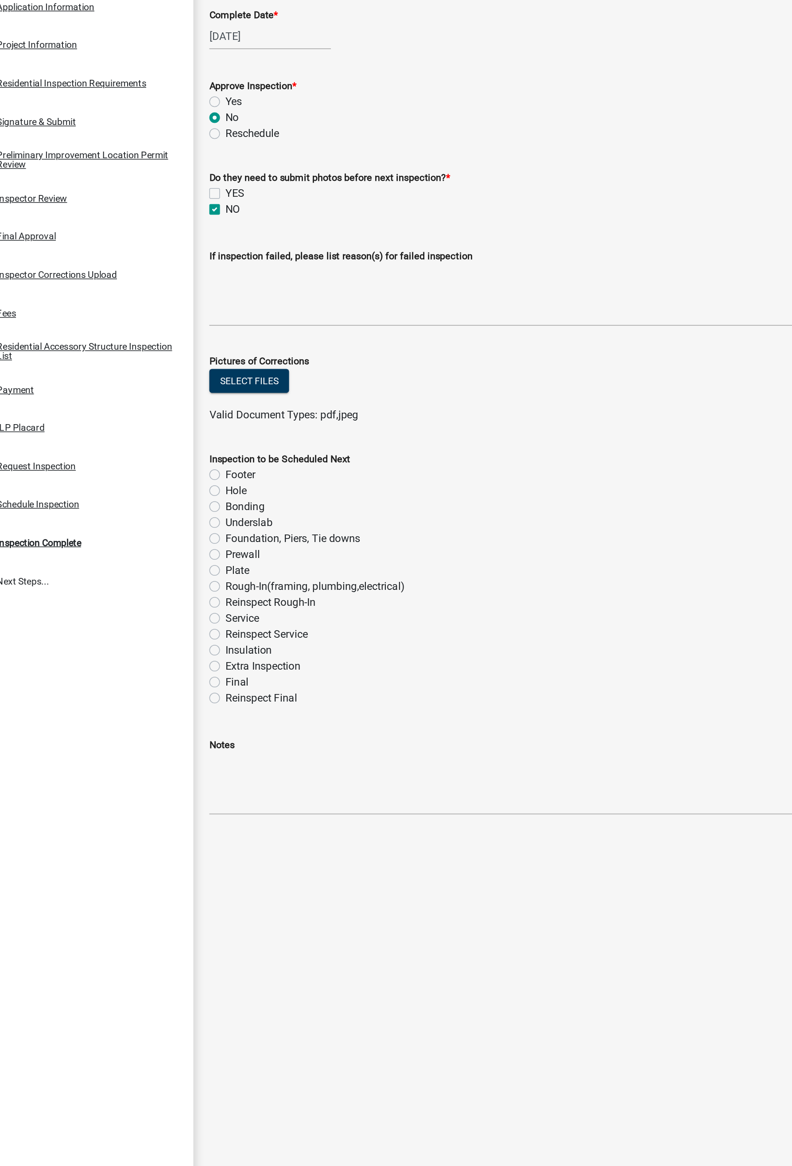
click at [181, 631] on label "Underslab" at bounding box center [196, 630] width 31 height 11
click at [181, 631] on input "Underslab" at bounding box center [184, 628] width 6 height 6
radio input "true"
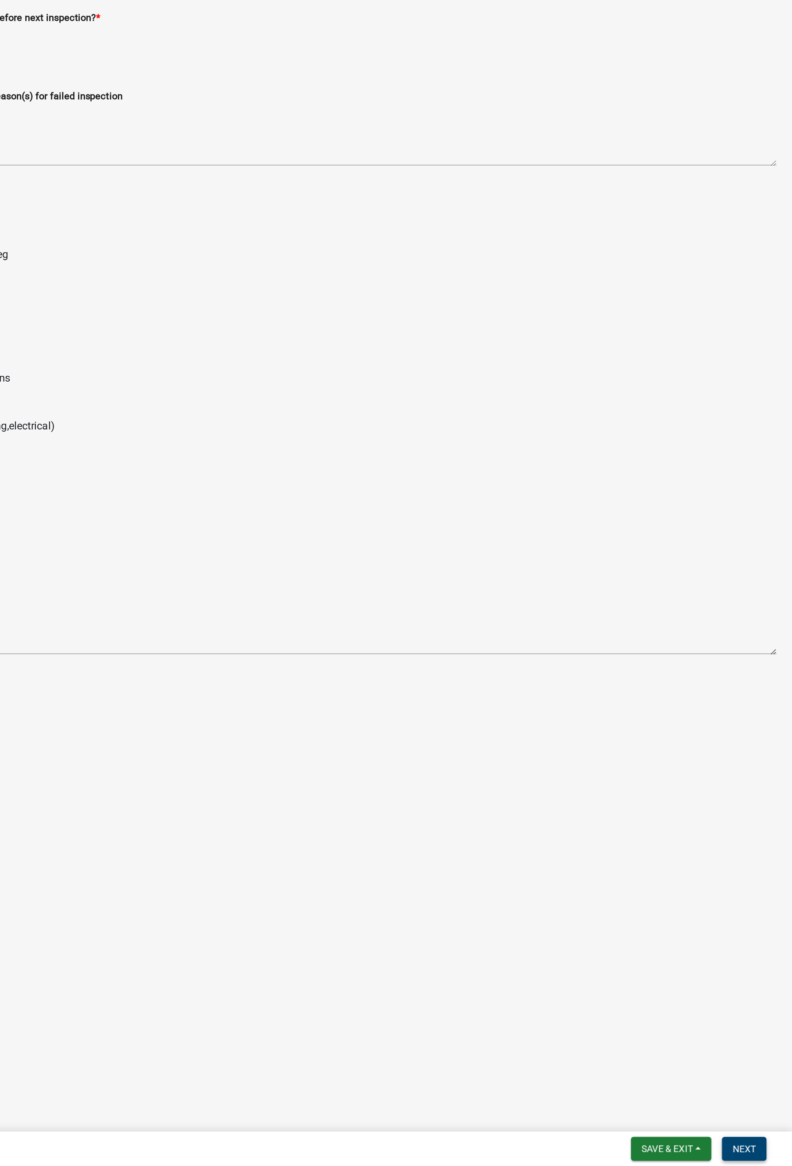
click at [631, 660] on button "Next" at bounding box center [760, 1155] width 30 height 16
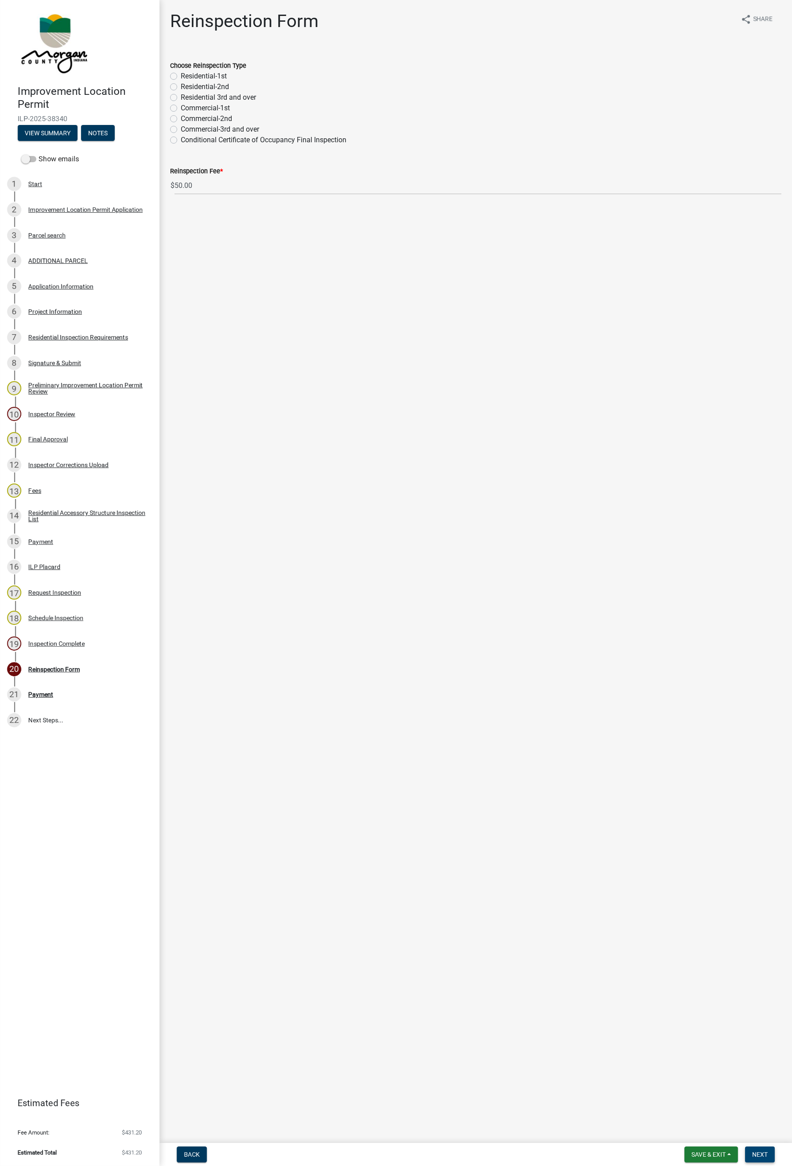
click at [631, 660] on button "Next" at bounding box center [760, 1155] width 30 height 16
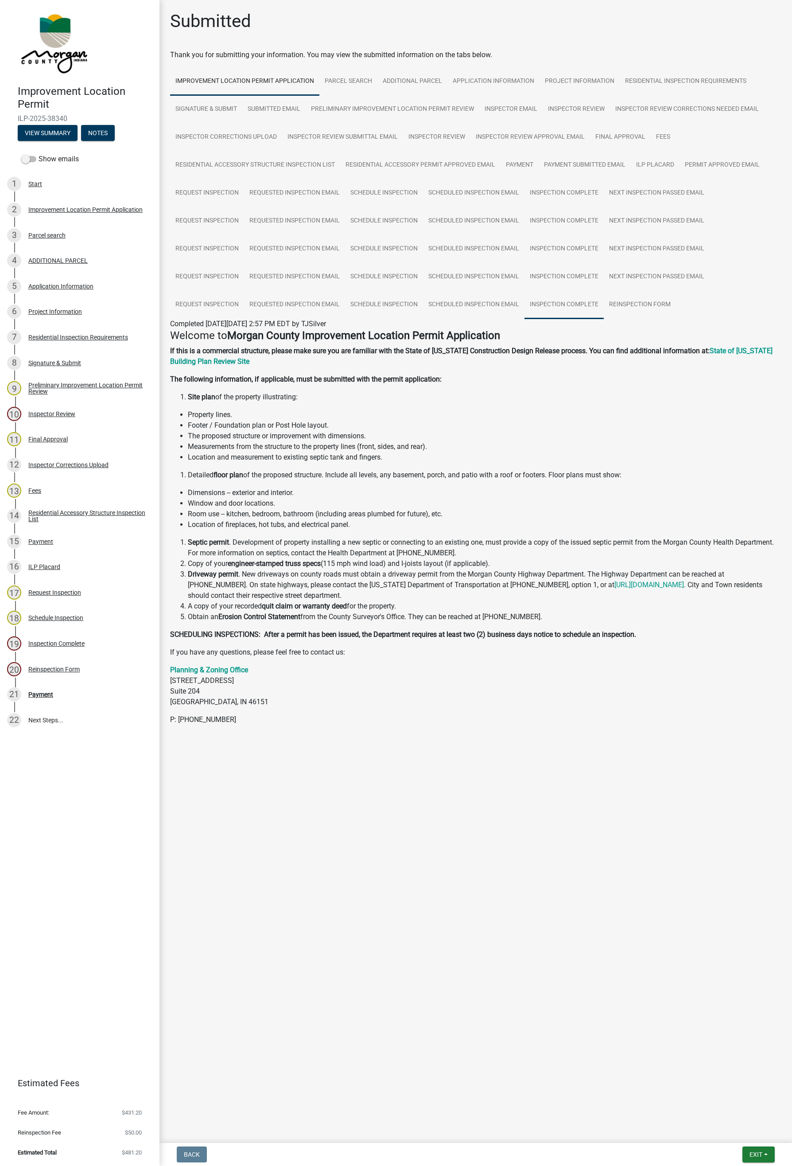
click at [566, 300] on link "Inspection Complete" at bounding box center [564, 305] width 79 height 28
